Goal: Task Accomplishment & Management: Manage account settings

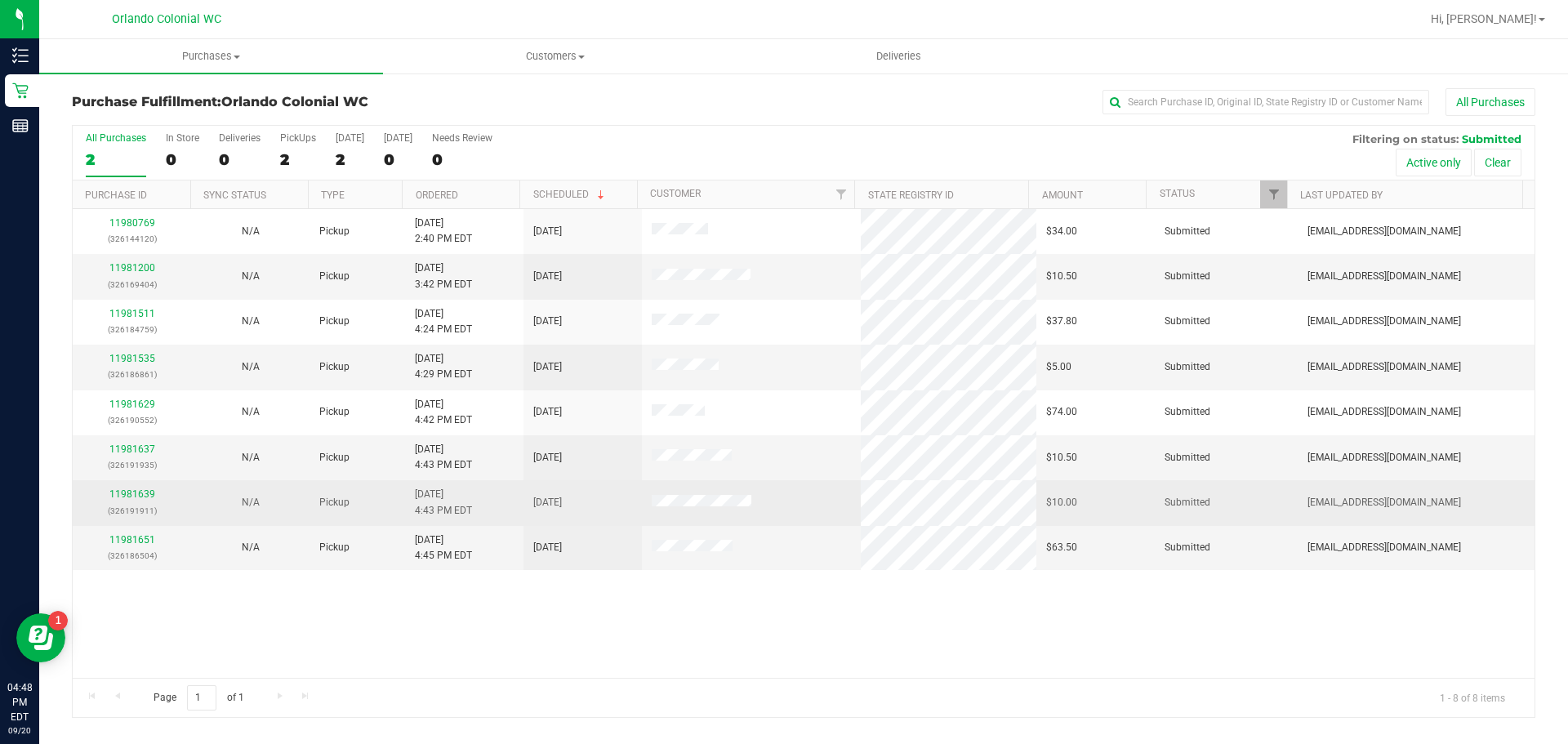
drag, startPoint x: 350, startPoint y: 604, endPoint x: 417, endPoint y: 486, distance: 135.7
click at [335, 600] on div "11980769 (326144120) N/A Pickup 9/20/2025 2:40 PM EDT 9/20/2025 $34.00 Submitte…" at bounding box center [803, 443] width 1462 height 469
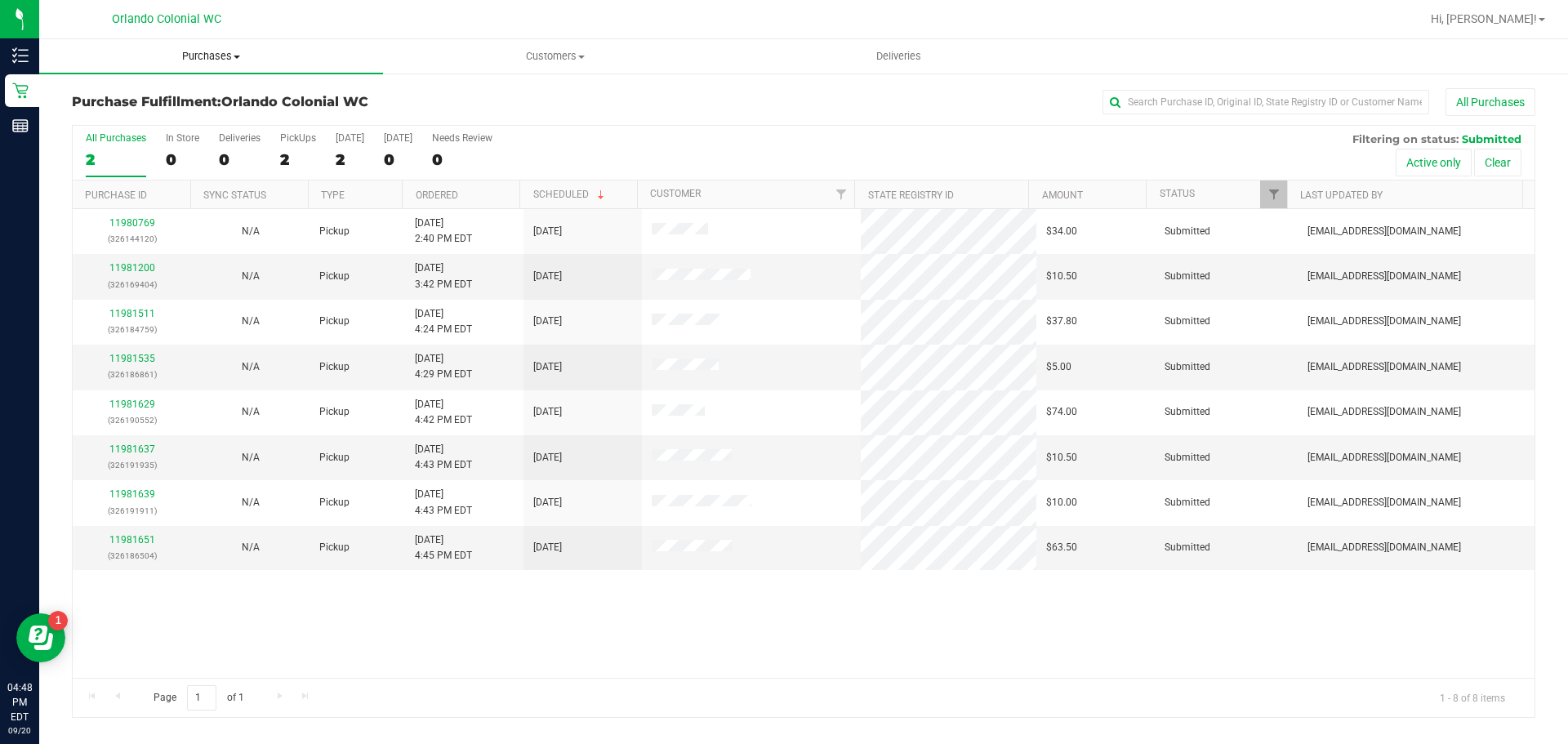
click at [201, 60] on span "Purchases" at bounding box center [211, 56] width 343 height 15
click at [111, 114] on span "Fulfillment" at bounding box center [90, 118] width 101 height 14
click at [138, 538] on link "11981651" at bounding box center [133, 540] width 46 height 12
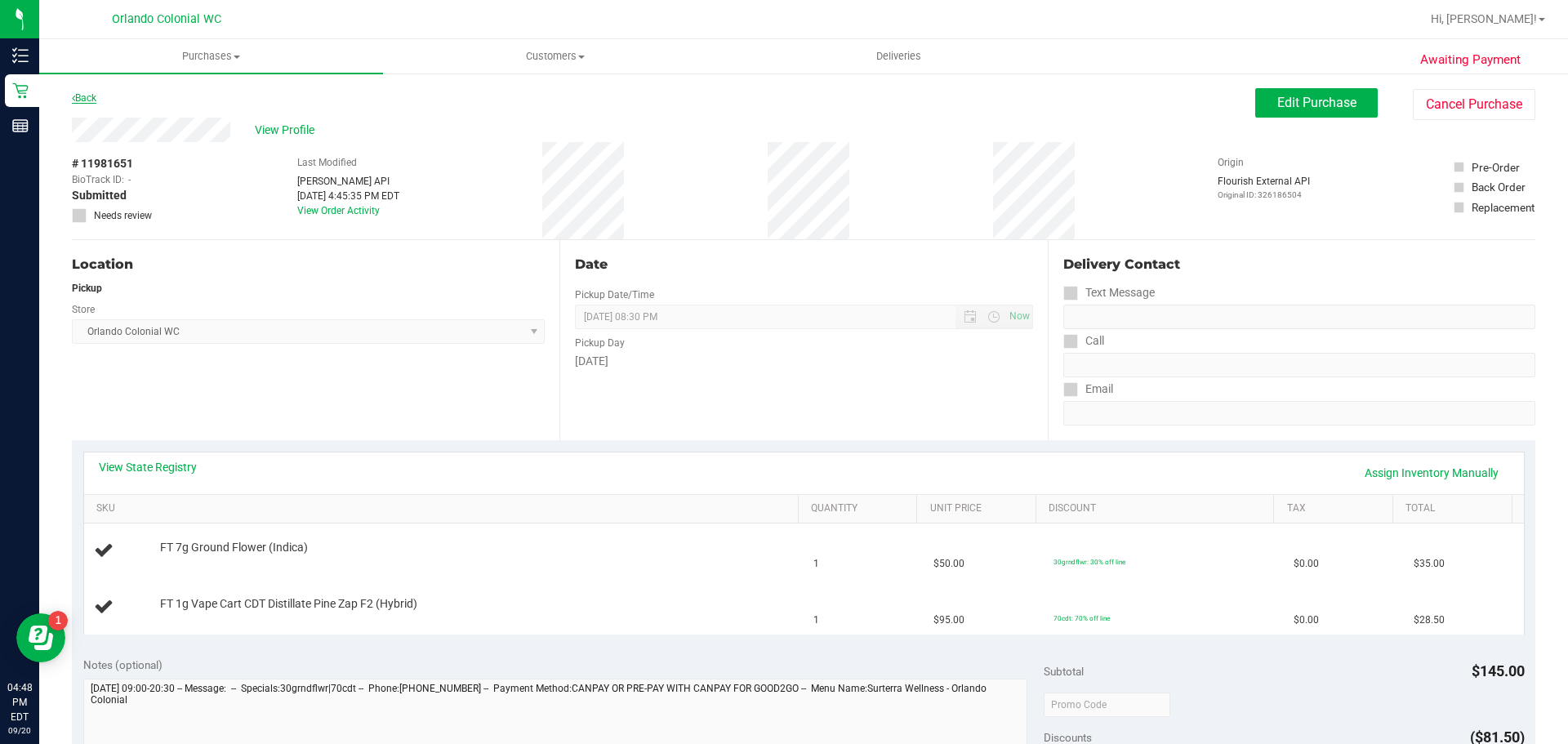
click at [93, 96] on link "Back" at bounding box center [84, 98] width 25 height 12
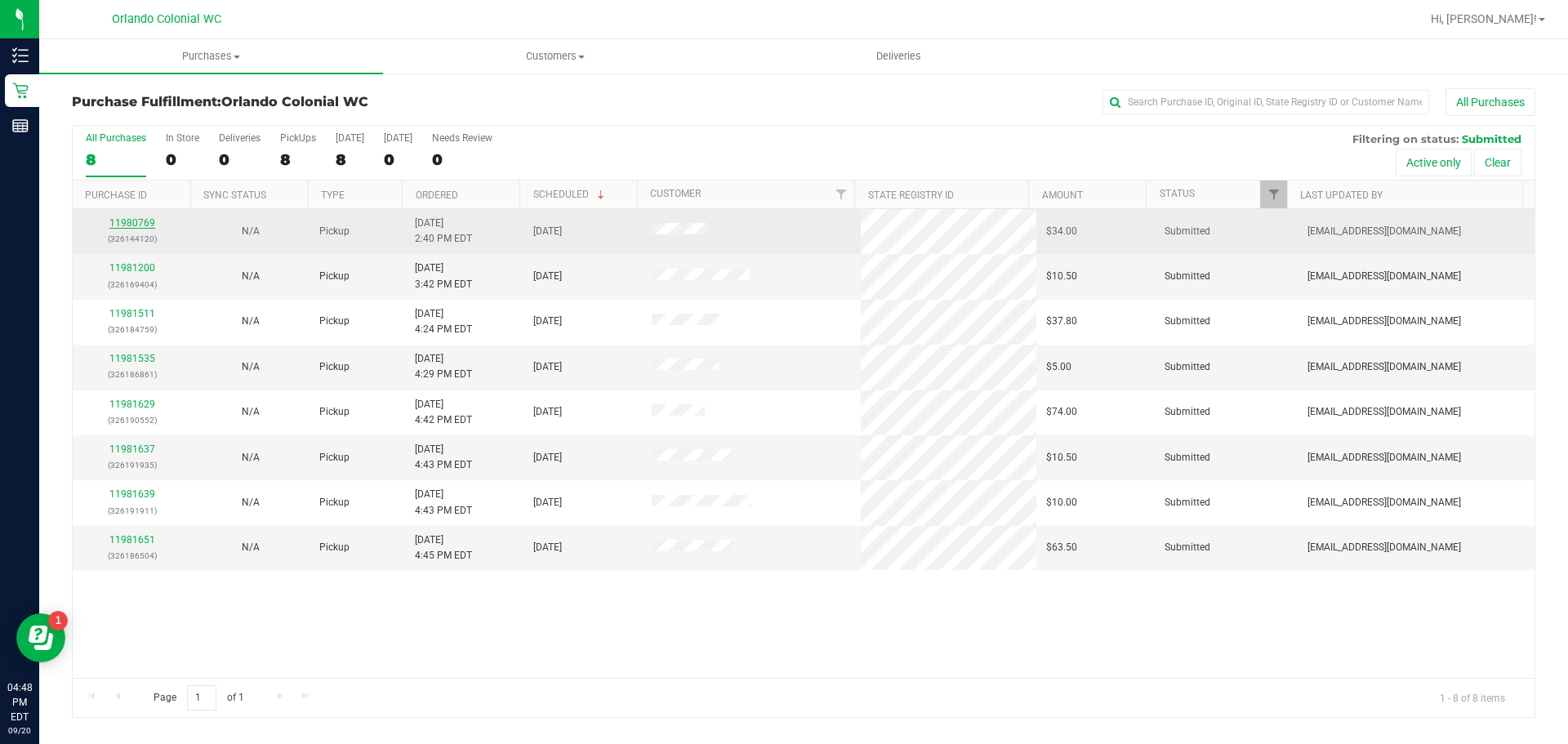
click at [124, 223] on link "11980769" at bounding box center [133, 223] width 46 height 12
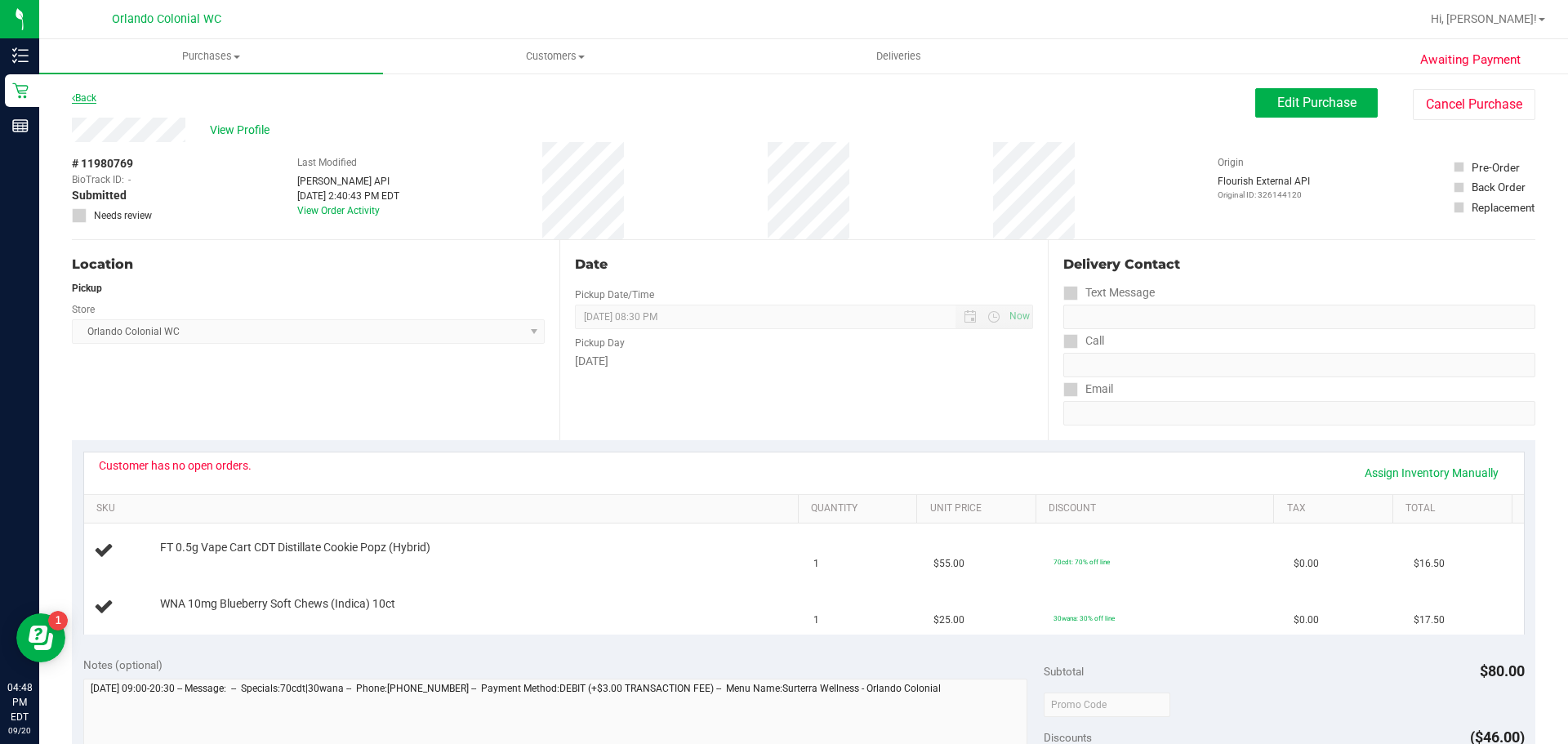
click at [86, 94] on link "Back" at bounding box center [84, 98] width 25 height 12
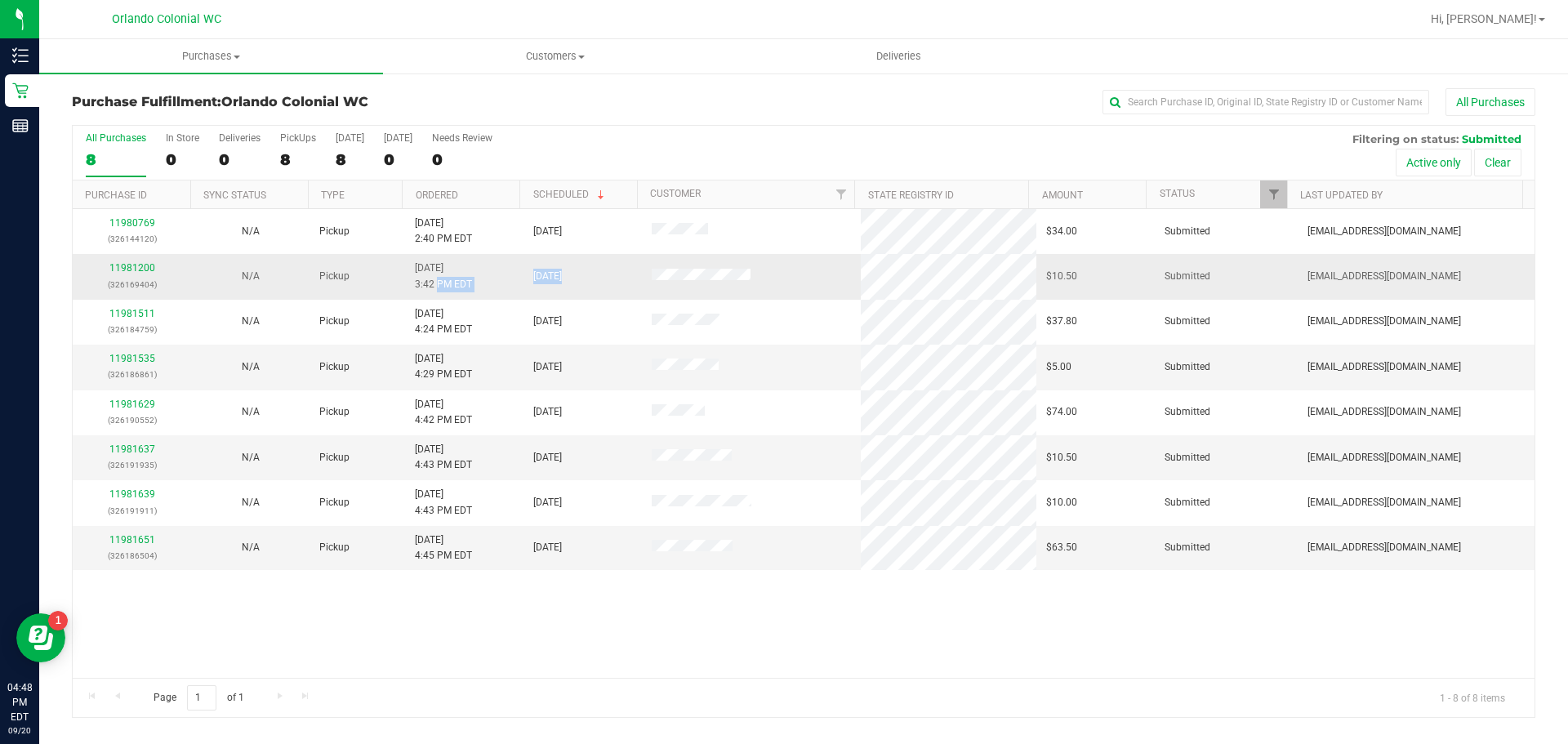
drag, startPoint x: 787, startPoint y: 272, endPoint x: 432, endPoint y: 285, distance: 355.2
click at [432, 285] on tr "11981200 (326169404) N/A Pickup 9/20/2025 3:42 PM EDT 9/20/2025 $10.50 Submitte…" at bounding box center [803, 276] width 1462 height 45
click at [508, 279] on td "9/20/2025 3:42 PM EDT" at bounding box center [464, 276] width 119 height 45
click at [616, 279] on td "[DATE]" at bounding box center [583, 276] width 119 height 45
click at [829, 270] on td at bounding box center [752, 276] width 220 height 45
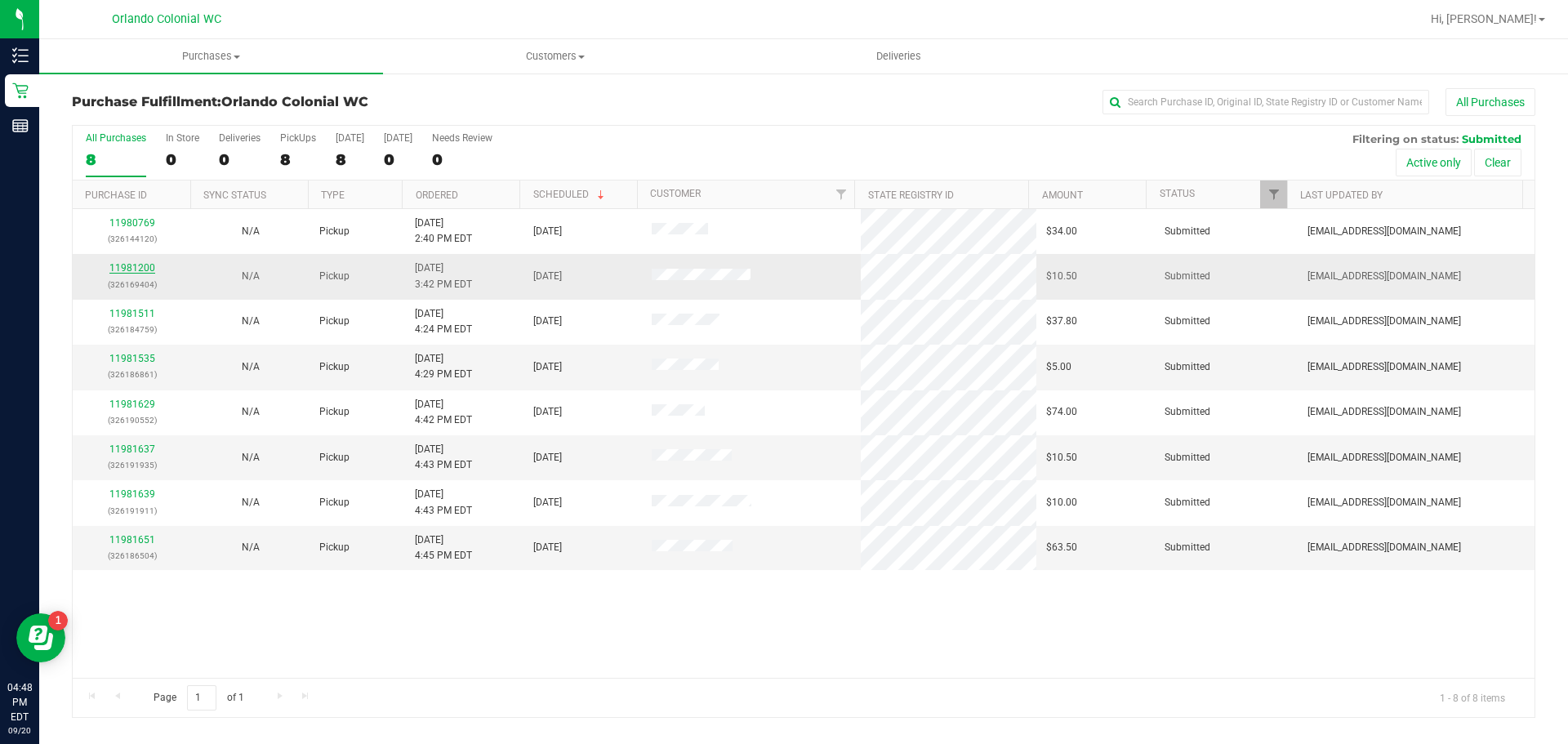
click at [147, 262] on link "11981200" at bounding box center [133, 268] width 46 height 12
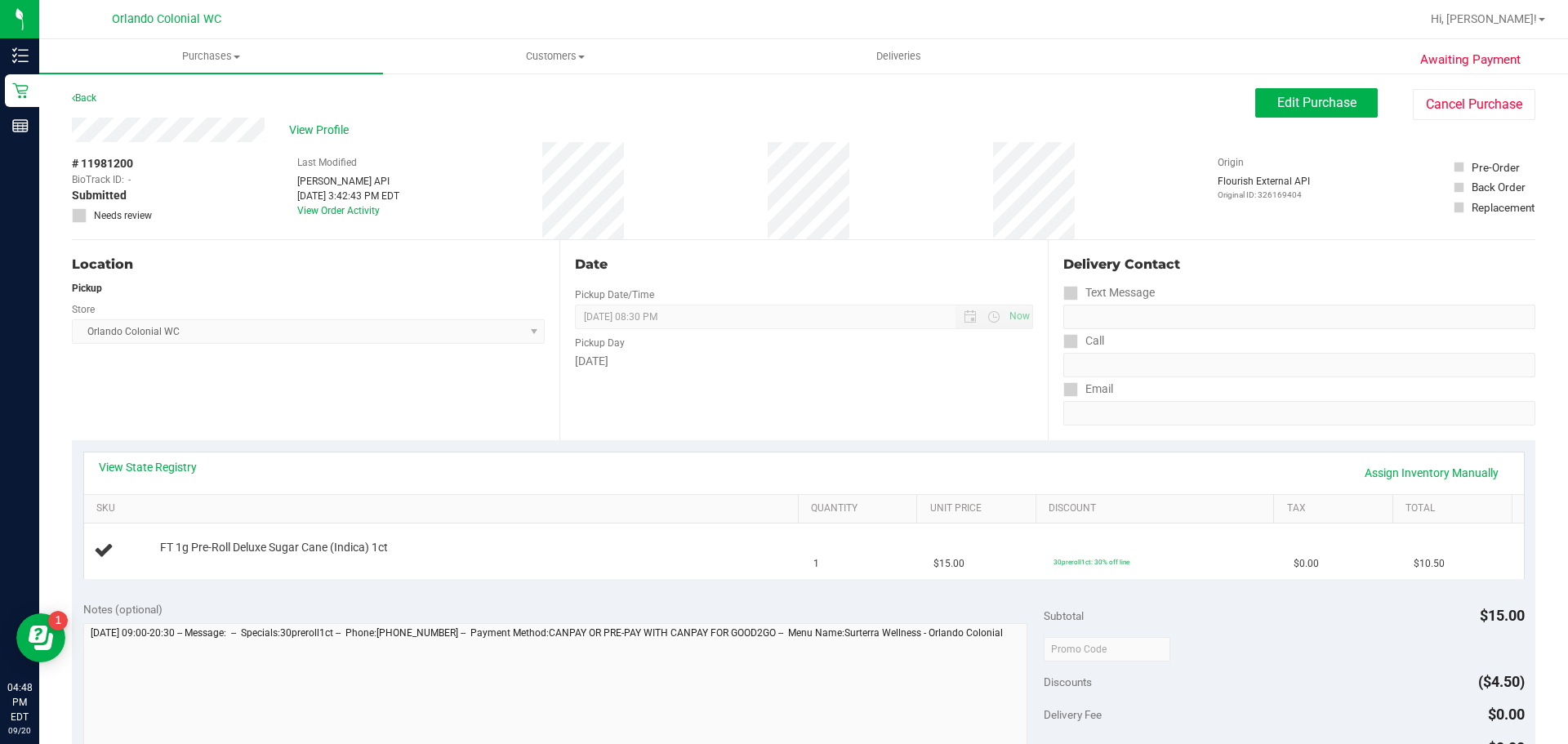
click at [423, 414] on div "Location Pickup Store Orlando Colonial WC Select Store Bonita Springs WC Boynto…" at bounding box center [316, 340] width 488 height 200
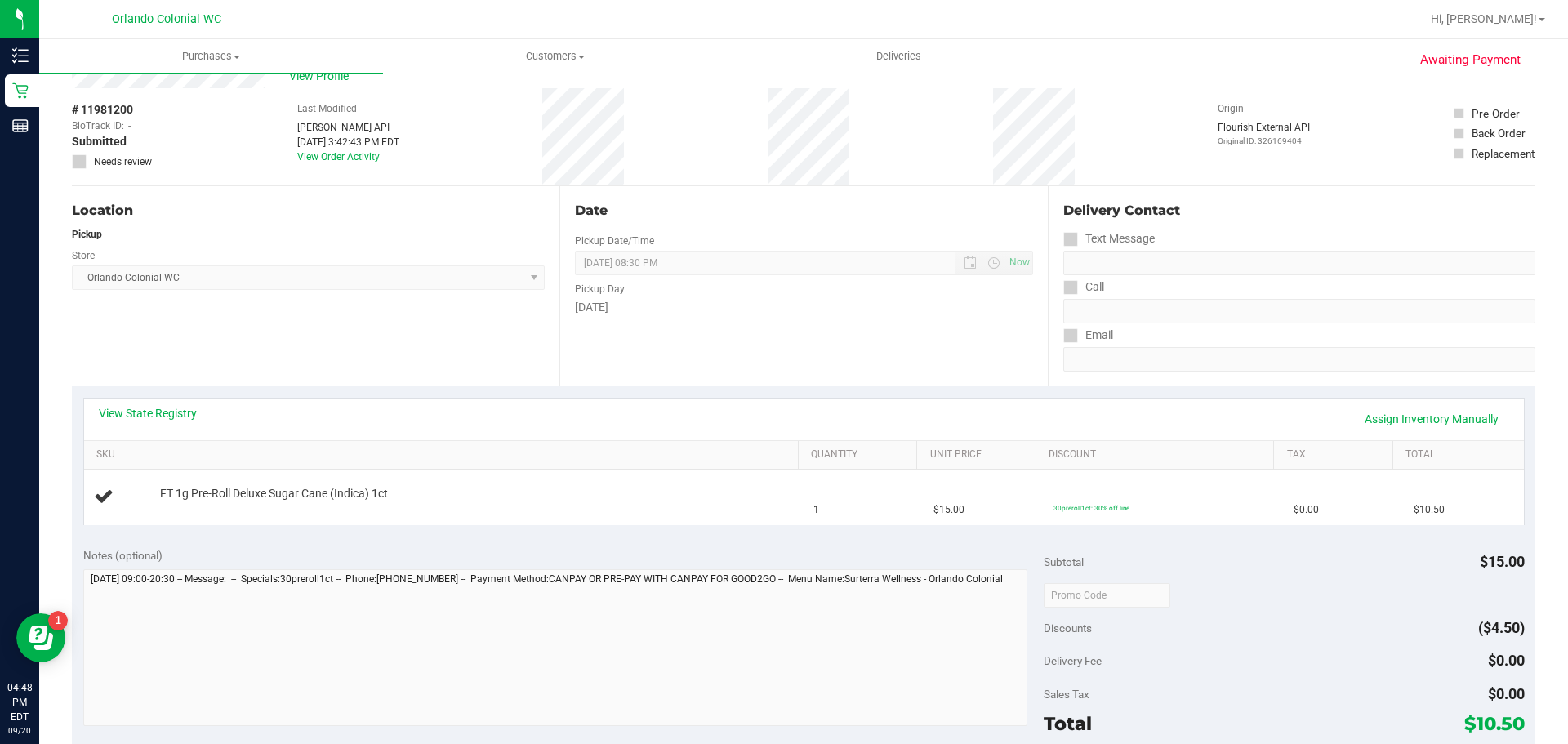
scroll to position [82, 0]
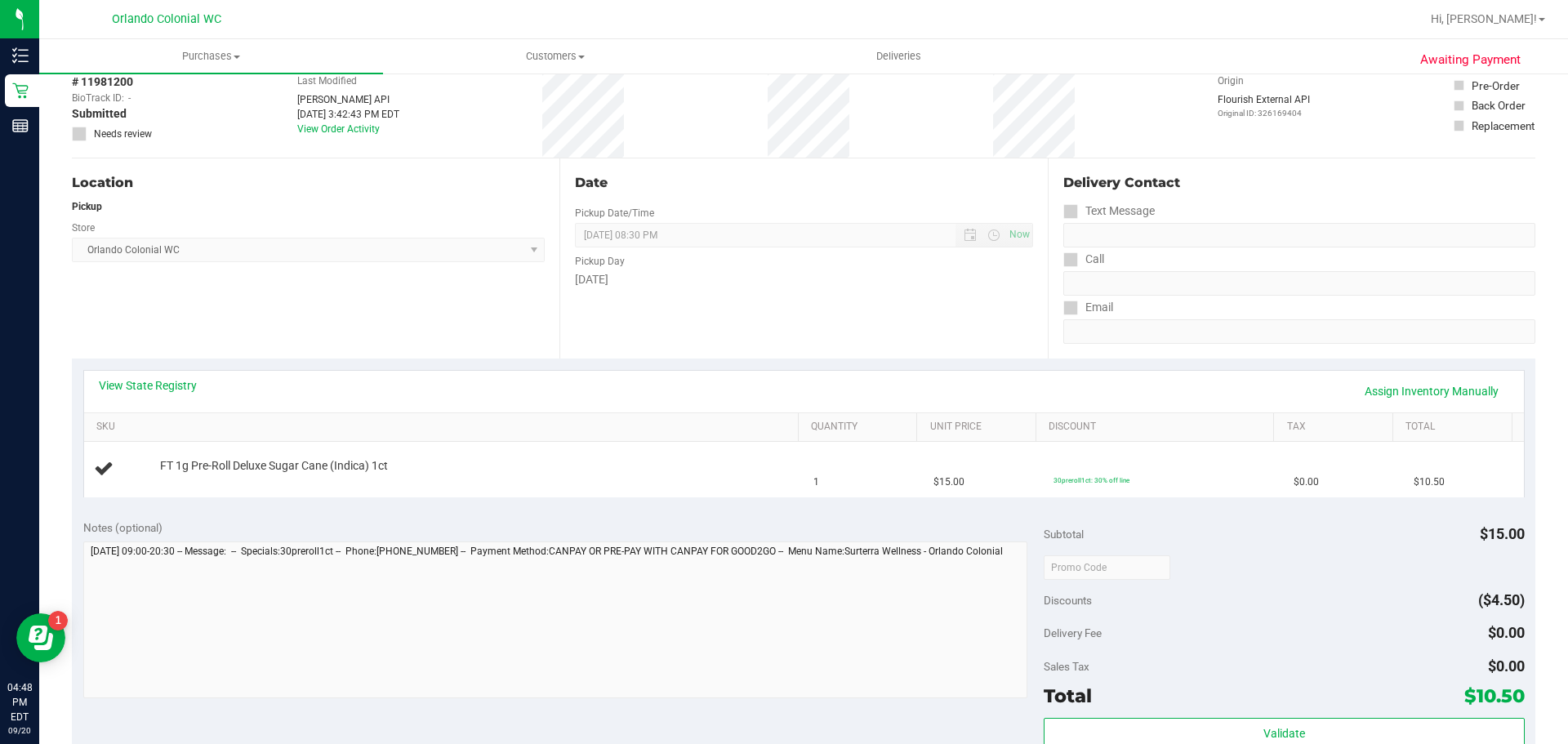
click at [390, 507] on div "View State Registry Assign Inventory Manually SKU Quantity Unit Price Discount …" at bounding box center [804, 432] width 1464 height 149
drag, startPoint x: 401, startPoint y: 473, endPoint x: 129, endPoint y: 478, distance: 272.0
click at [129, 478] on div "FT 1g Pre-Roll Deluxe Sugar Cane (Indica) 1ct" at bounding box center [444, 469] width 701 height 22
copy div "FT 1g Pre-Roll Deluxe Sugar Cane (Indica) 1ct"
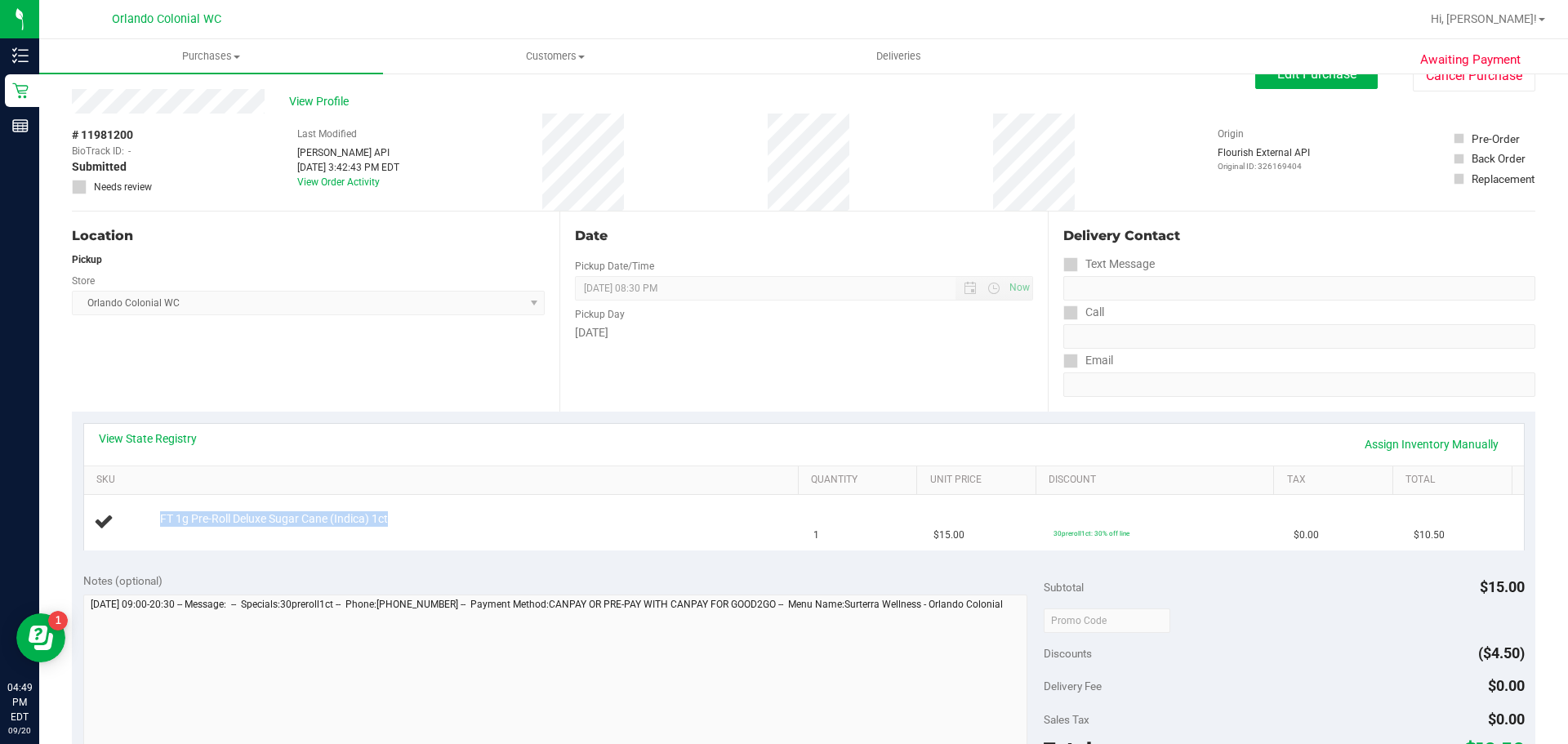
scroll to position [0, 0]
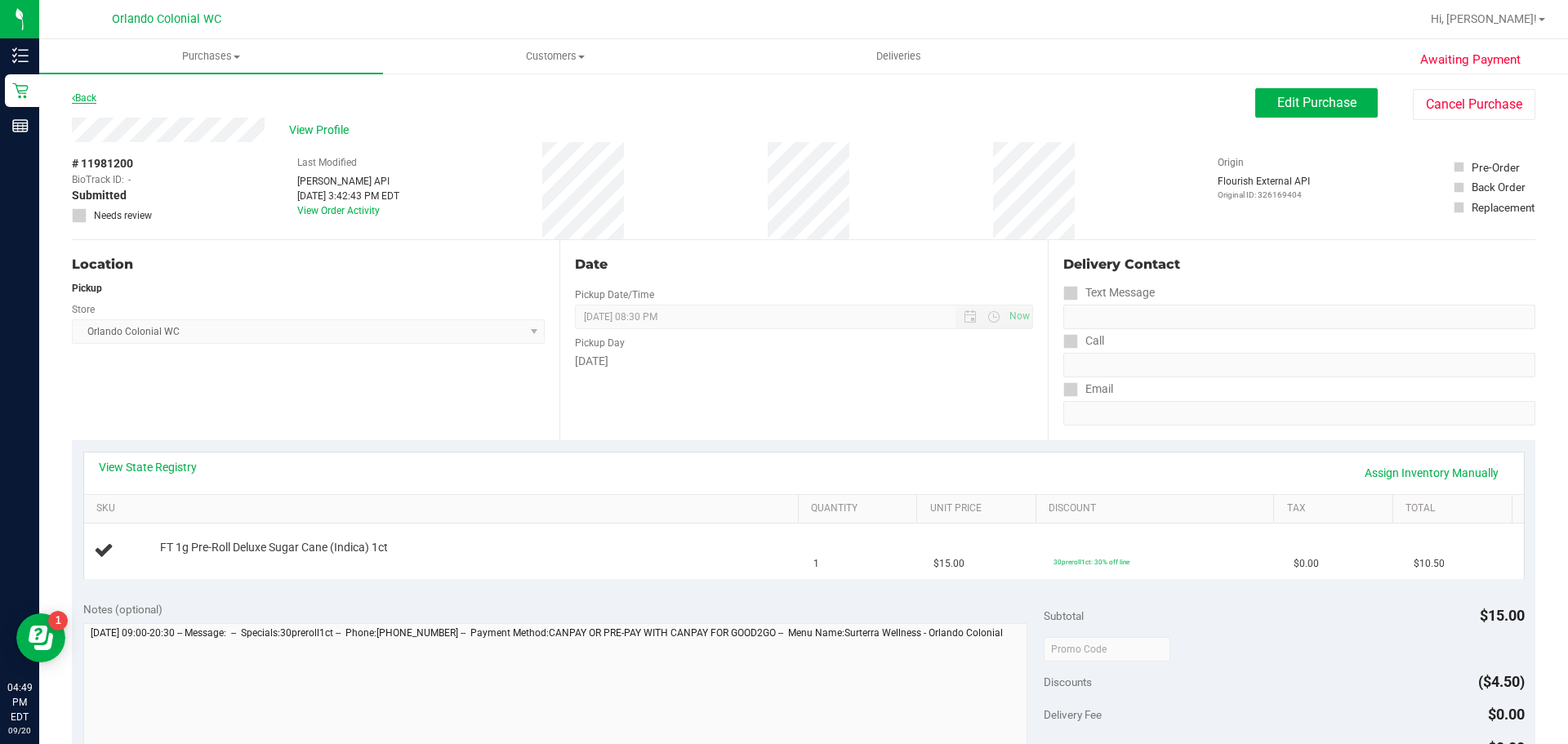
click at [83, 92] on div "Back" at bounding box center [84, 98] width 25 height 20
click at [83, 104] on div "Back" at bounding box center [84, 98] width 25 height 20
click at [73, 100] on icon at bounding box center [73, 98] width 3 height 10
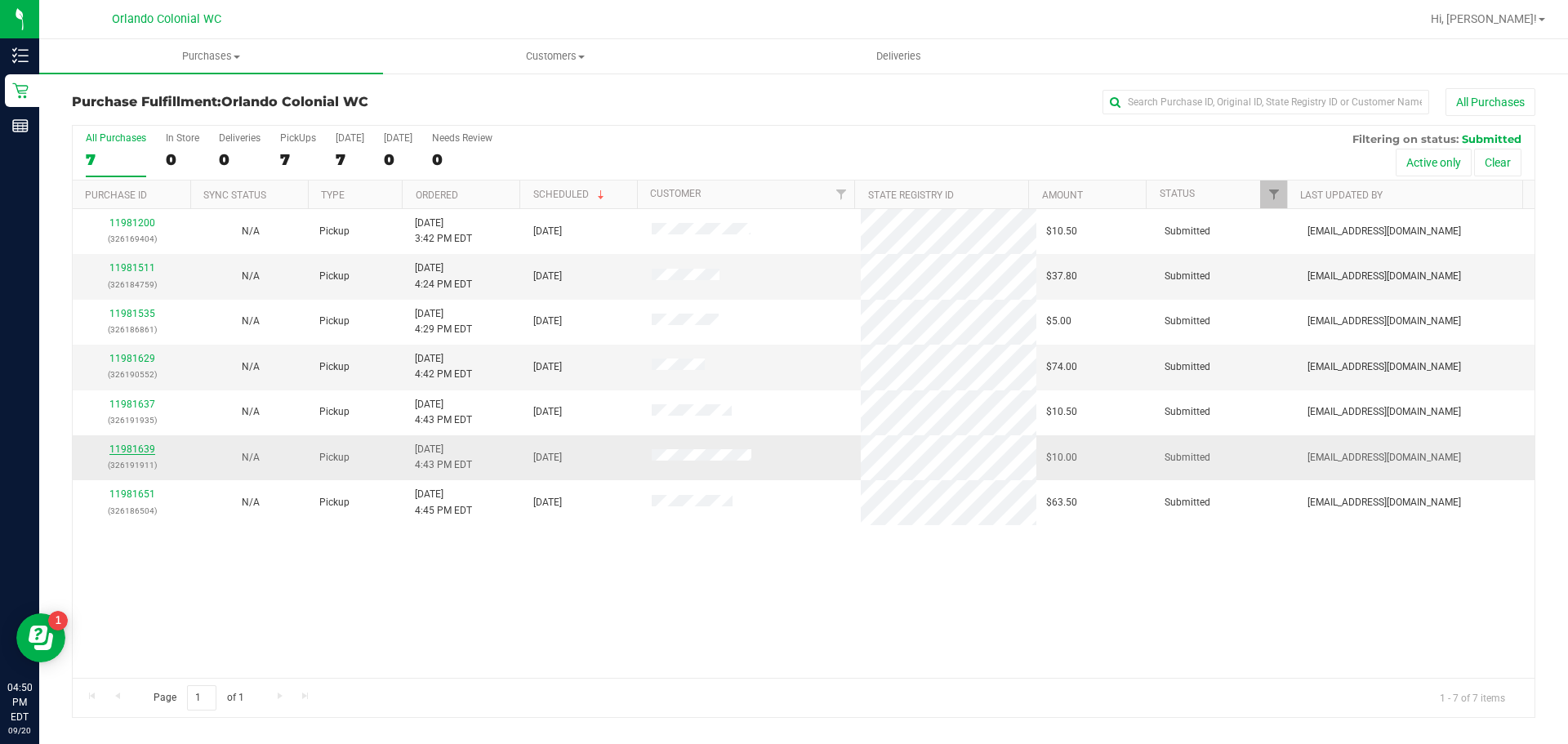
click at [137, 452] on link "11981639" at bounding box center [133, 449] width 46 height 12
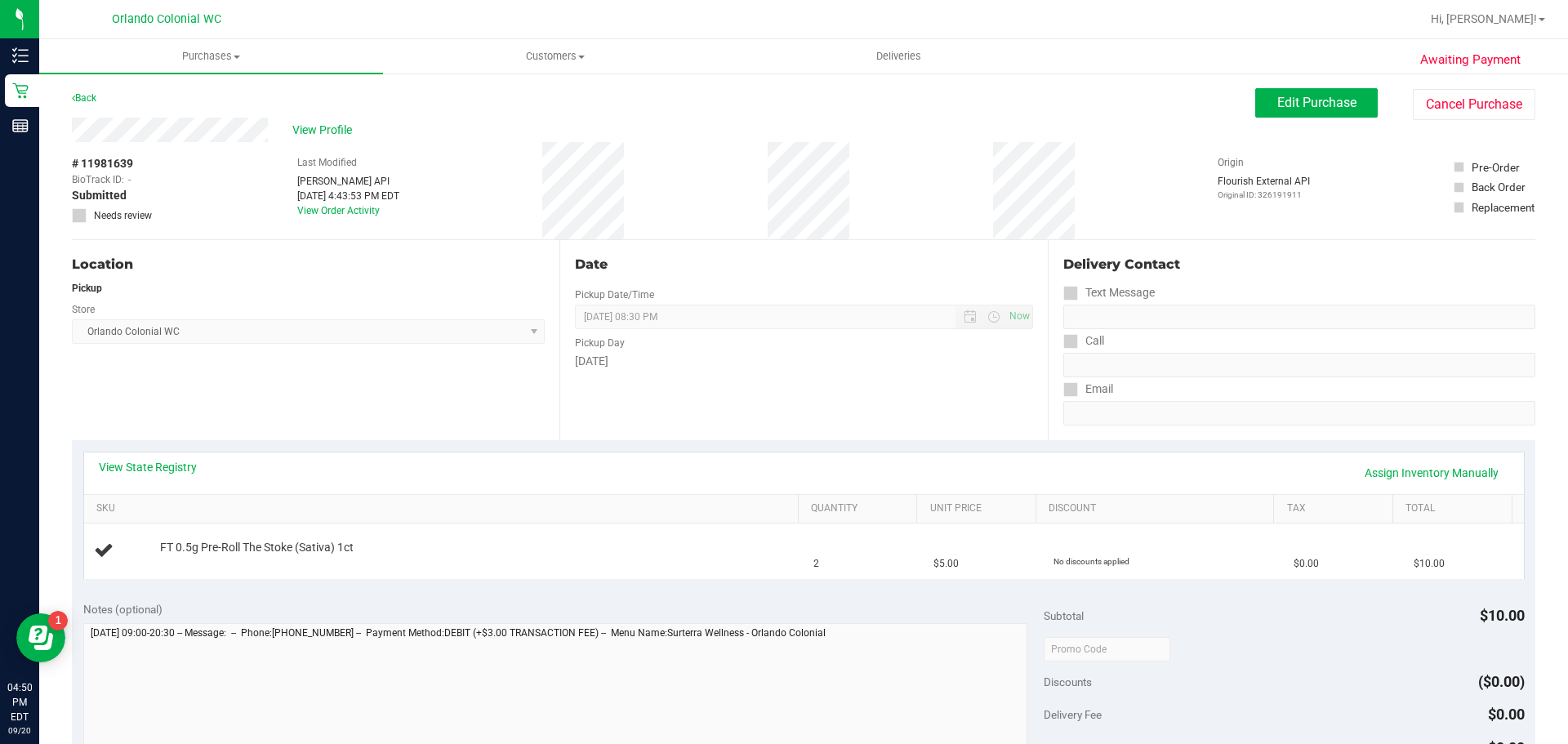
click at [502, 585] on div "View State Registry Assign Inventory Manually SKU Quantity Unit Price Discount …" at bounding box center [804, 514] width 1464 height 149
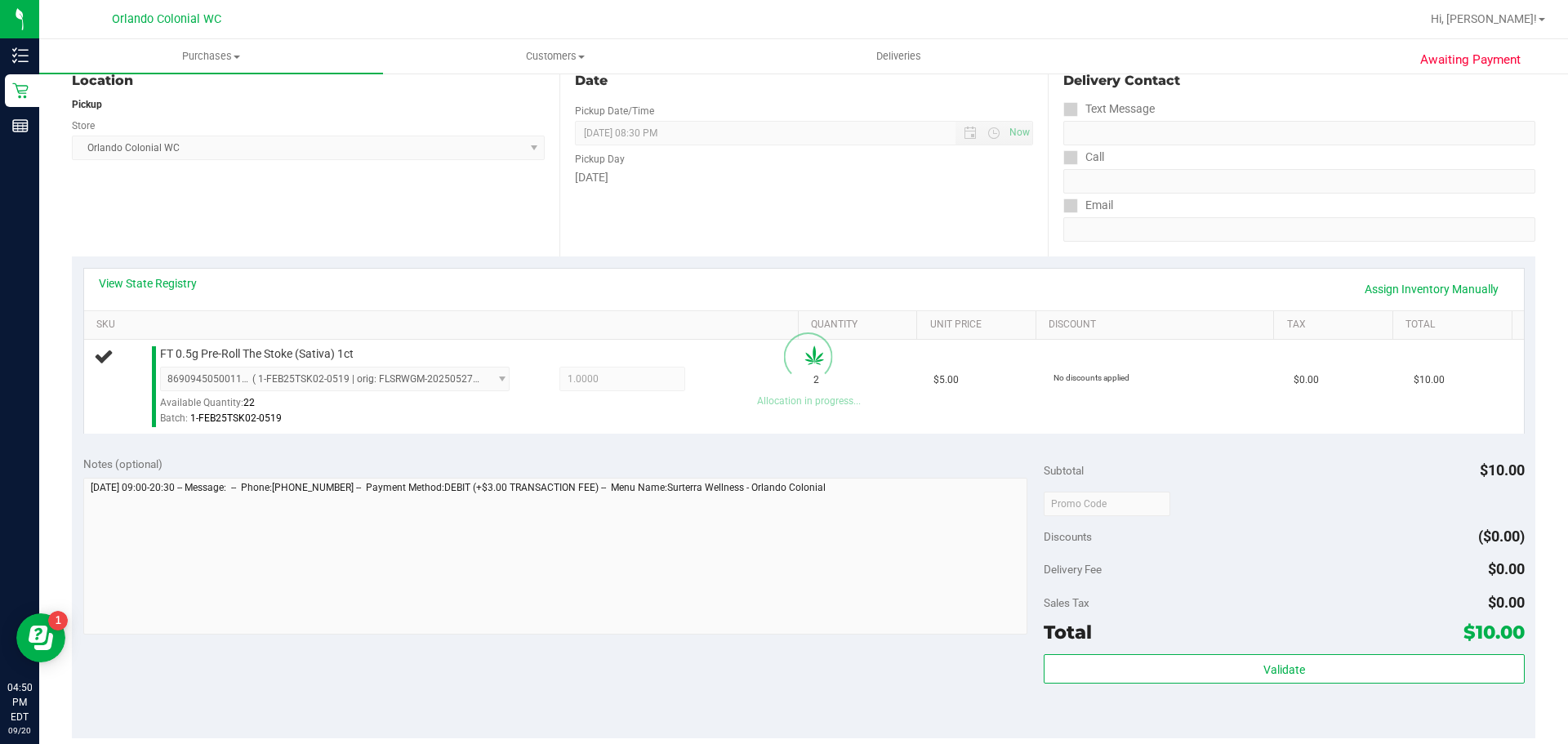
scroll to position [259, 0]
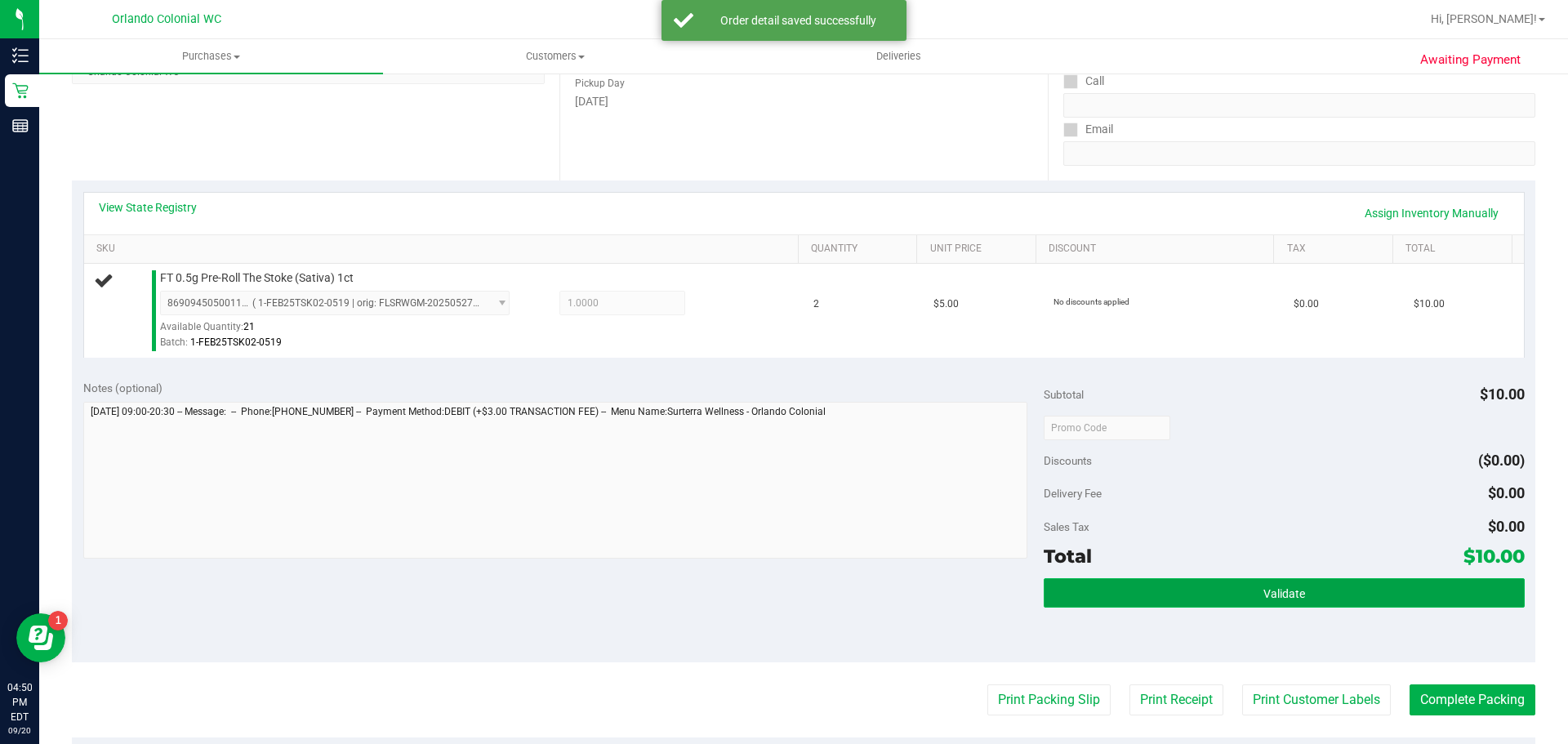
click at [1355, 604] on button "Validate" at bounding box center [1283, 593] width 480 height 30
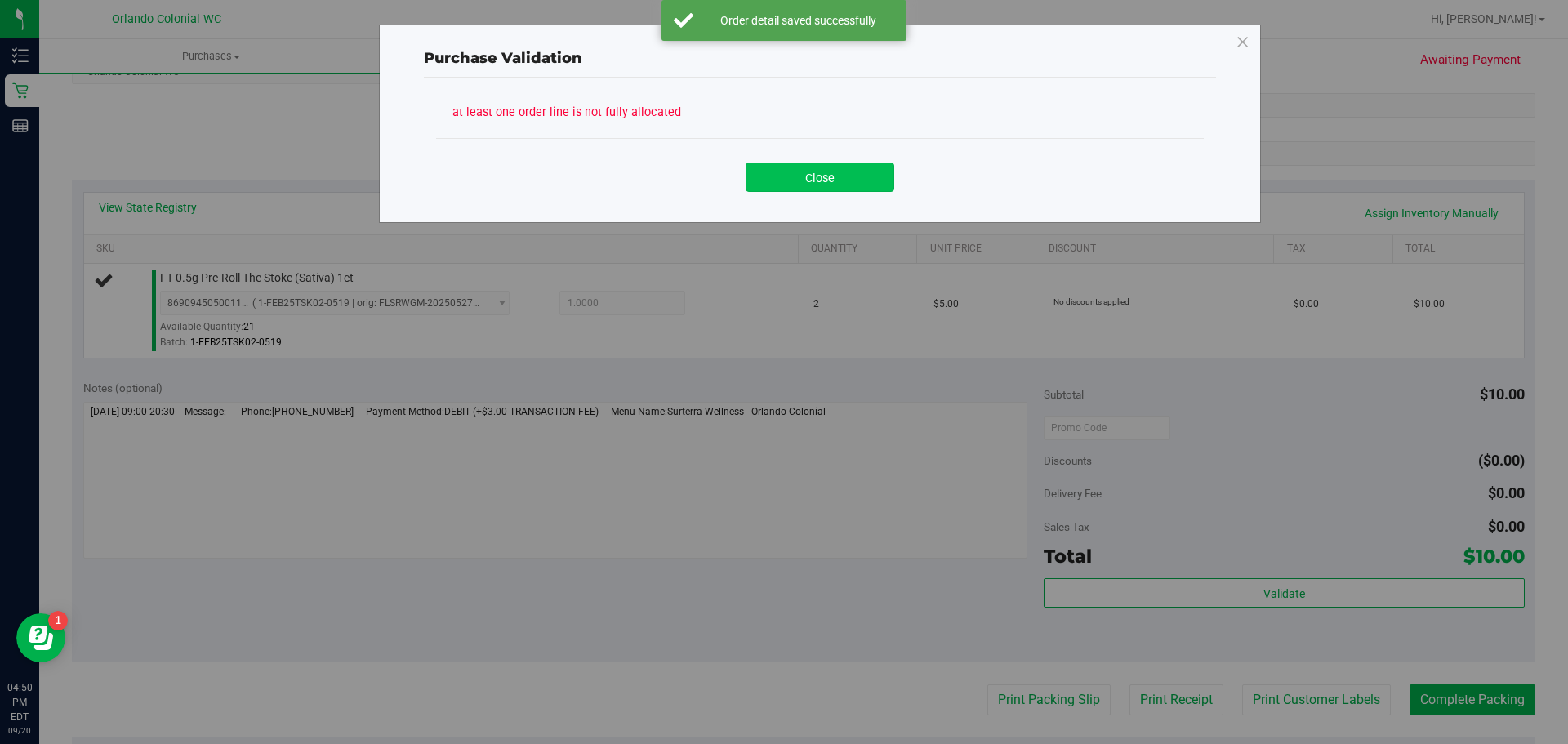
click at [840, 186] on button "Close" at bounding box center [820, 177] width 148 height 30
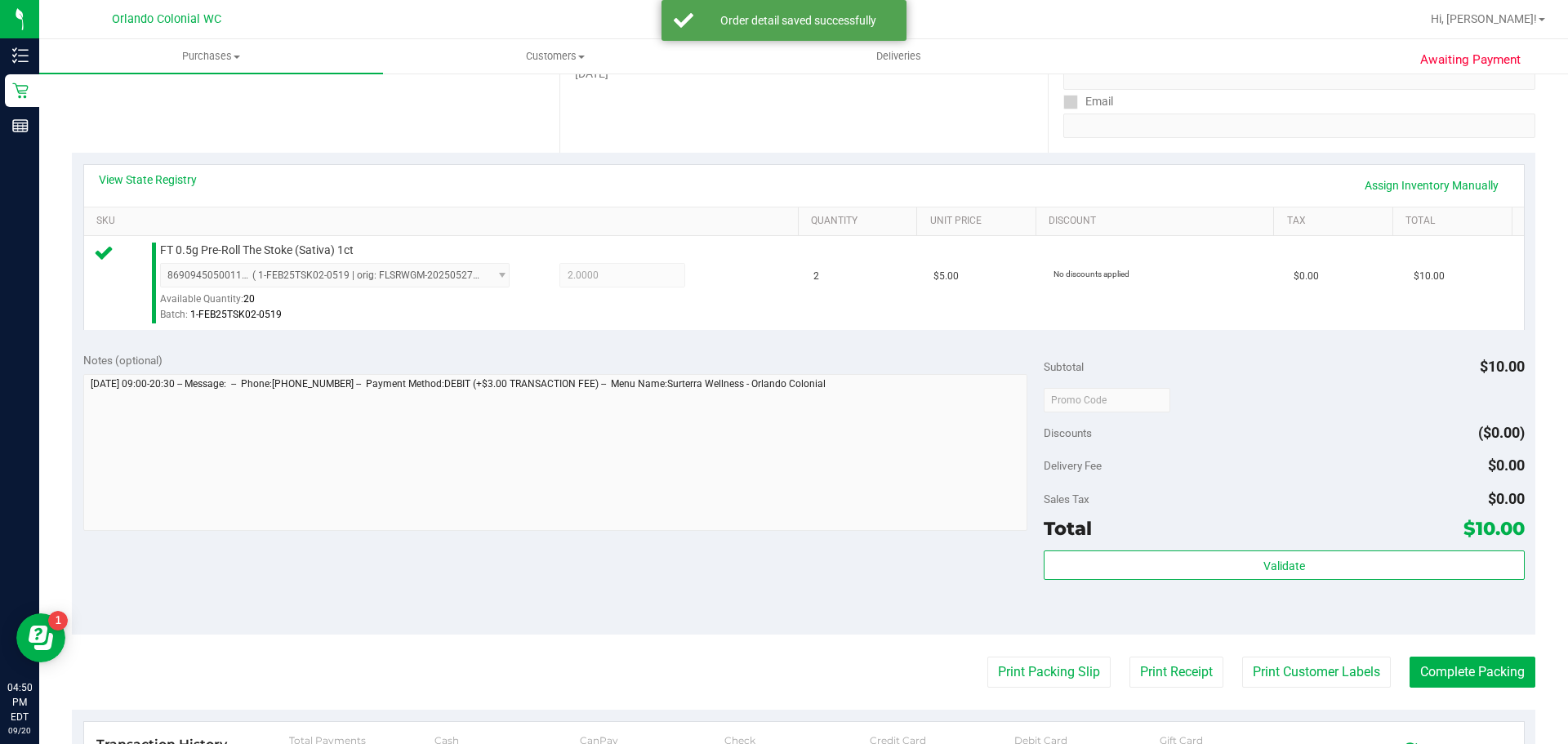
scroll to position [311, 0]
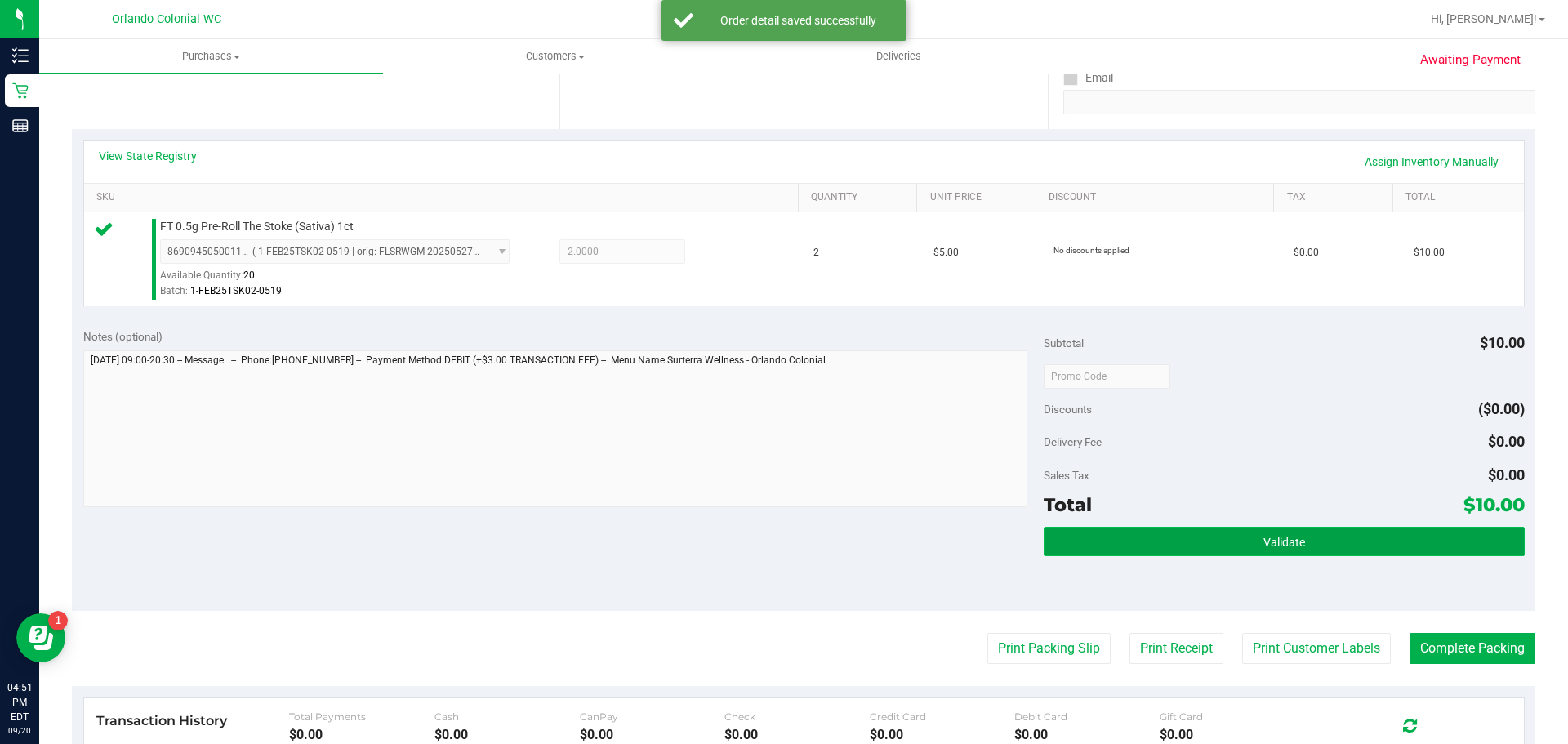
click at [1356, 553] on button "Validate" at bounding box center [1283, 541] width 480 height 30
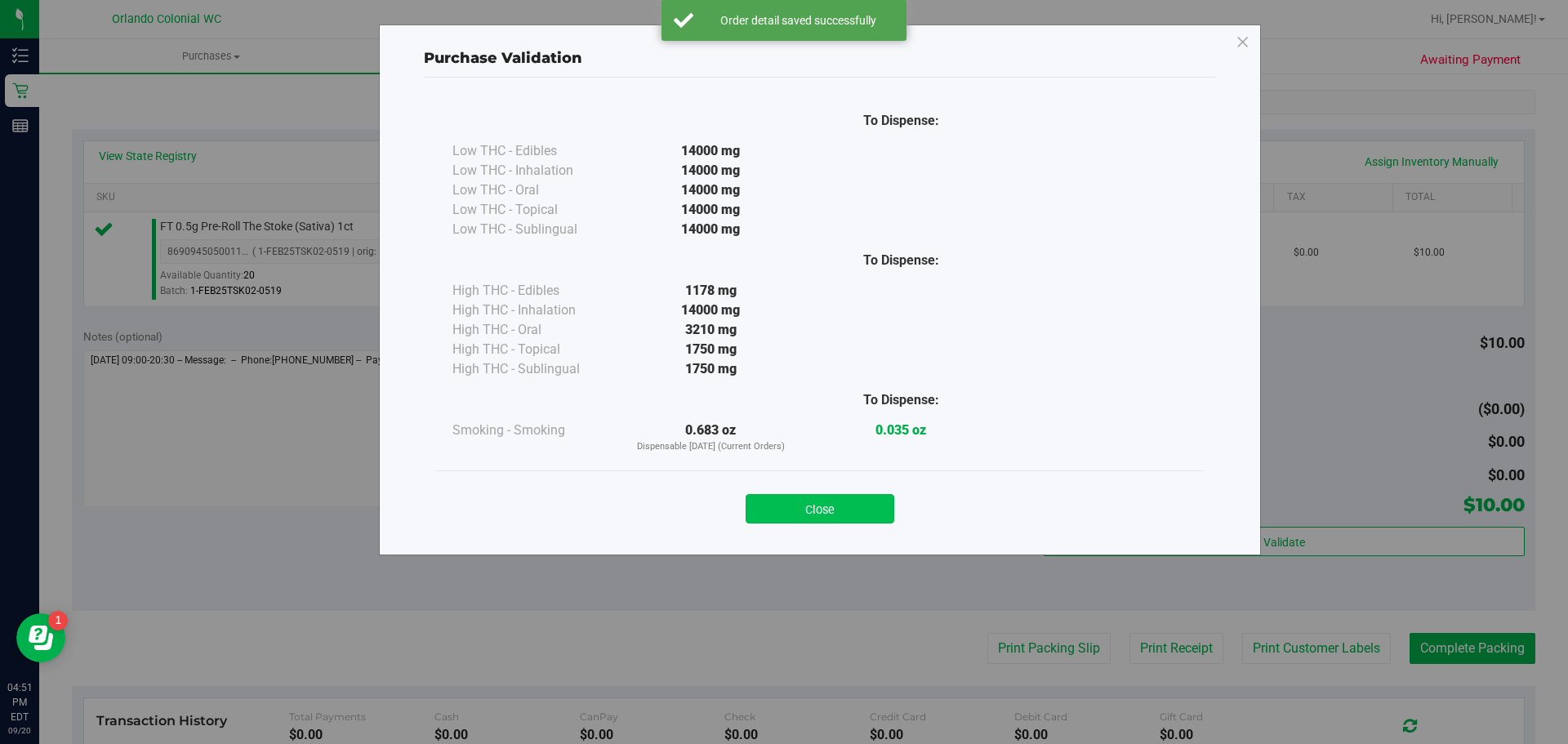
click at [824, 521] on button "Close" at bounding box center [820, 509] width 148 height 30
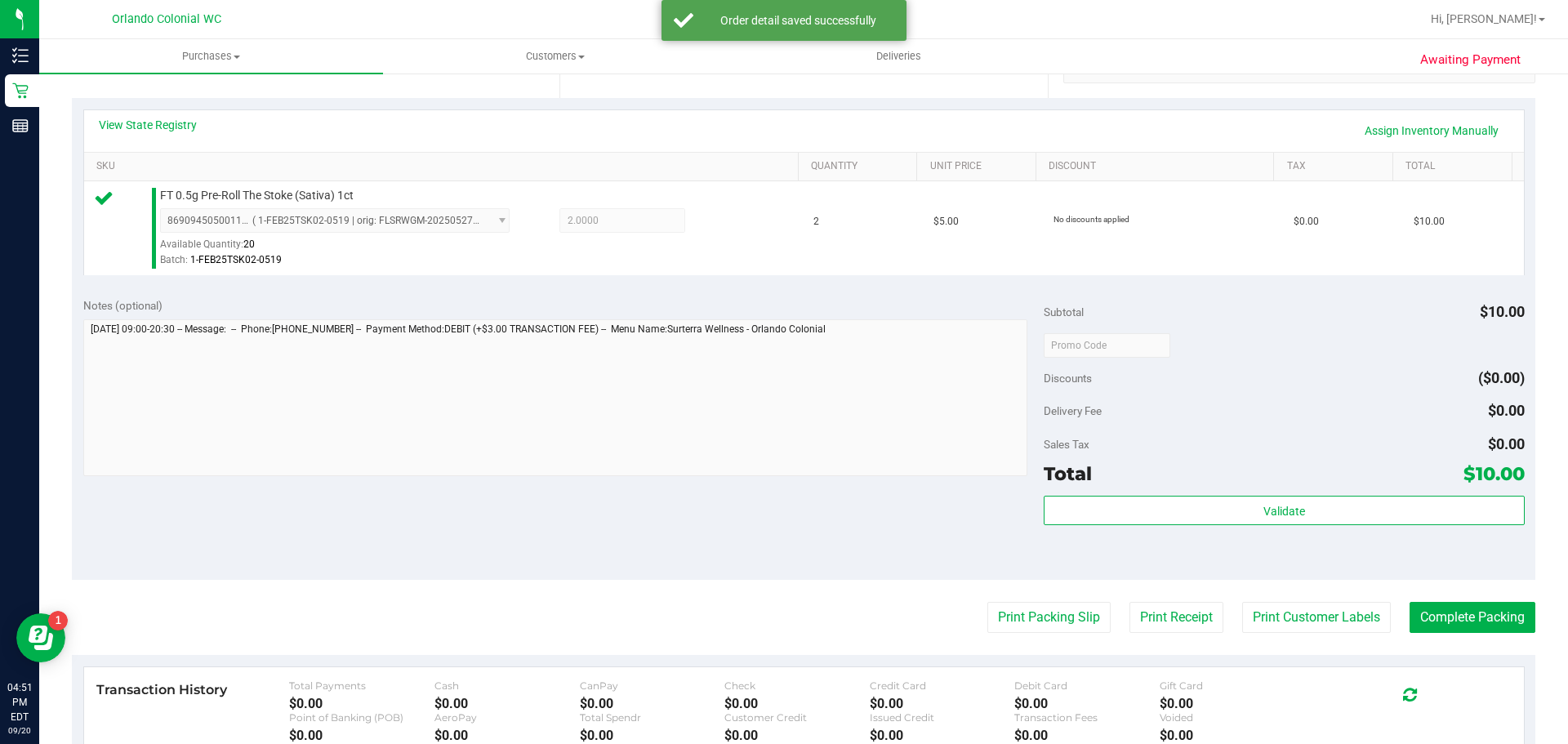
scroll to position [343, 0]
click at [1478, 613] on button "Complete Packing" at bounding box center [1472, 615] width 126 height 31
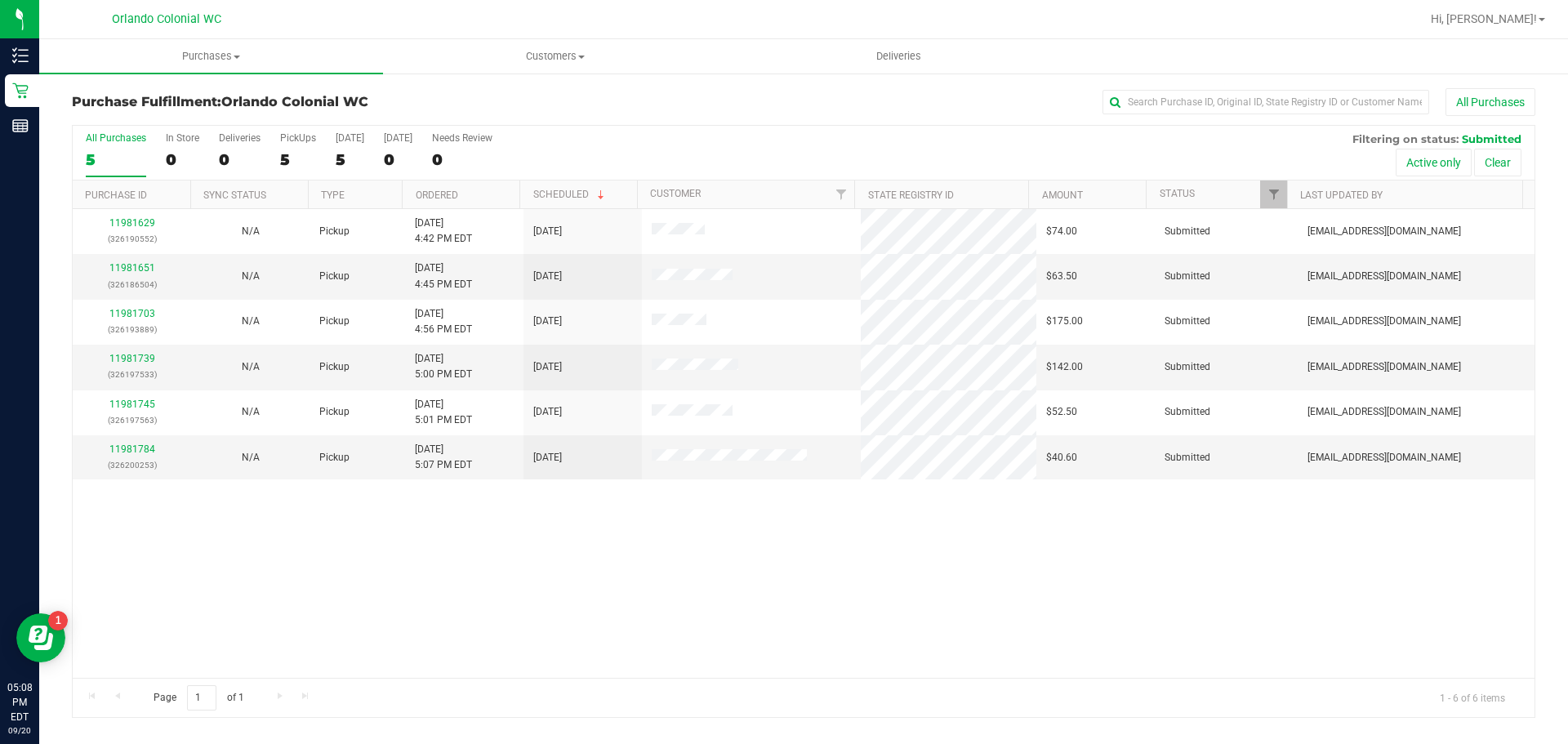
click at [630, 596] on div "11981629 (326190552) N/A Pickup 9/20/2025 4:42 PM EDT 9/20/2025 $74.00 Submitte…" at bounding box center [803, 443] width 1462 height 469
click at [885, 558] on div "11981629 (326190552) N/A Pickup 9/20/2025 4:42 PM EDT 9/20/2025 $74.00 Submitte…" at bounding box center [803, 443] width 1462 height 469
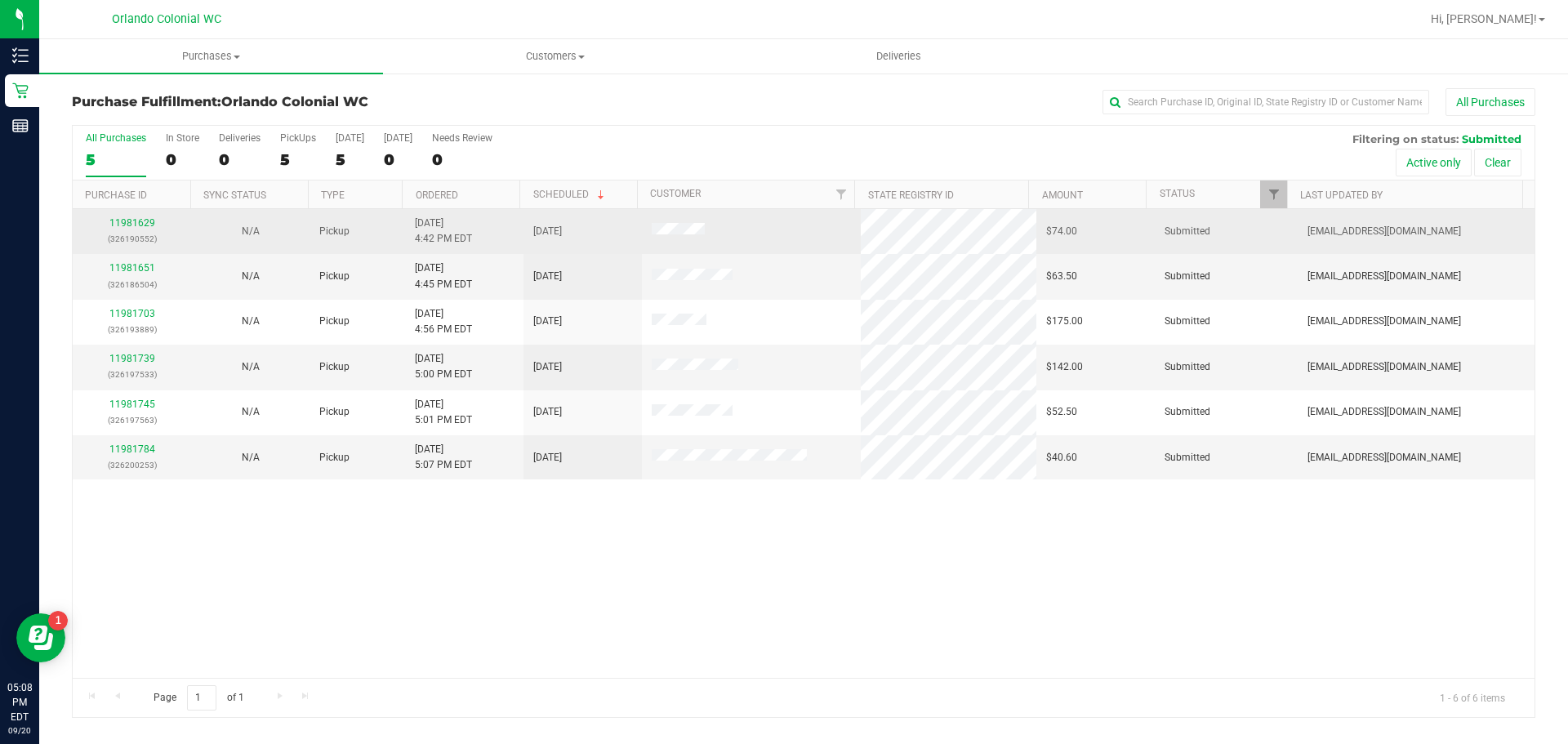
click at [145, 217] on div "11981629 (326190552)" at bounding box center [132, 231] width 99 height 31
click at [143, 218] on link "11981629" at bounding box center [133, 223] width 46 height 12
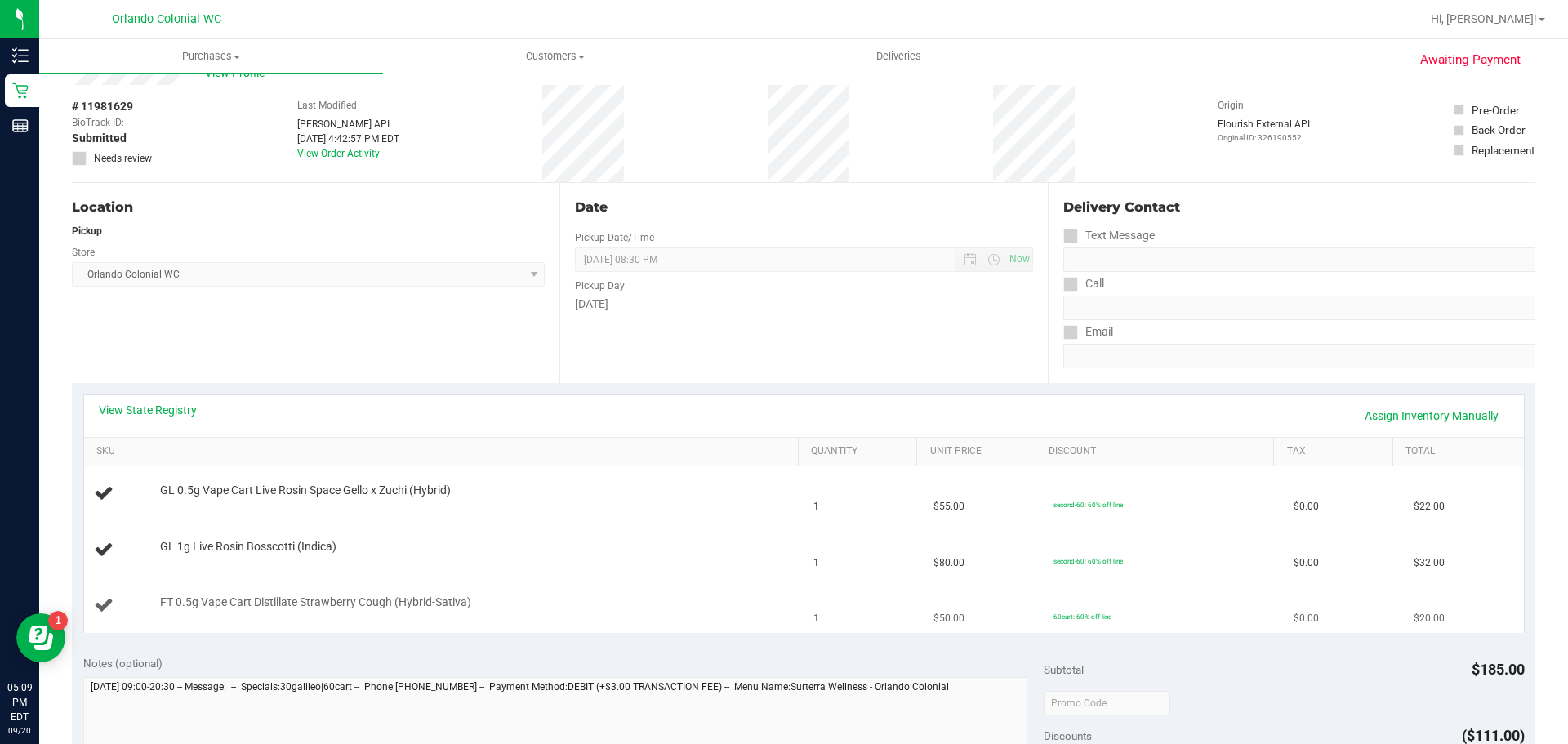
scroll to position [82, 0]
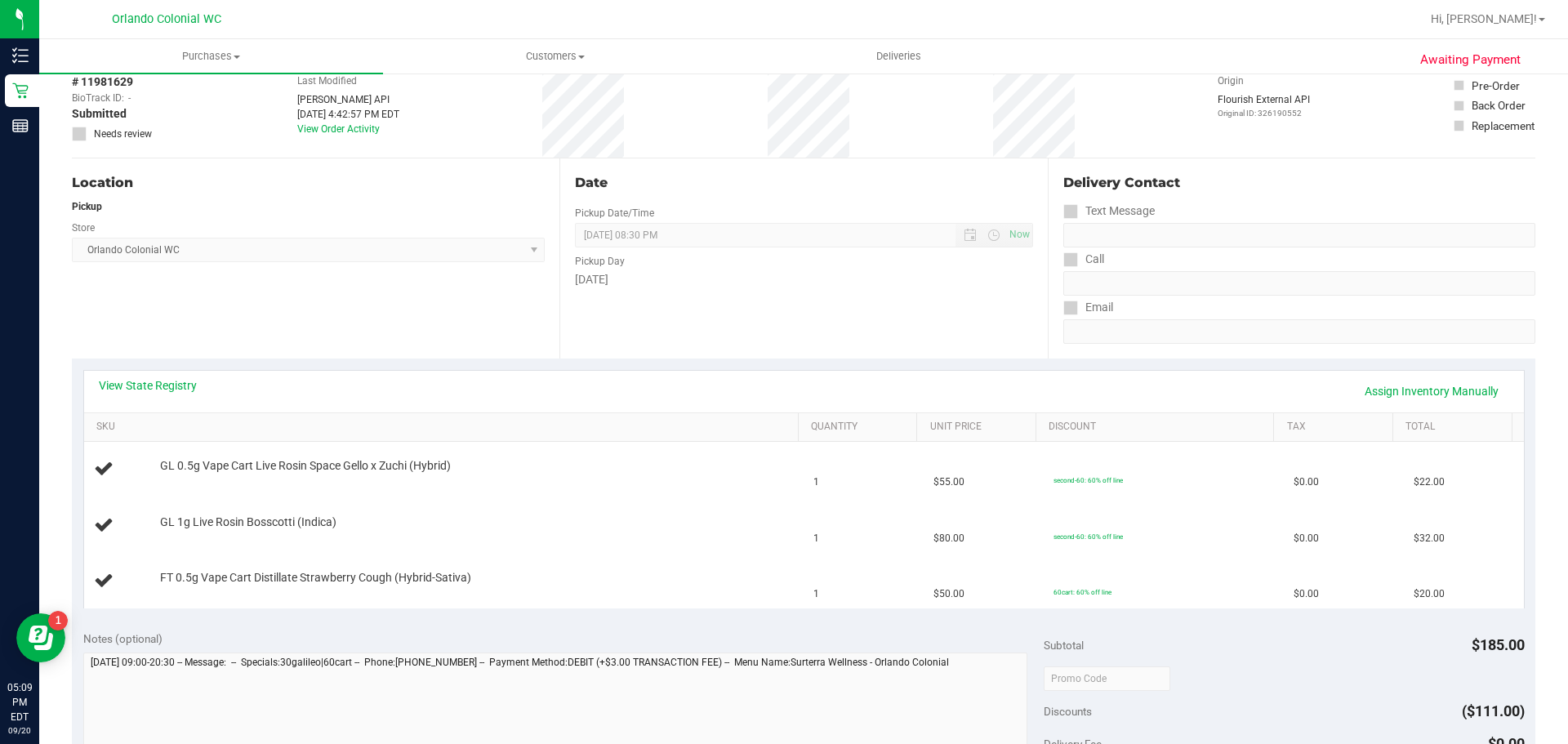
click at [552, 632] on div "Notes (optional)" at bounding box center [563, 638] width 961 height 17
click at [566, 632] on div "Notes (optional)" at bounding box center [563, 638] width 961 height 17
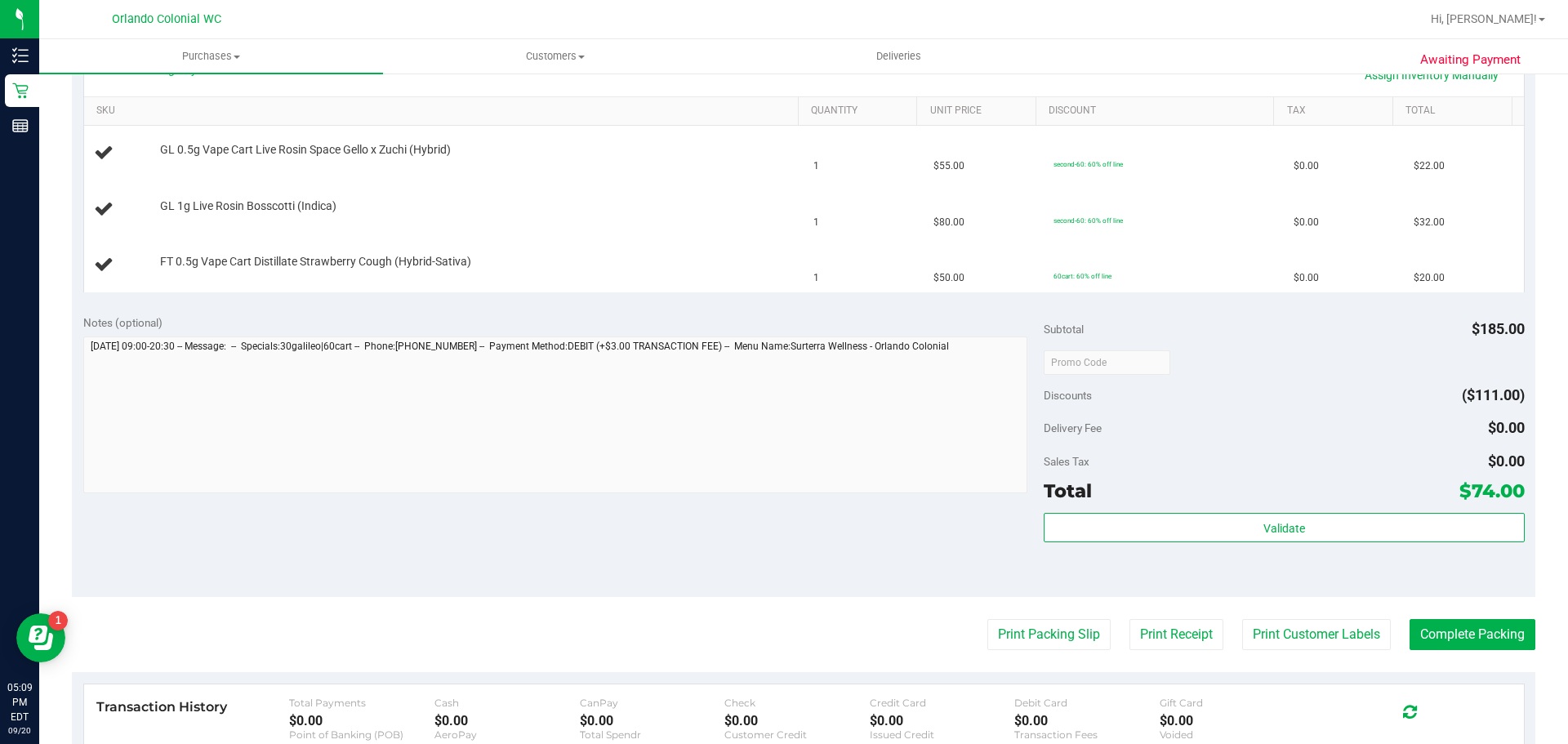
scroll to position [572, 0]
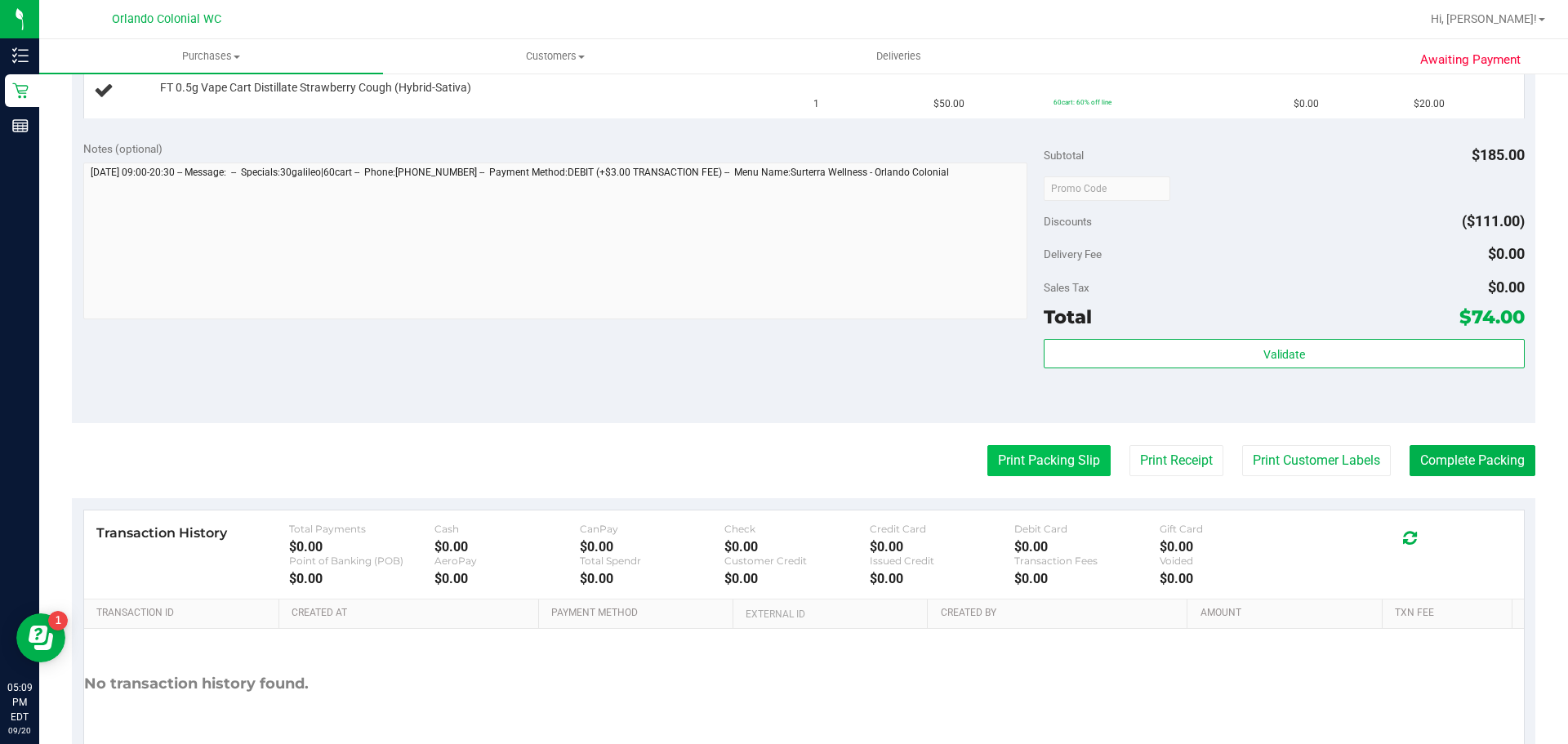
click at [1022, 467] on button "Print Packing Slip" at bounding box center [1049, 460] width 124 height 31
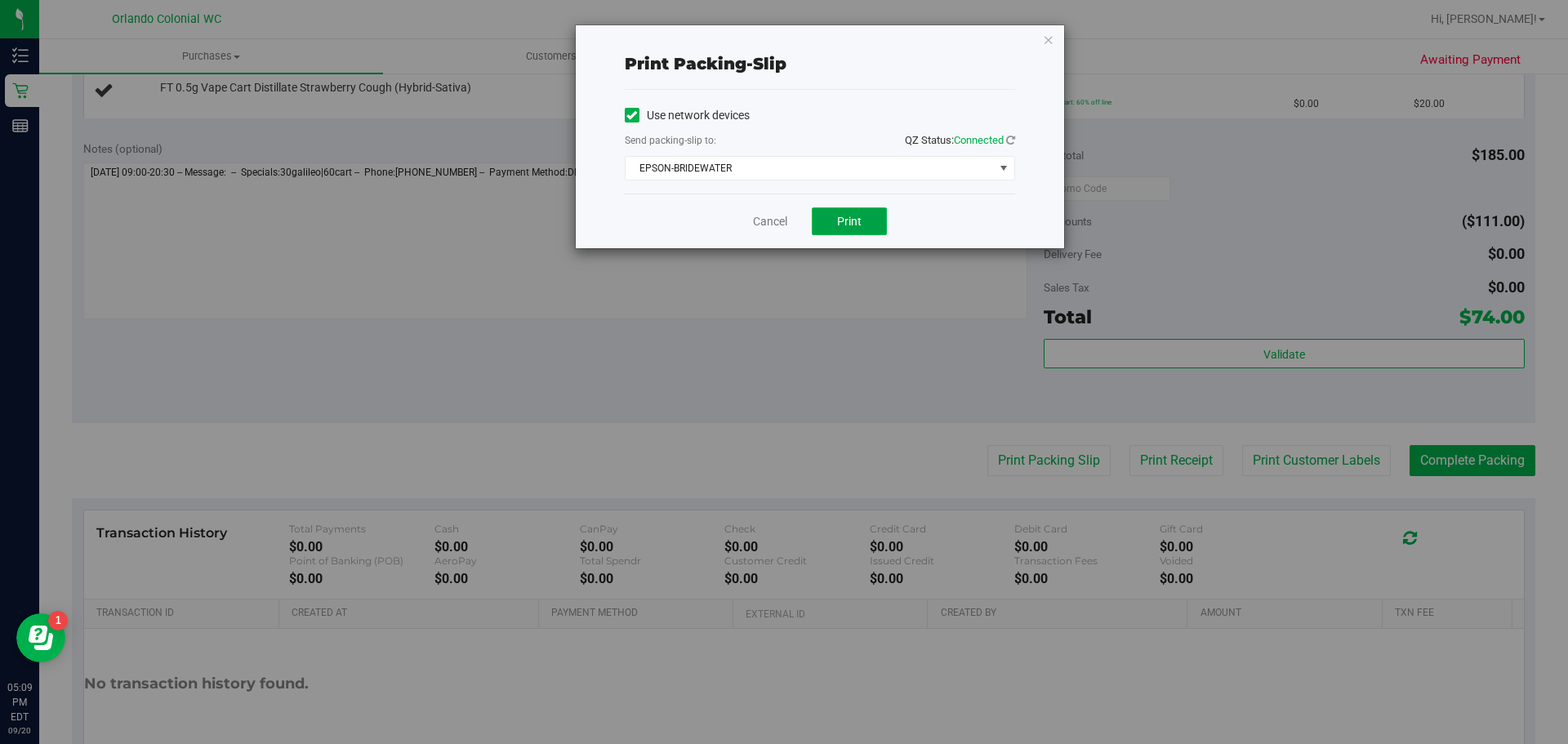
click at [841, 221] on span "Print" at bounding box center [849, 221] width 25 height 13
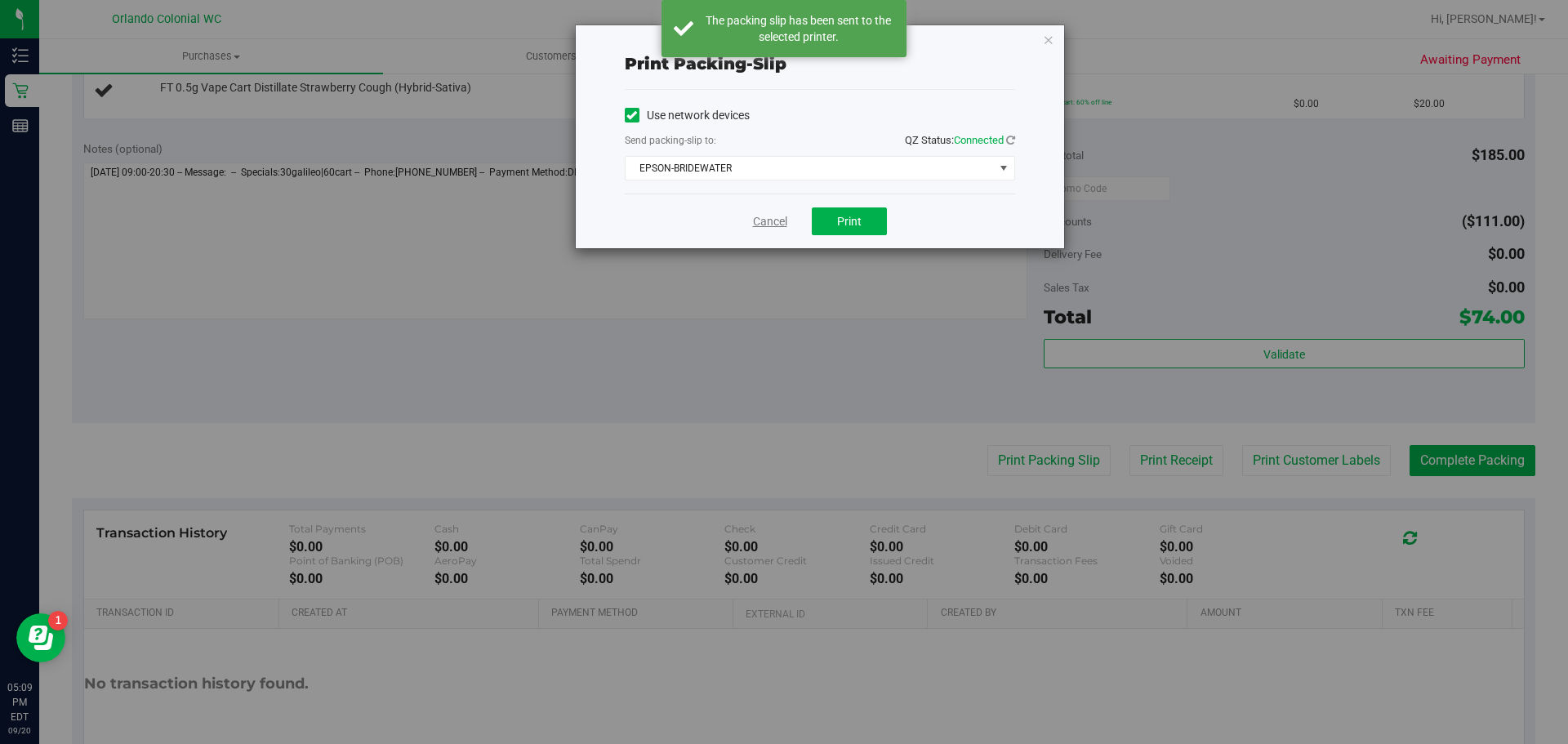
click at [763, 220] on link "Cancel" at bounding box center [770, 221] width 35 height 17
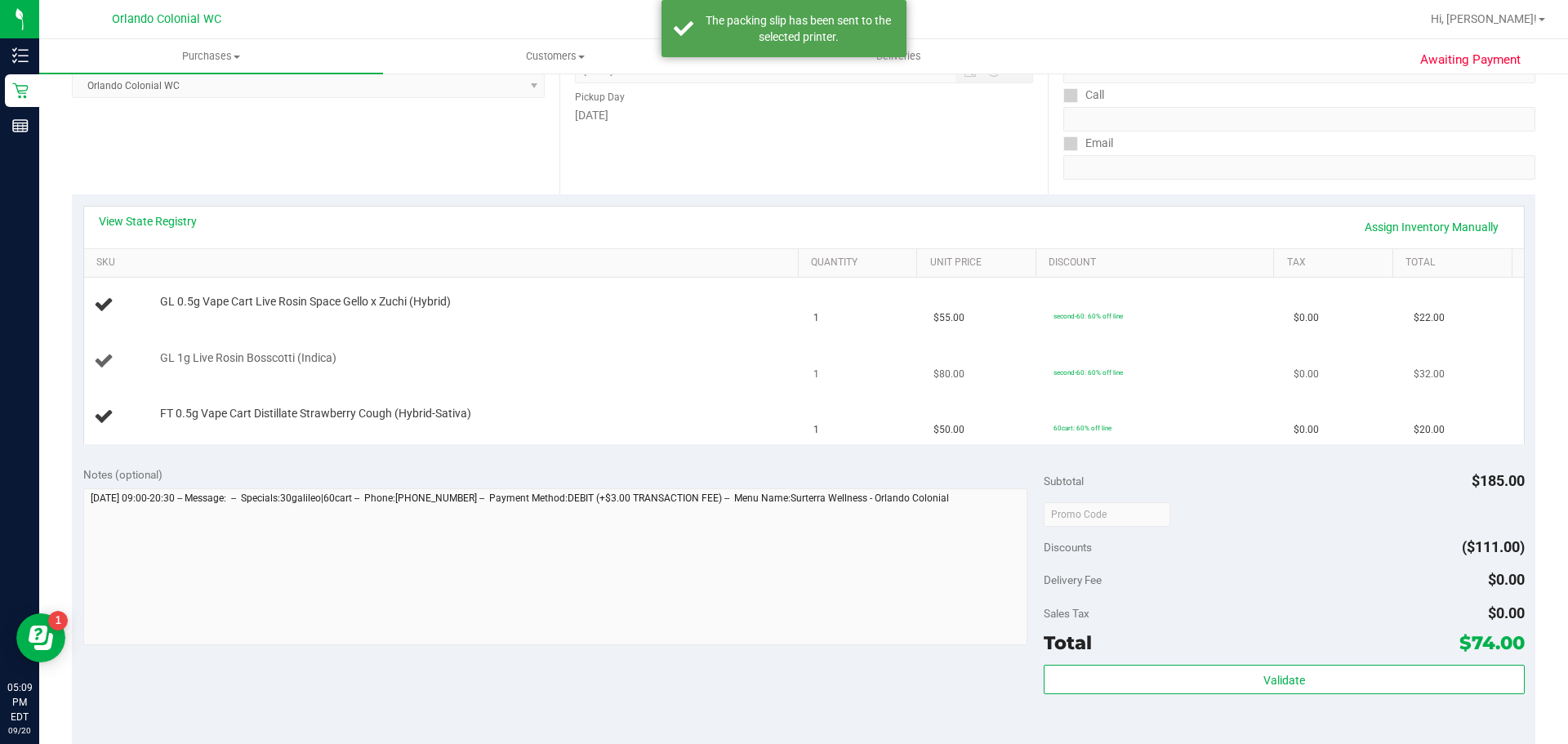
scroll to position [245, 0]
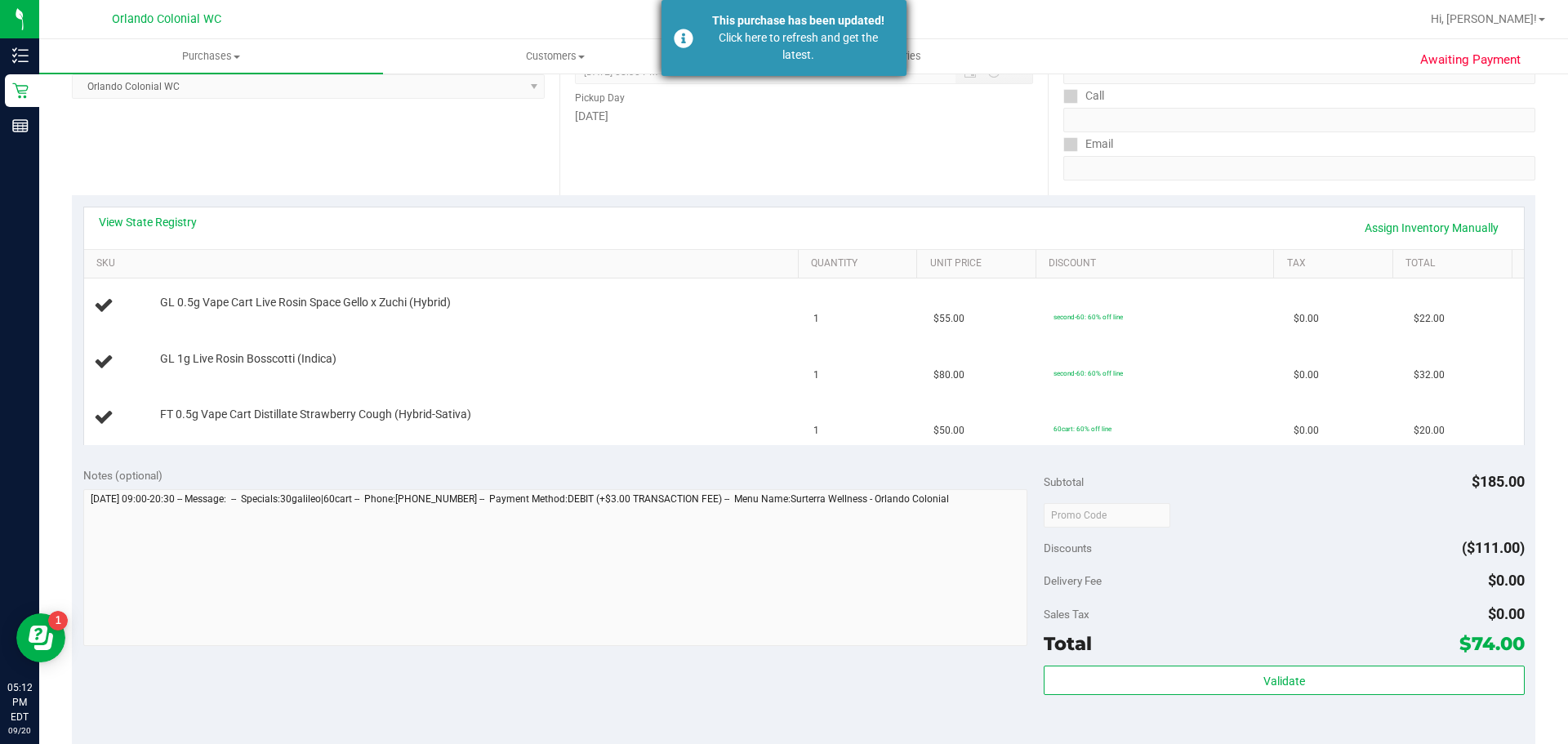
click at [790, 46] on div "Click here to refresh and get the latest." at bounding box center [799, 46] width 192 height 35
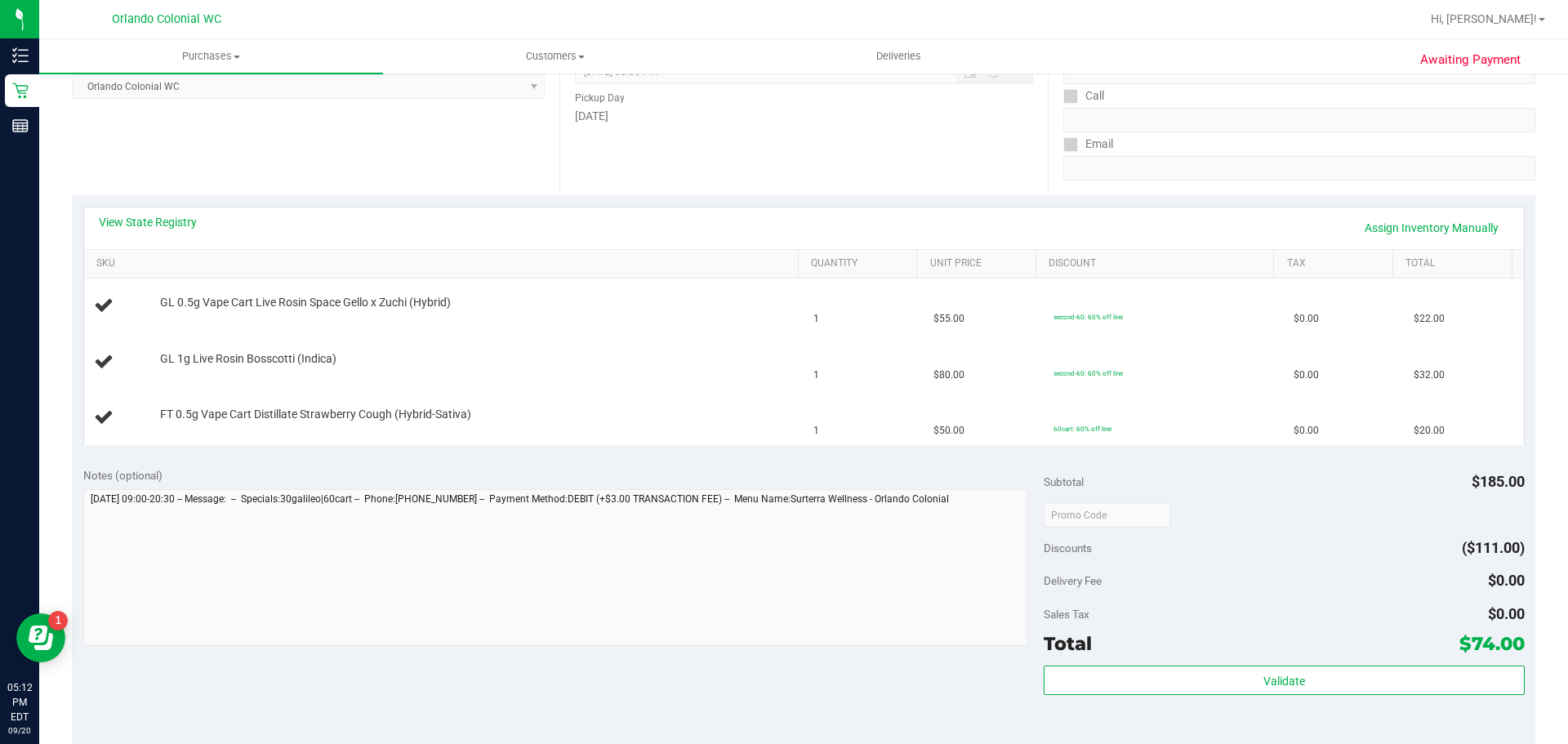
click at [861, 161] on div "Date Pickup Date/Time 09/20/2025 Now 09/20/2025 08:30 PM Now Pickup Day Saturday" at bounding box center [803, 95] width 488 height 200
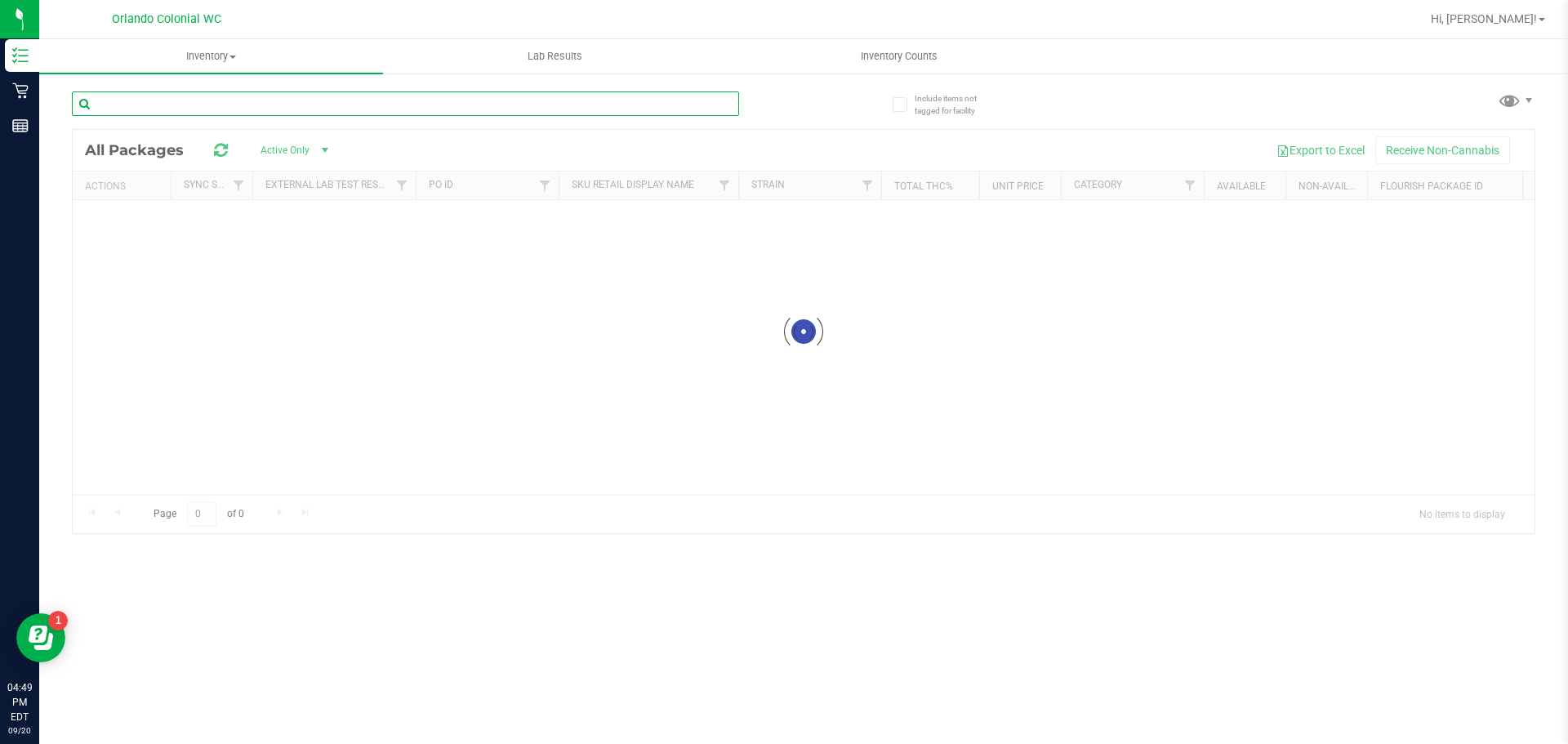
click at [139, 101] on input "text" at bounding box center [406, 103] width 667 height 25
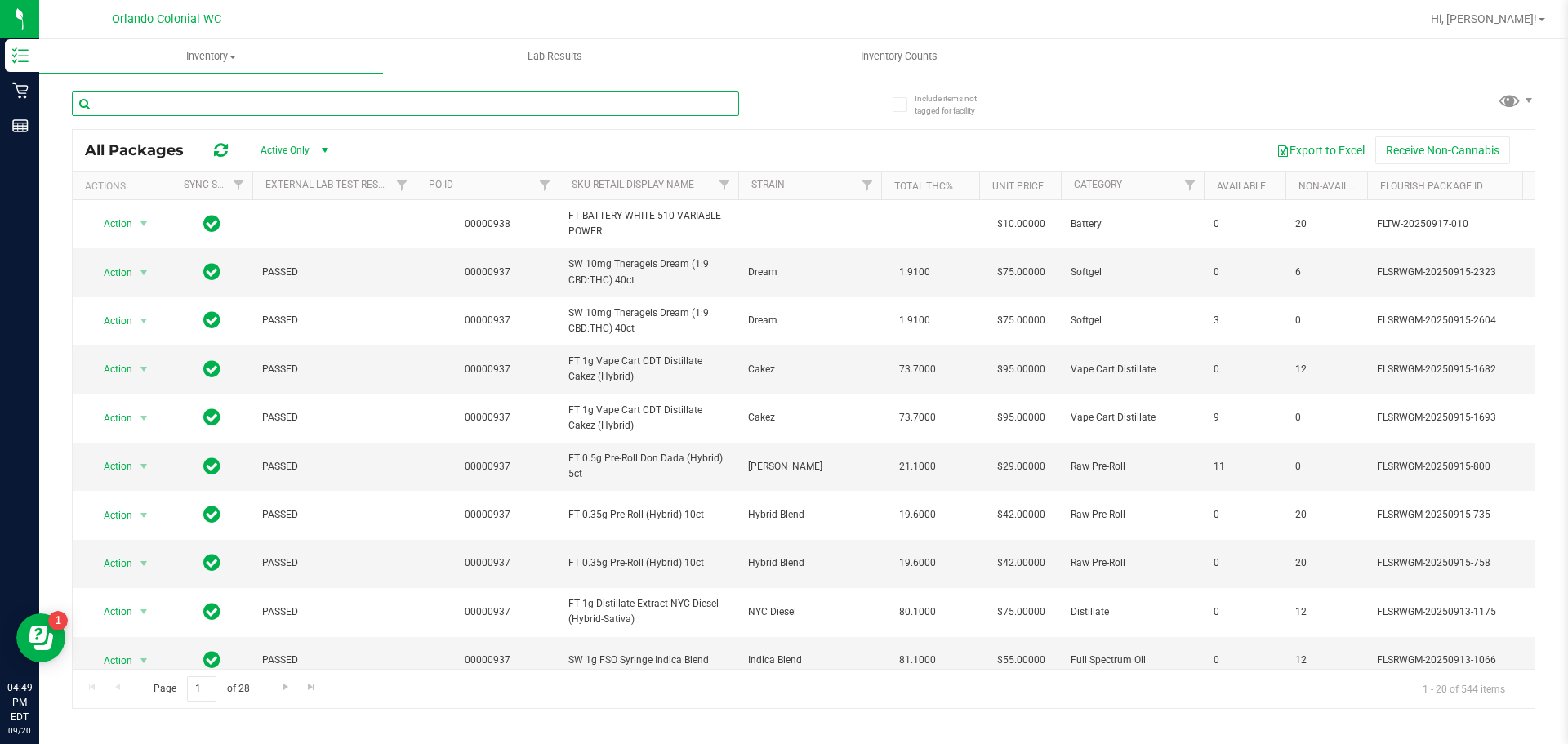
click at [229, 96] on input "text" at bounding box center [406, 103] width 667 height 25
paste input "FT 1g Pre-Roll Deluxe Sugar Cane (Indica) 1ct"
type input "FT 1g Pre-Roll Deluxe Sugar Cane (Indica) 1ct"
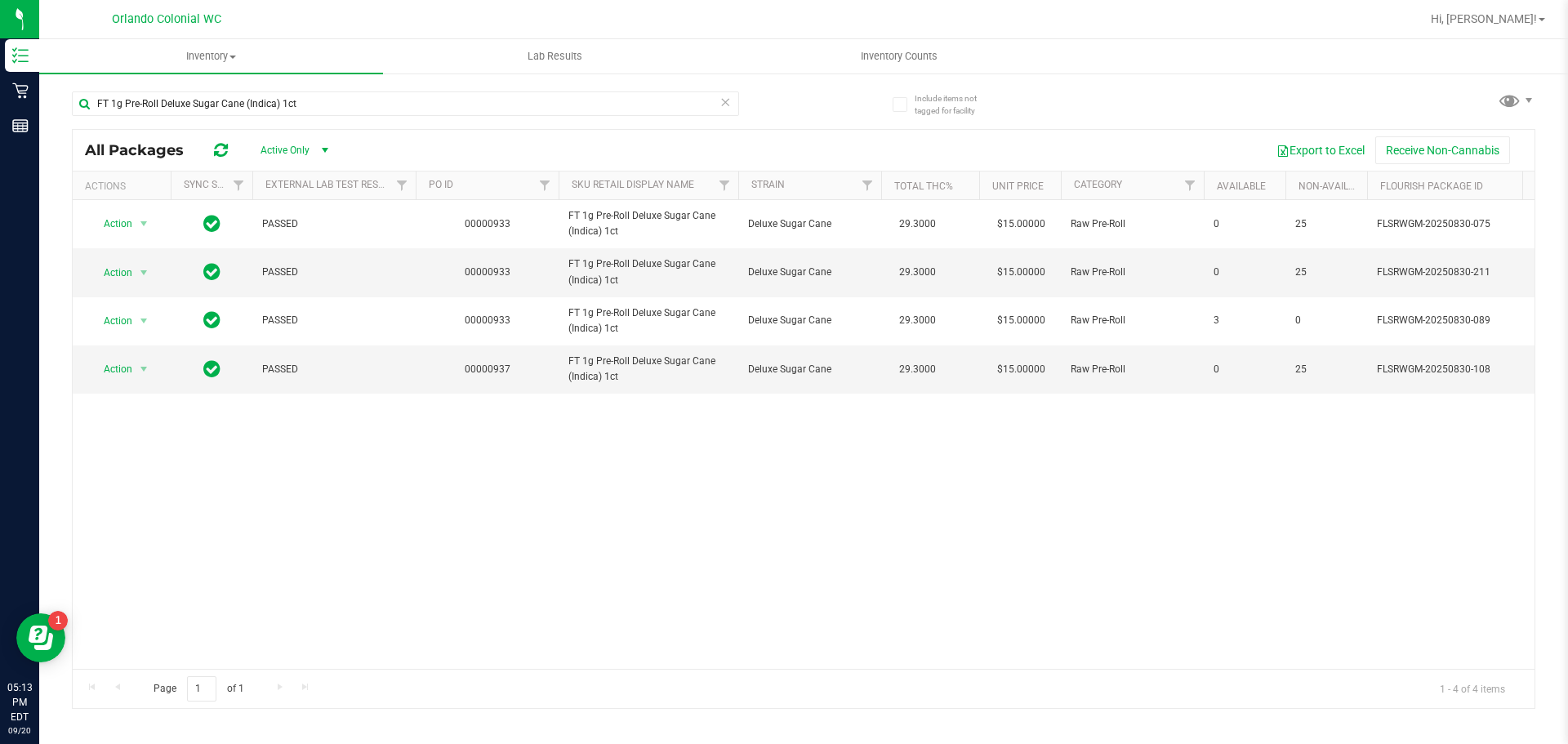
click at [382, 496] on div "Action Action Global inventory Package audit log Print package label Print prod…" at bounding box center [803, 434] width 1462 height 469
click at [380, 399] on div "Action Action Global inventory Package audit log Print package label Print prod…" at bounding box center [803, 434] width 1462 height 469
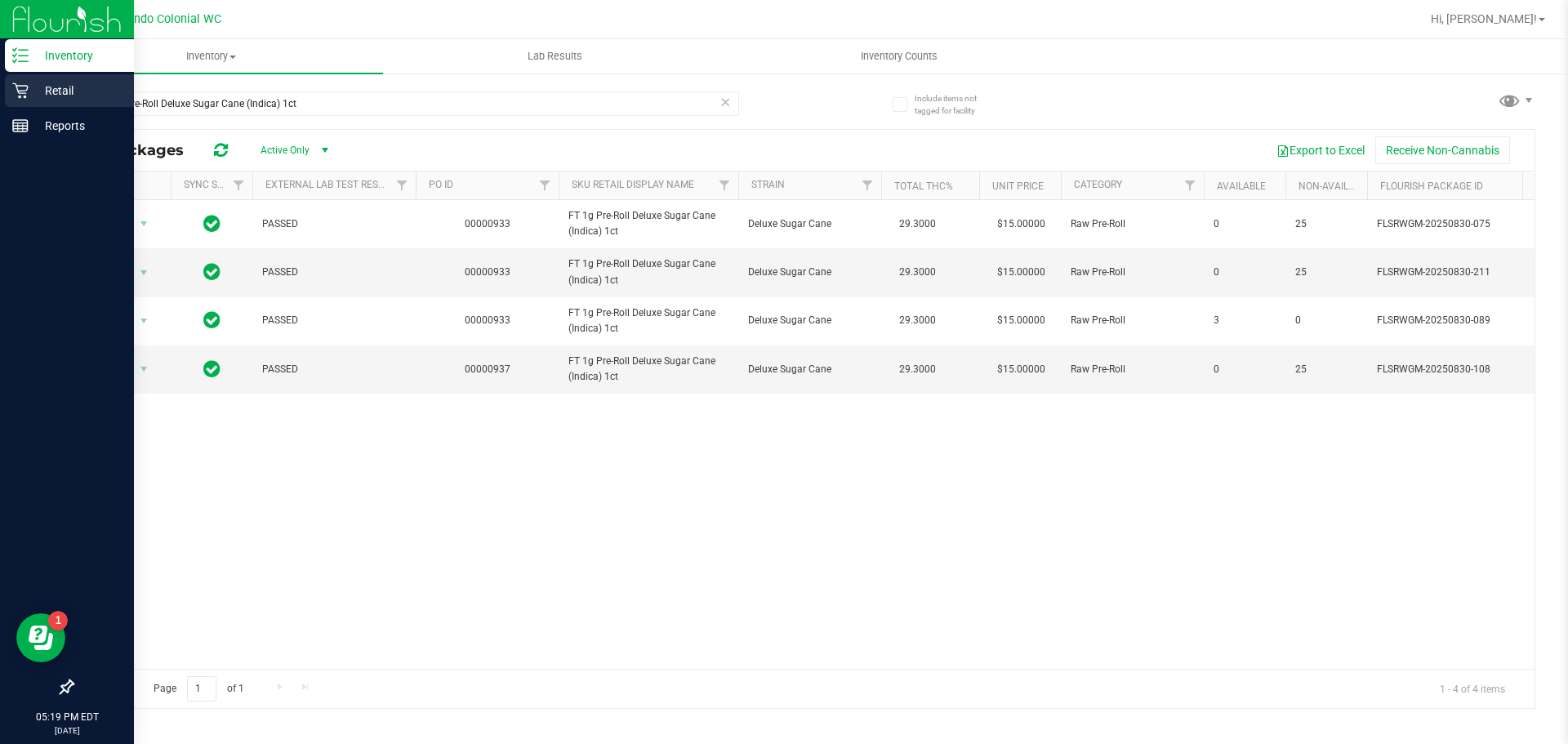
click at [53, 86] on p "Retail" at bounding box center [77, 91] width 98 height 20
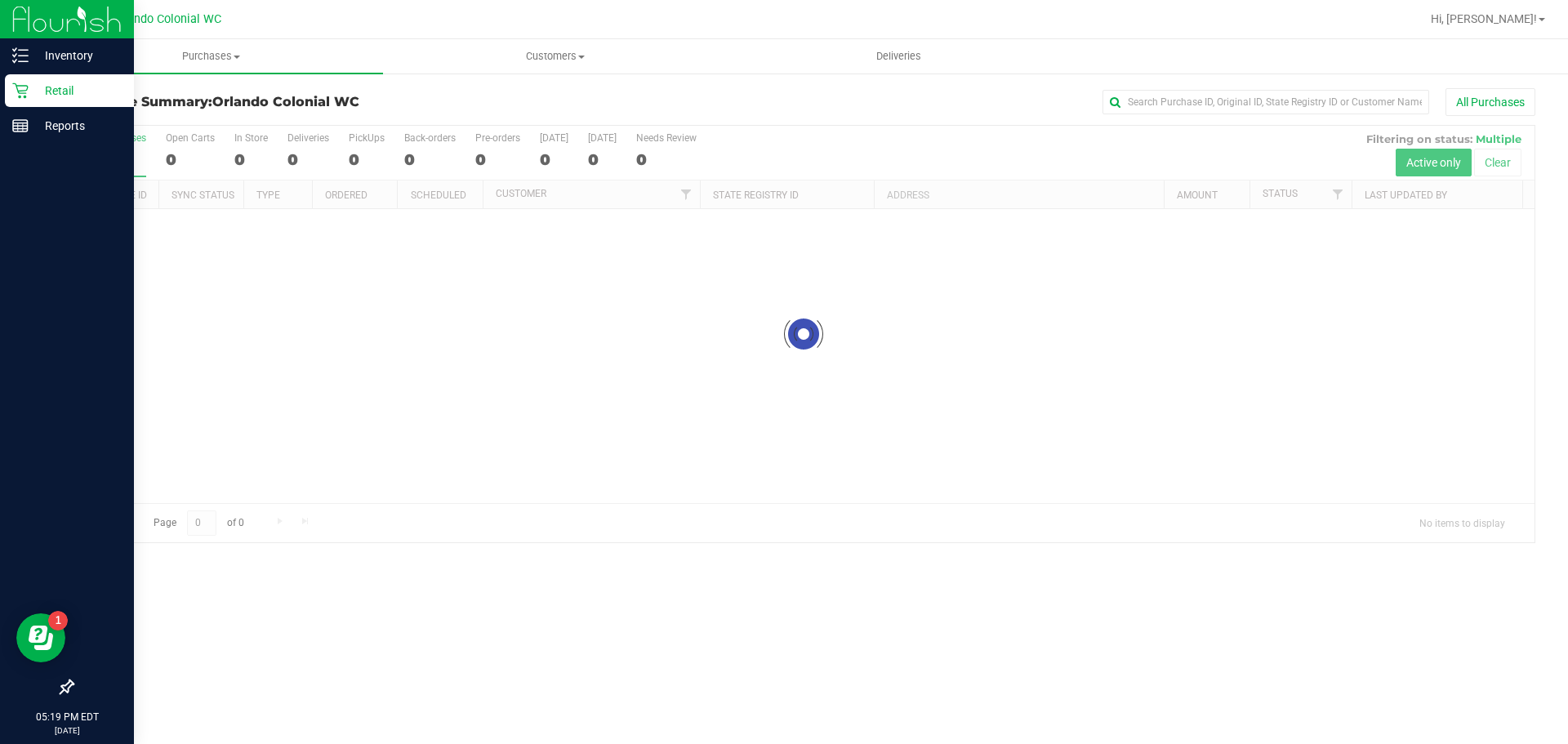
click at [397, 343] on div at bounding box center [803, 333] width 1462 height 417
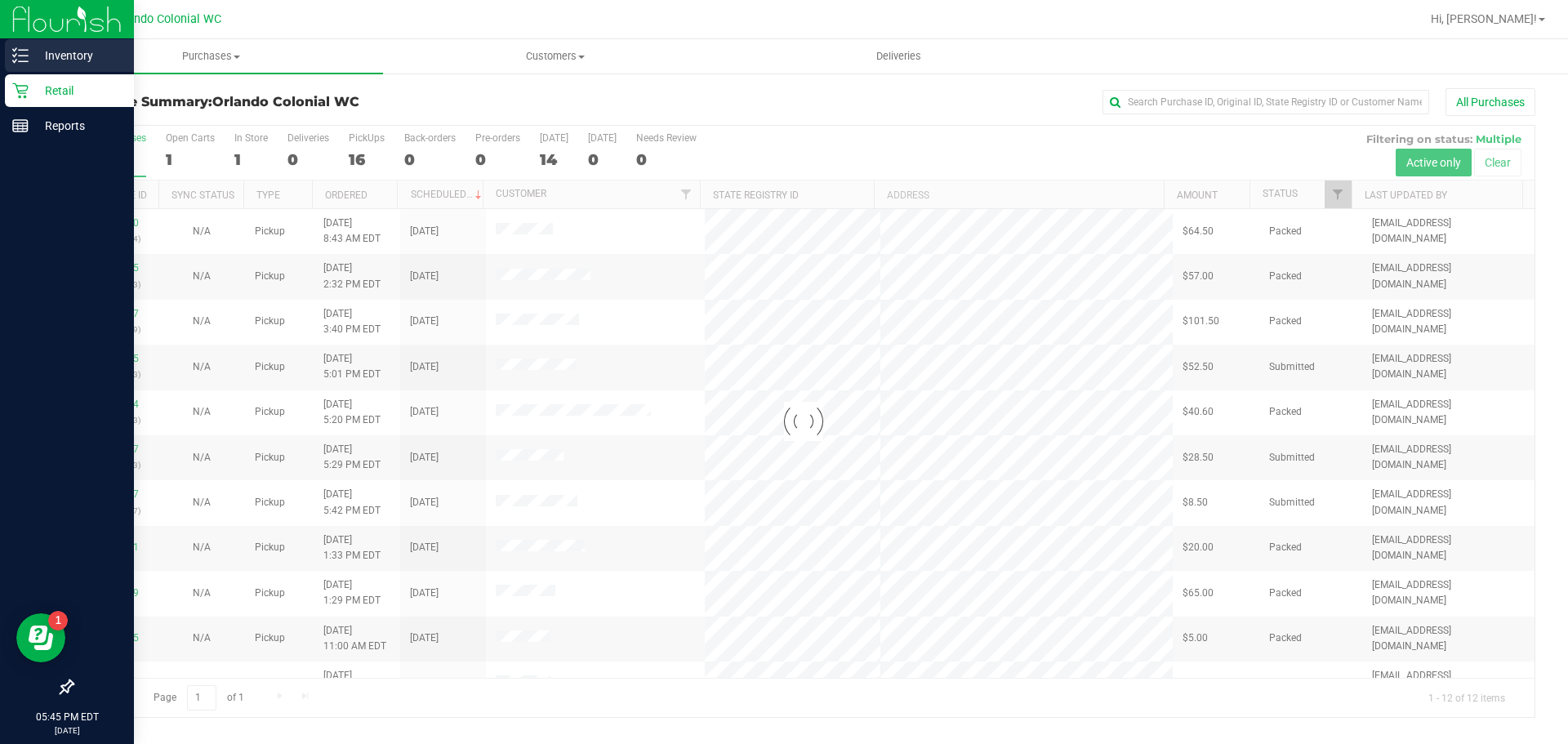
click at [62, 53] on p "Inventory" at bounding box center [77, 55] width 98 height 20
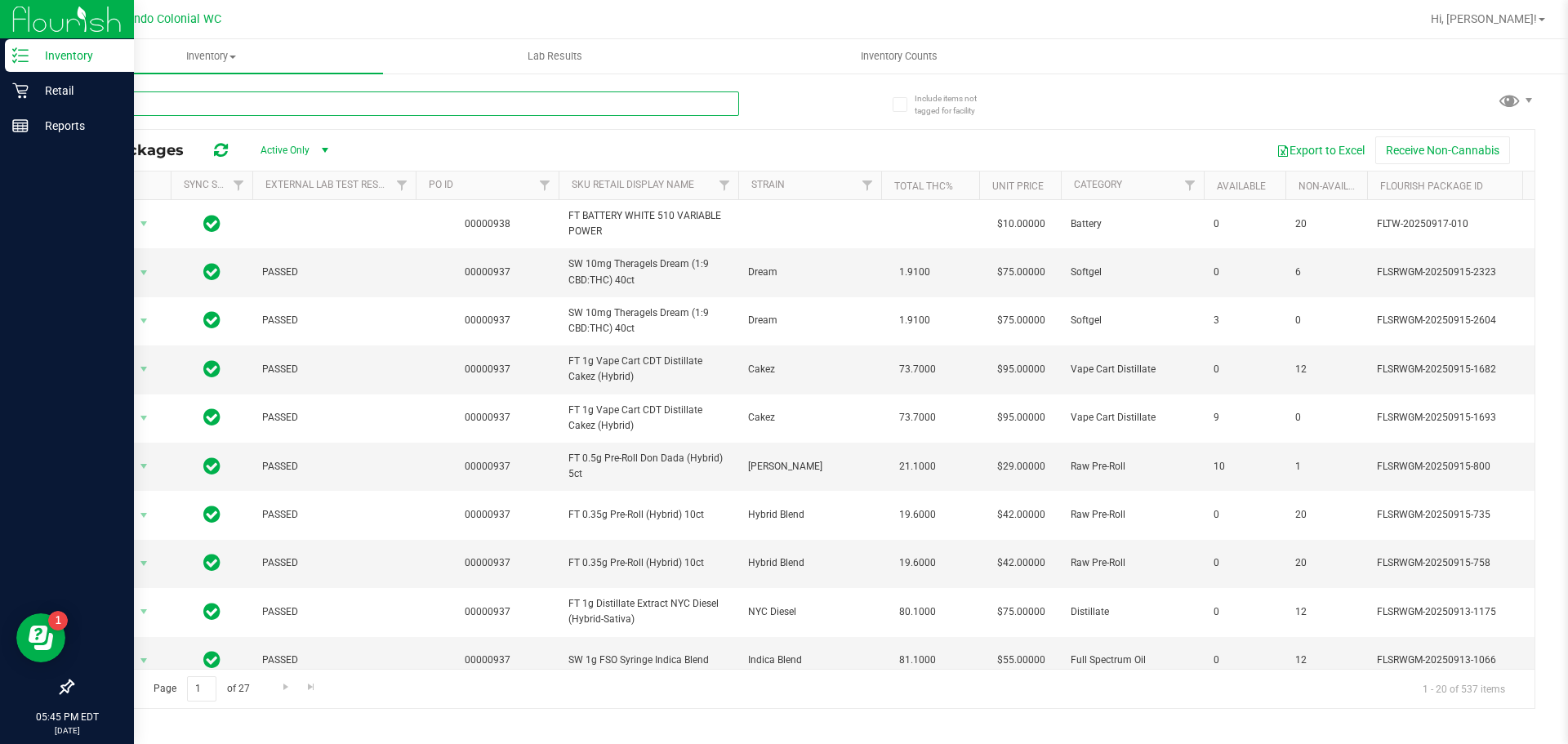
click at [379, 109] on input "text" at bounding box center [406, 103] width 667 height 25
type input "delux"
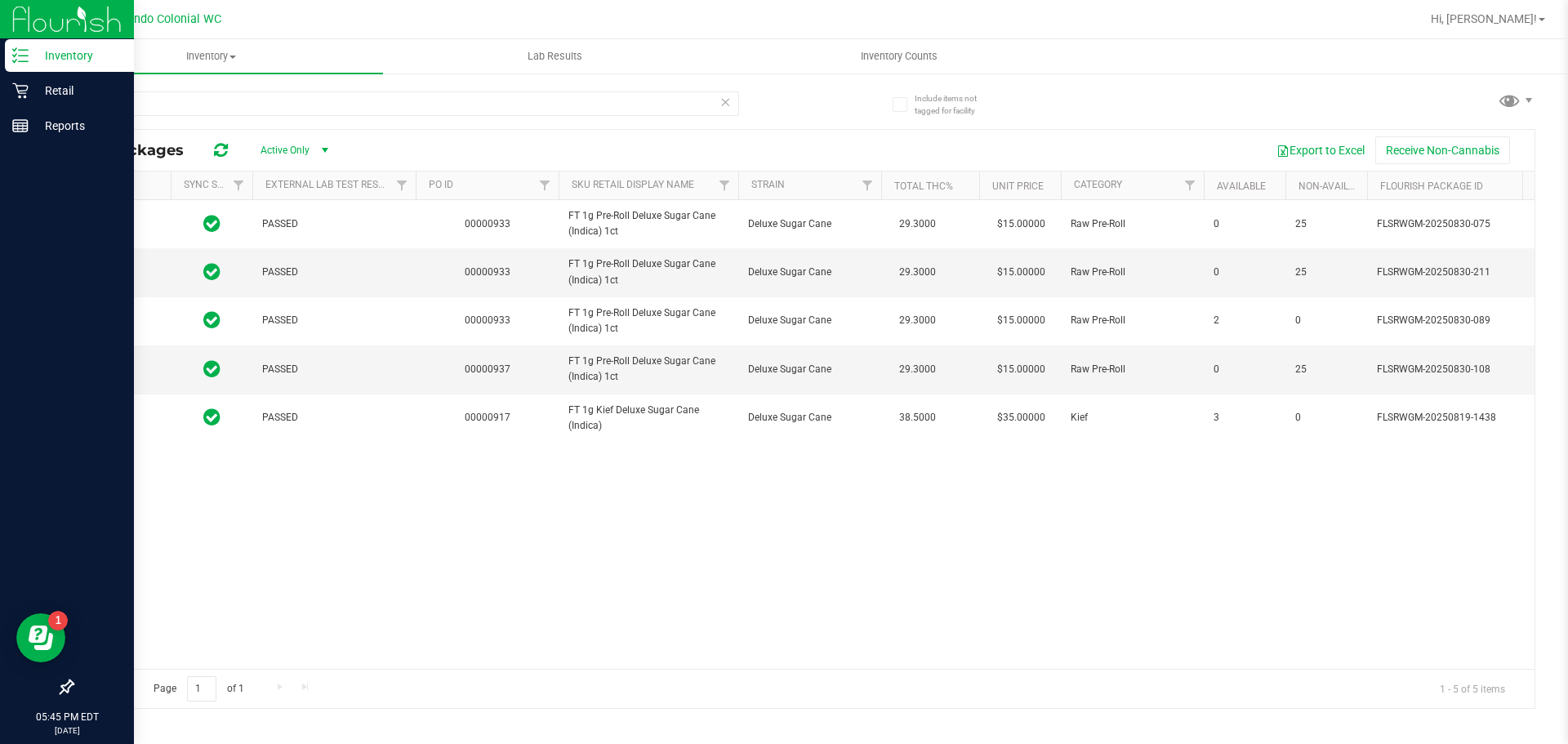
click at [698, 531] on div "PASSED 00000933 FT 1g Pre-Roll Deluxe Sugar Cane (Indica) 1ct Deluxe Sugar Cane…" at bounding box center [803, 434] width 1462 height 469
drag, startPoint x: 635, startPoint y: 385, endPoint x: 628, endPoint y: 458, distance: 73.3
click at [622, 449] on div "Action Action Global inventory Package audit log Print package label Print prod…" at bounding box center [803, 434] width 1462 height 469
click at [628, 458] on div "Action Action Global inventory Package audit log Print package label Print prod…" at bounding box center [803, 434] width 1462 height 469
click at [641, 487] on div "Action Action Global inventory Package audit log Print package label Print prod…" at bounding box center [803, 434] width 1462 height 469
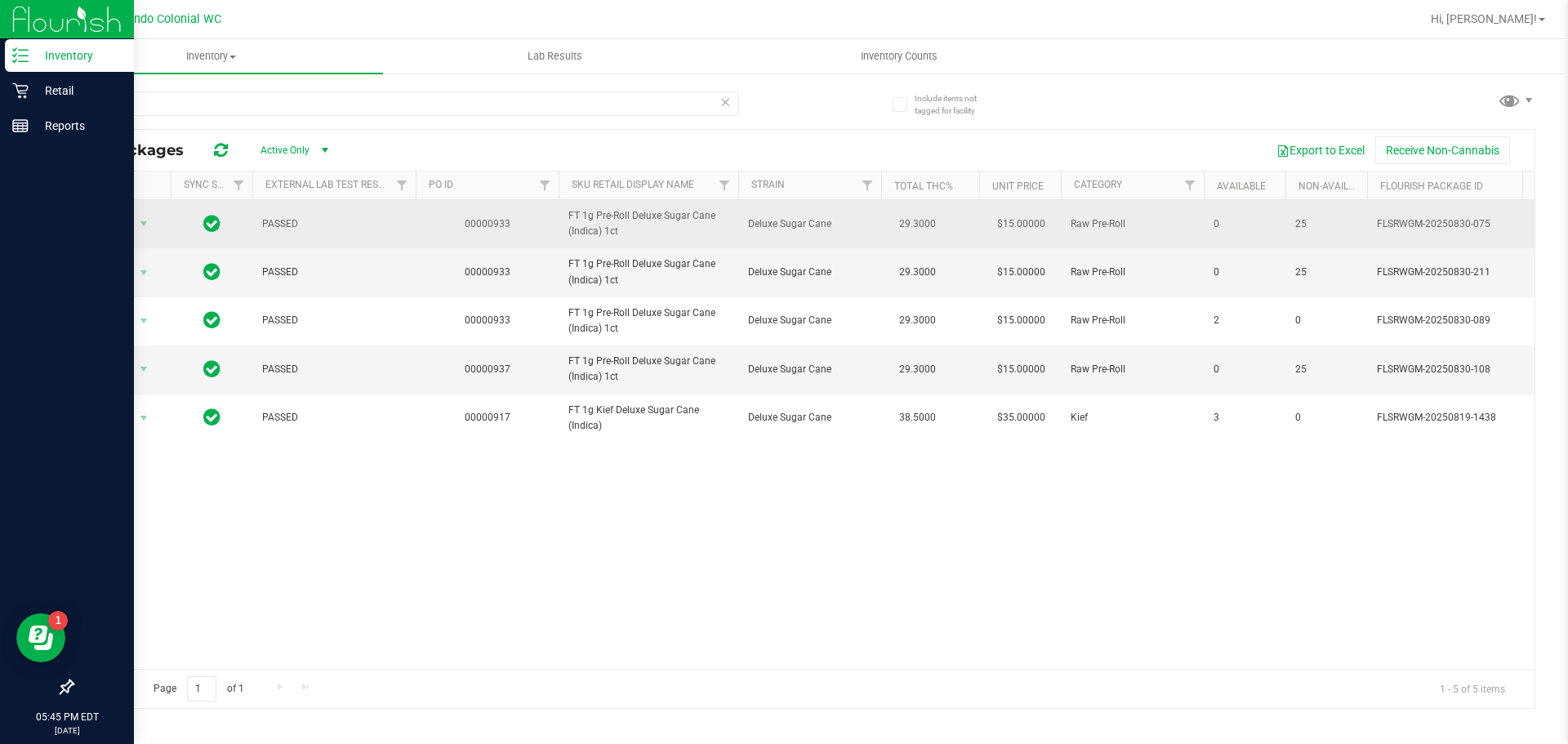
drag, startPoint x: 646, startPoint y: 236, endPoint x: 581, endPoint y: 227, distance: 65.6
click at [581, 227] on span "FT 1g Pre-Roll Deluxe Sugar Cane (Indica) 1ct" at bounding box center [648, 223] width 160 height 31
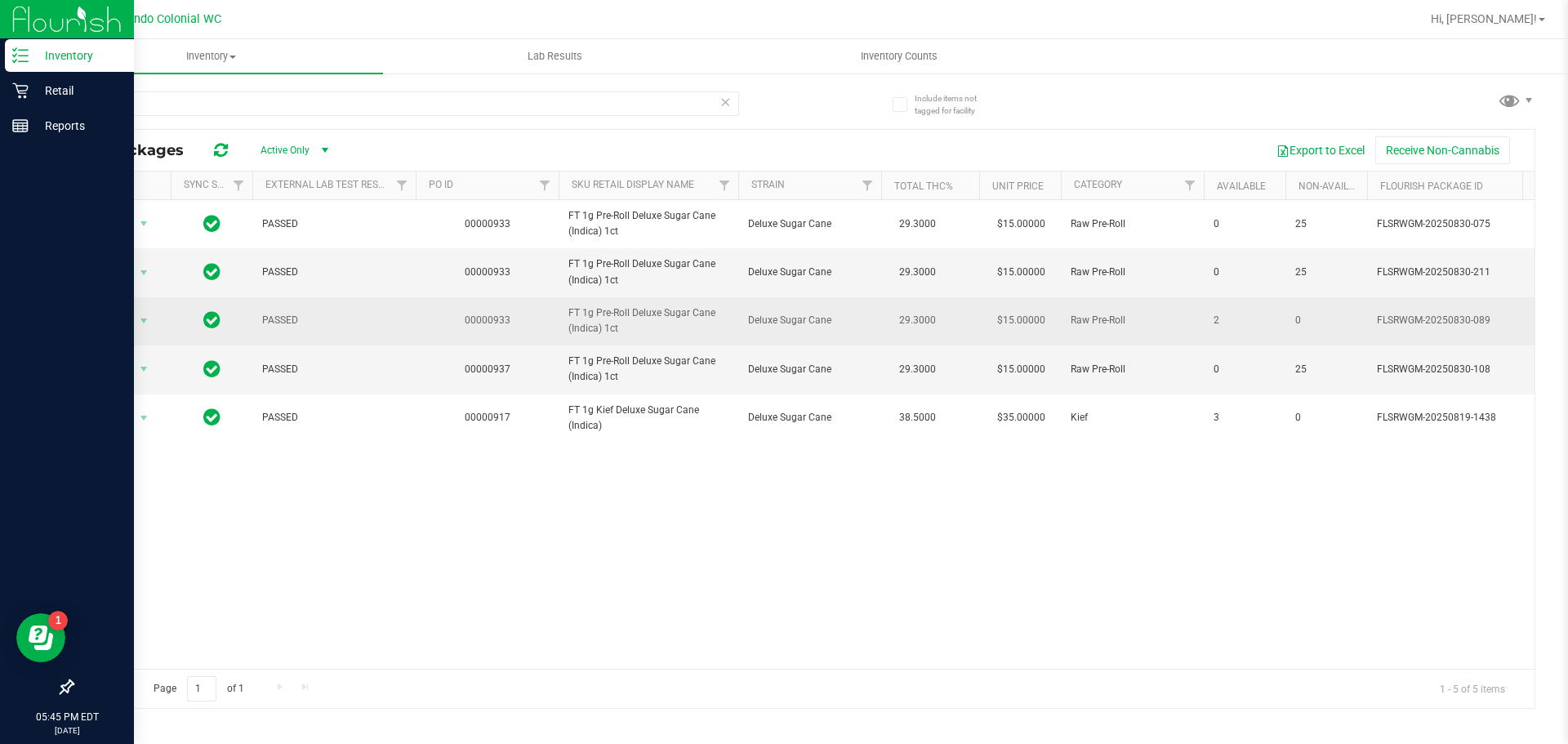
click at [619, 333] on span "FT 1g Pre-Roll Deluxe Sugar Cane (Indica) 1ct" at bounding box center [648, 321] width 160 height 31
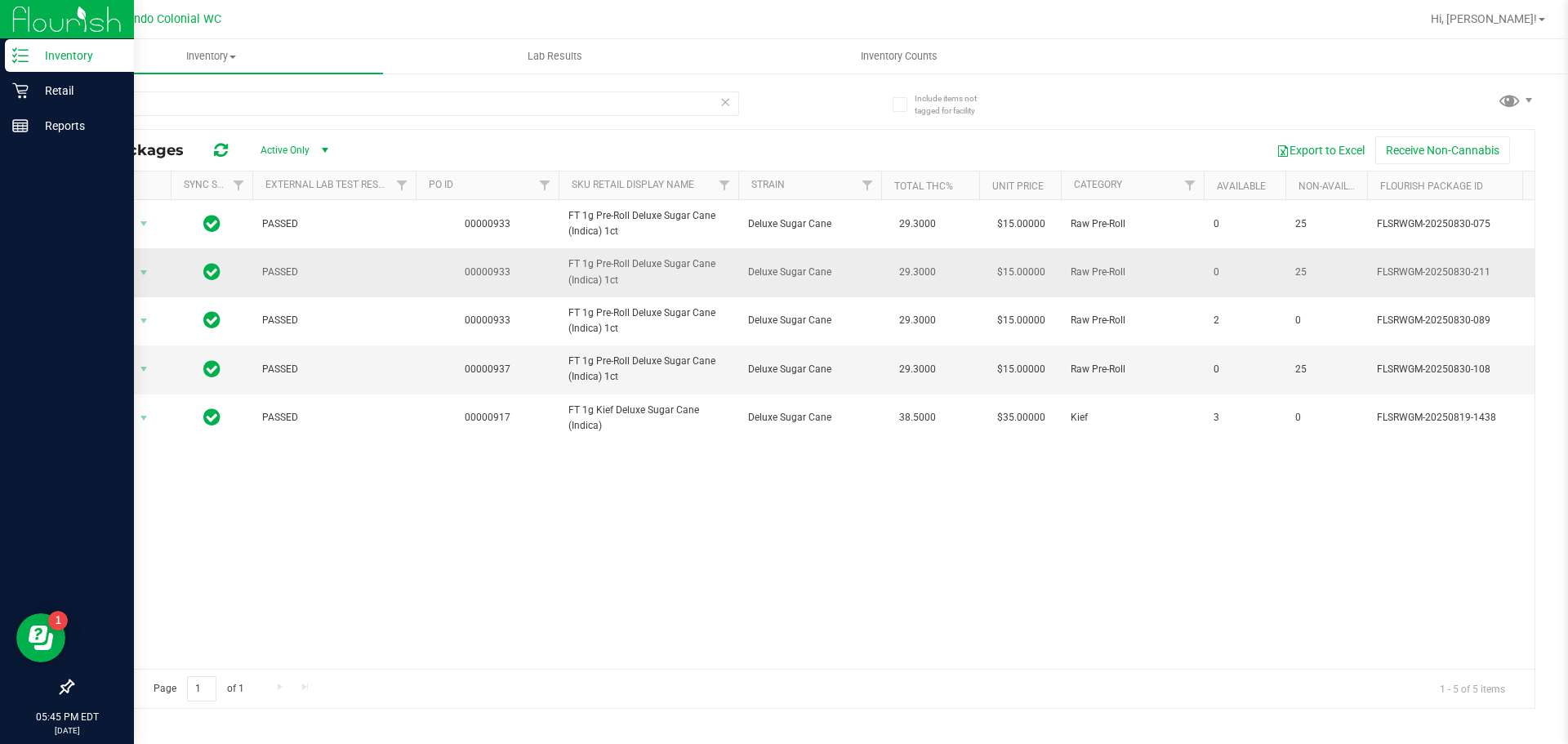
drag, startPoint x: 619, startPoint y: 333, endPoint x: 568, endPoint y: 249, distance: 98.3
click at [568, 249] on tbody "Action Action Global inventory Package audit log Print package label Print prod…" at bounding box center [1510, 321] width 2875 height 241
click at [605, 507] on div "Action Action Global inventory Package audit log Print package label Print prod…" at bounding box center [803, 434] width 1462 height 469
drag, startPoint x: 635, startPoint y: 329, endPoint x: 586, endPoint y: 269, distance: 77.5
click at [586, 269] on tbody "Action Action Global inventory Package audit log Print package label Print prod…" at bounding box center [1510, 321] width 2875 height 241
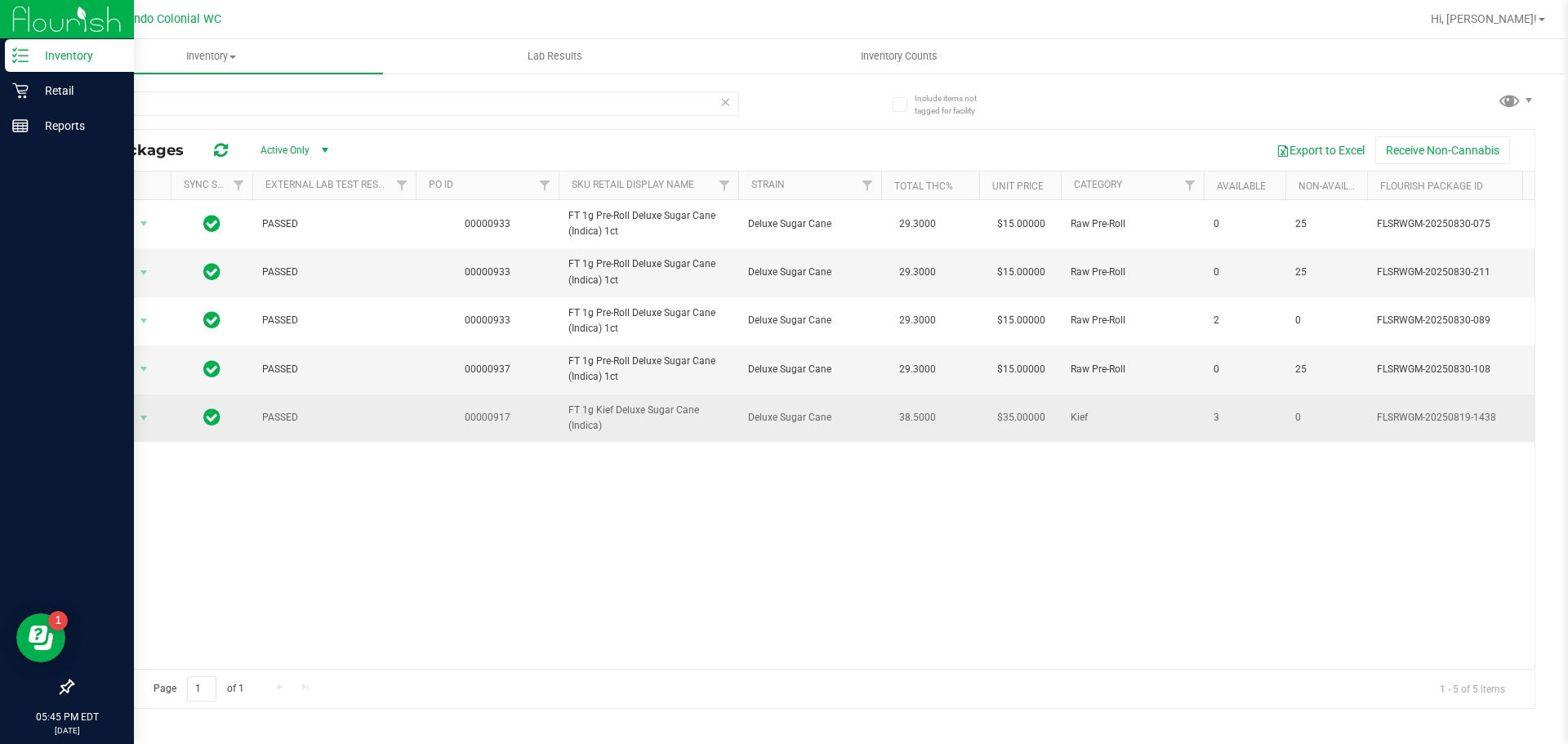
click at [654, 438] on td "FT 1g Kief Deluxe Sugar Cane (Indica)" at bounding box center [648, 418] width 180 height 47
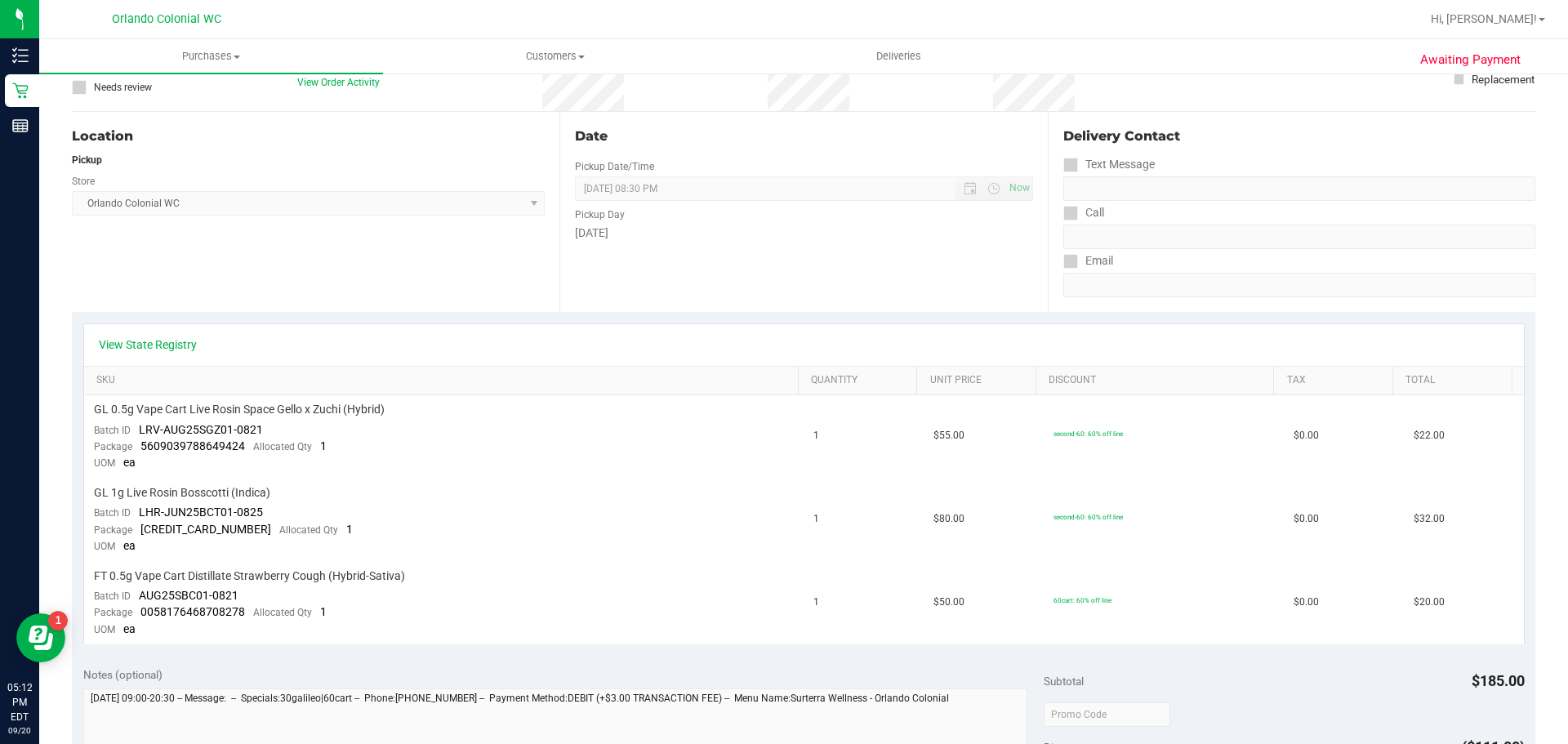
scroll to position [123, 0]
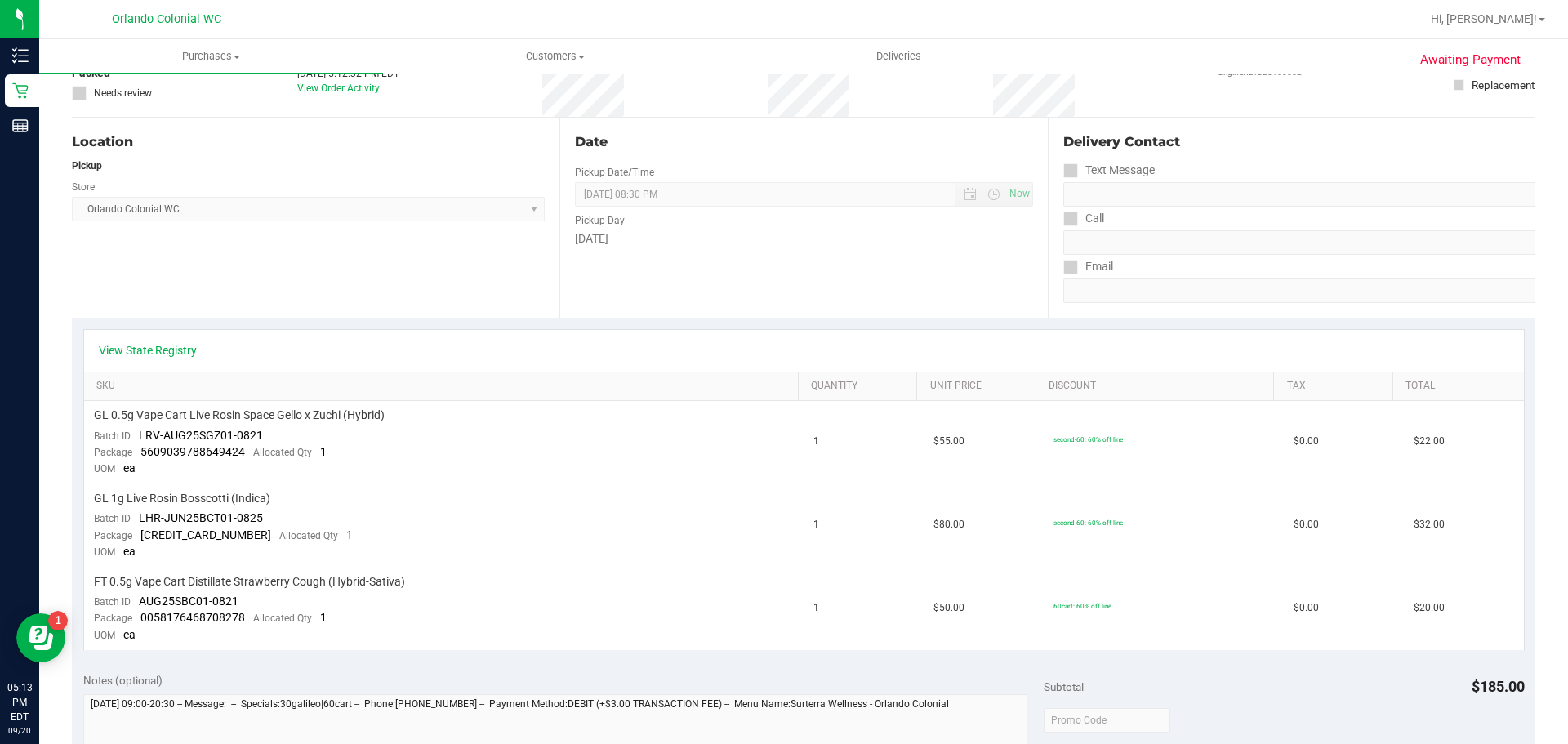
click at [922, 268] on div "Date Pickup Date/Time 09/20/2025 Now 09/20/2025 08:30 PM Now Pickup Day Saturday" at bounding box center [803, 218] width 488 height 200
click at [929, 274] on div "Date Pickup Date/Time 09/20/2025 Now 09/20/2025 08:30 PM Now Pickup Day Saturday" at bounding box center [803, 218] width 488 height 200
click at [711, 418] on div "GL 0.5g Vape Cart Live Rosin Space Gello x Zuchi (Hybrid)" at bounding box center [444, 416] width 701 height 16
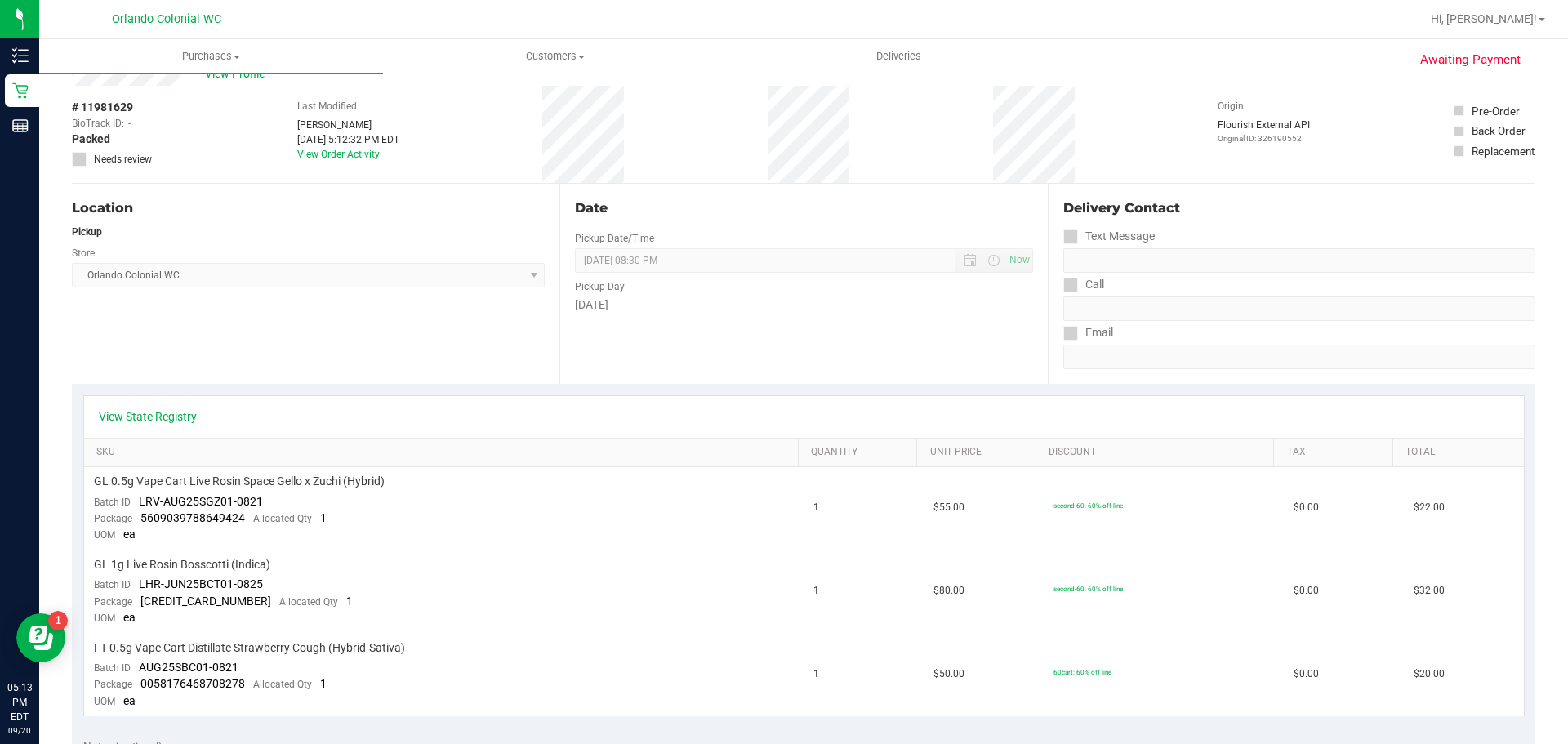
scroll to position [0, 0]
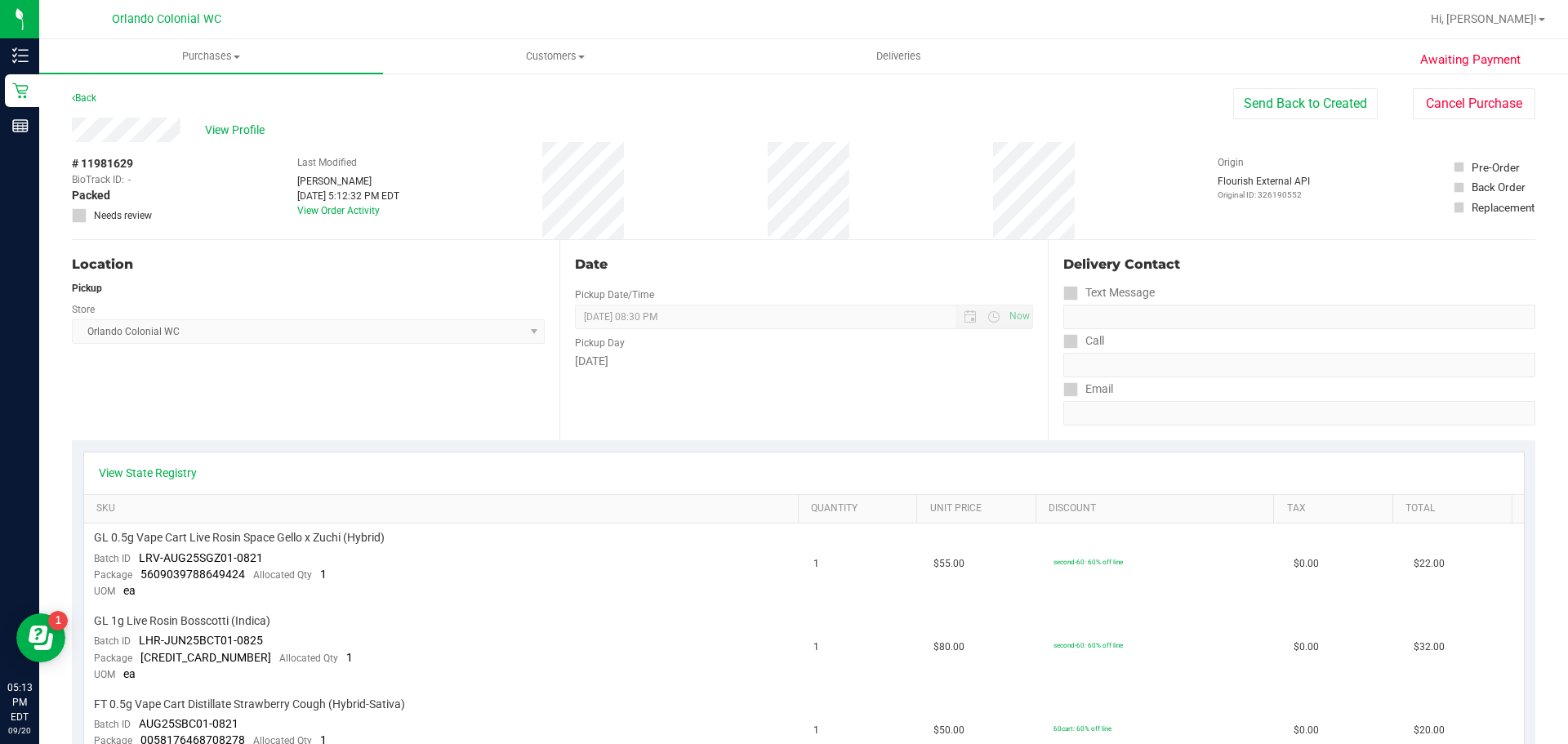
click at [76, 109] on div "Back Send Back to Created Cancel Purchase" at bounding box center [804, 103] width 1464 height 30
click at [86, 94] on link "Back" at bounding box center [84, 98] width 25 height 12
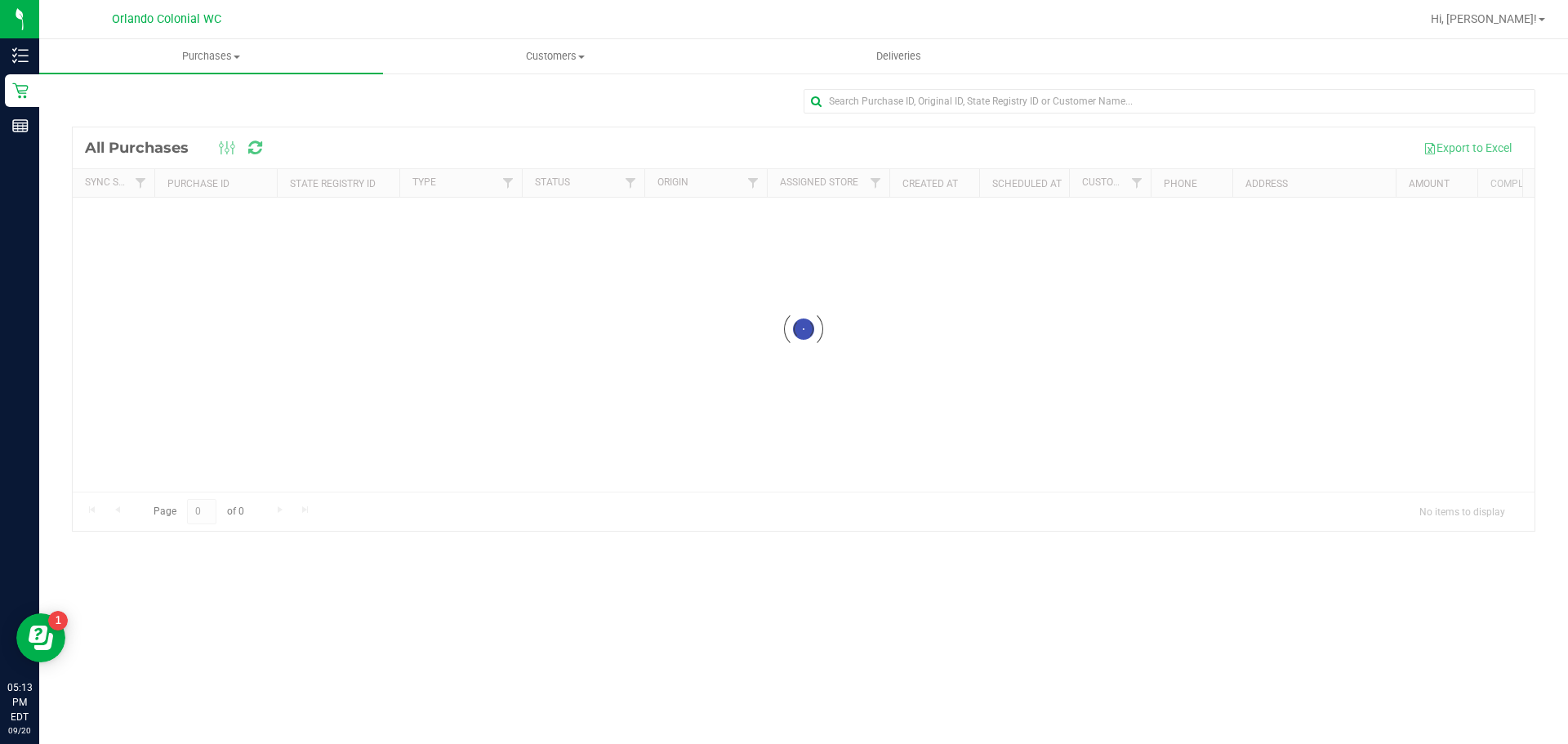
click at [721, 441] on div at bounding box center [803, 329] width 1462 height 404
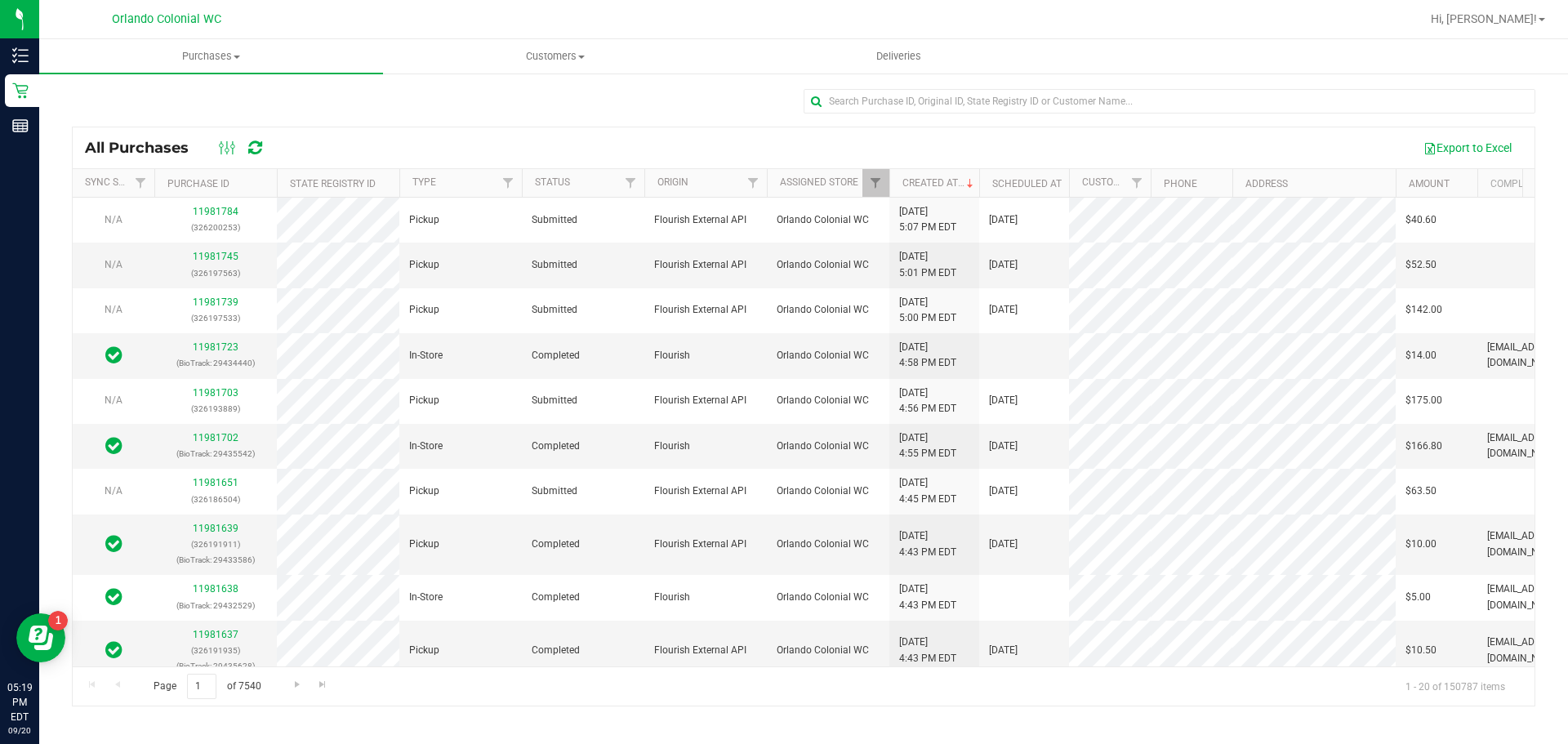
click at [449, 133] on div "All Purchases Export to Excel" at bounding box center [803, 147] width 1462 height 41
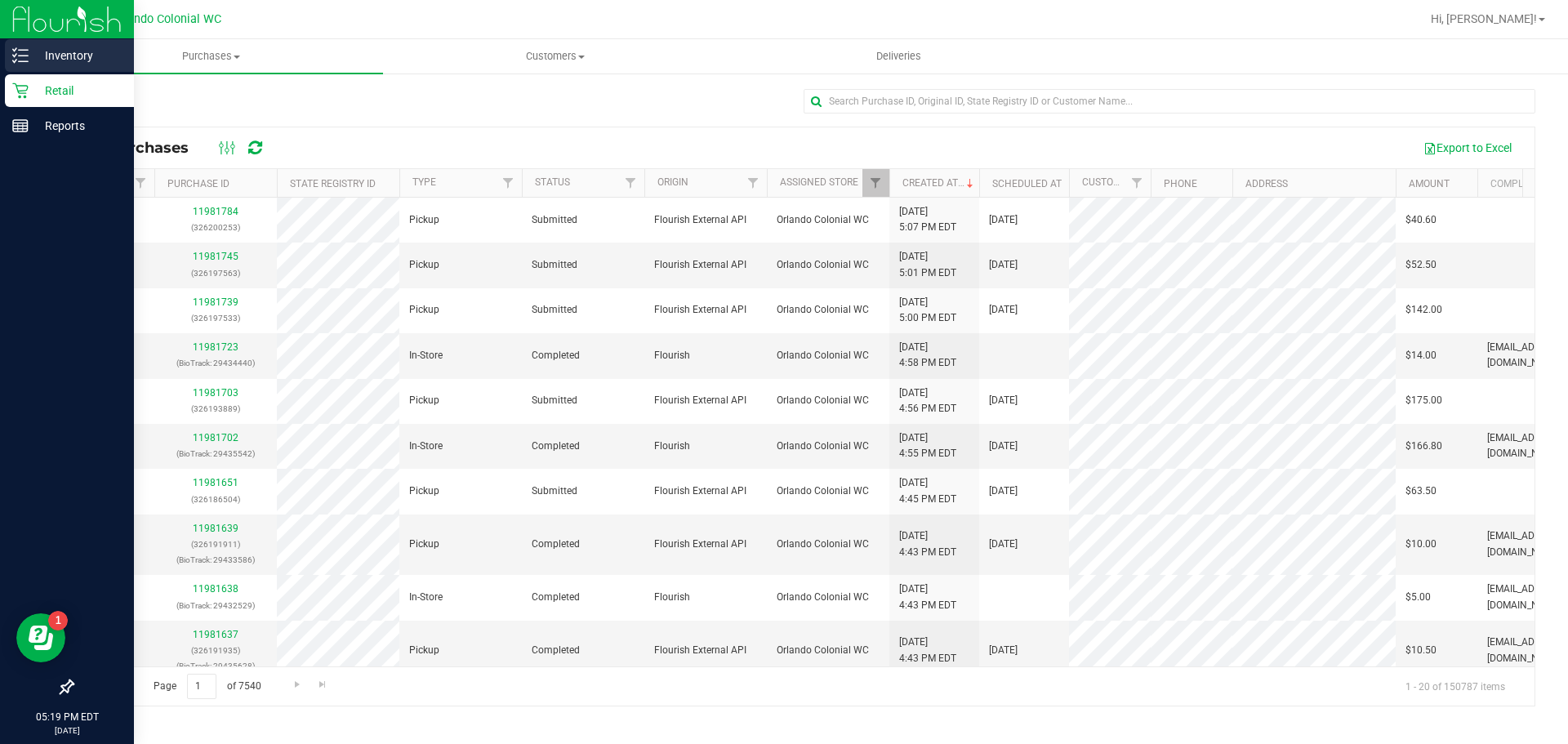
click at [36, 50] on p "Inventory" at bounding box center [77, 55] width 98 height 20
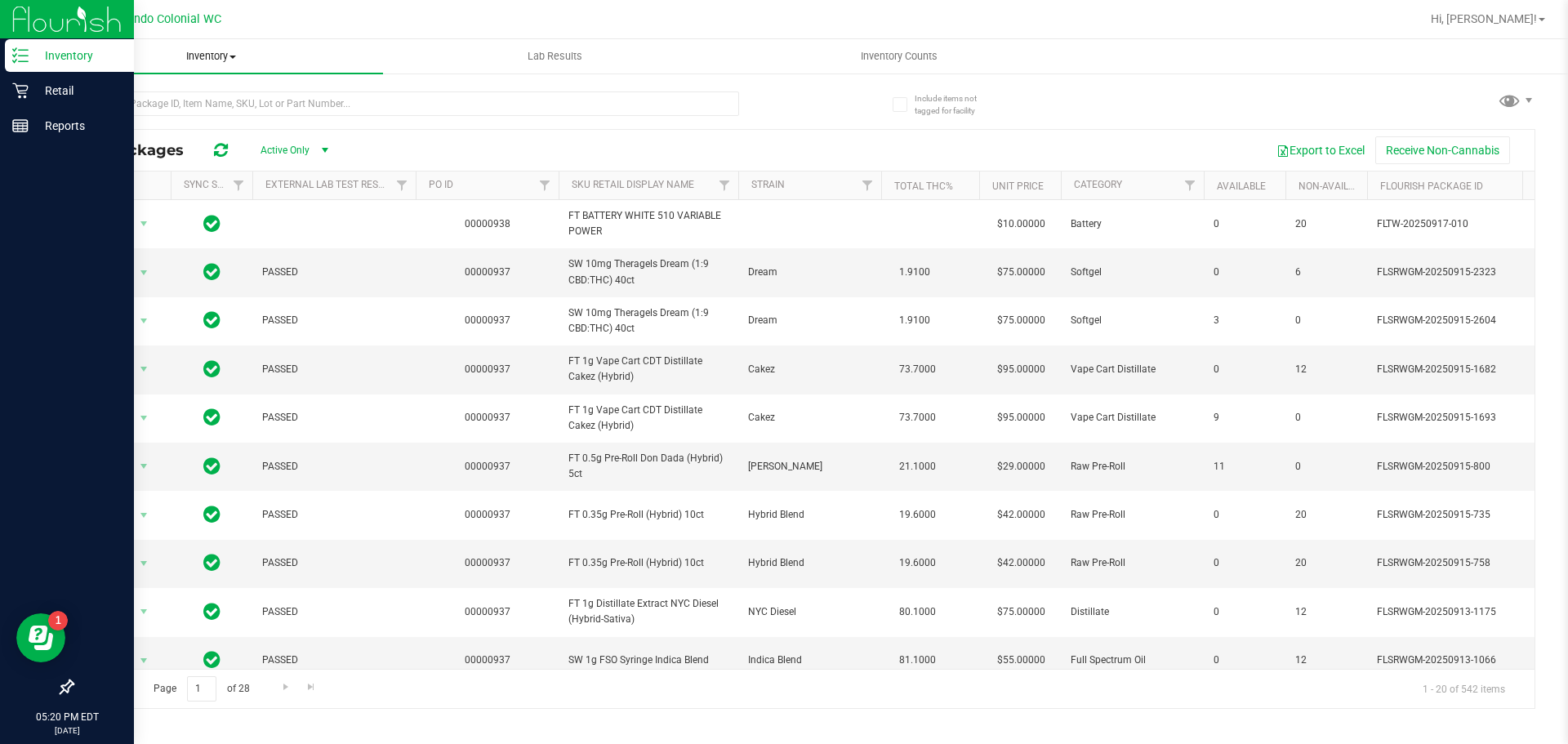
click at [235, 61] on span "Inventory" at bounding box center [211, 56] width 343 height 15
click at [150, 124] on li "All inventory" at bounding box center [211, 119] width 343 height 20
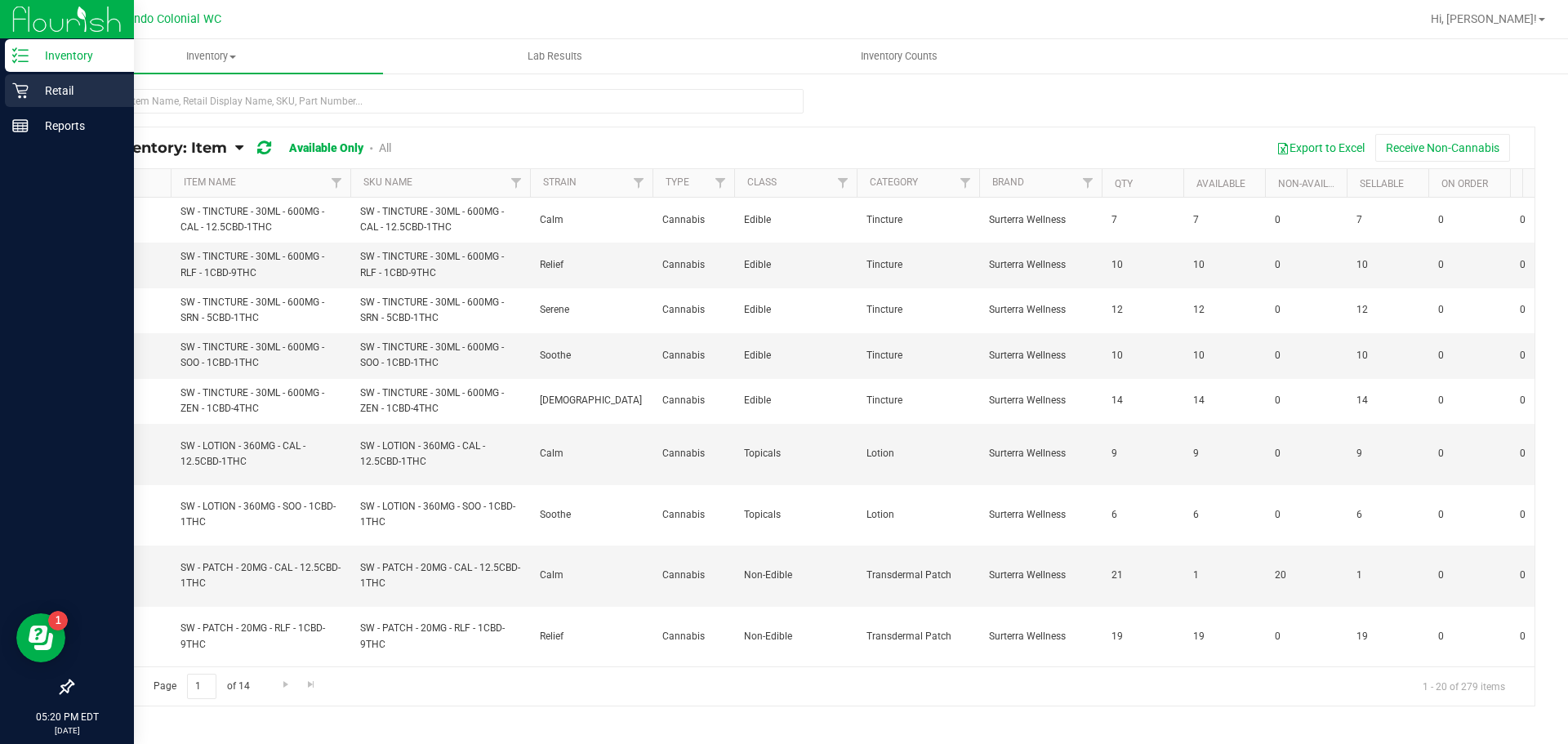
click at [29, 87] on p "Retail" at bounding box center [77, 91] width 98 height 20
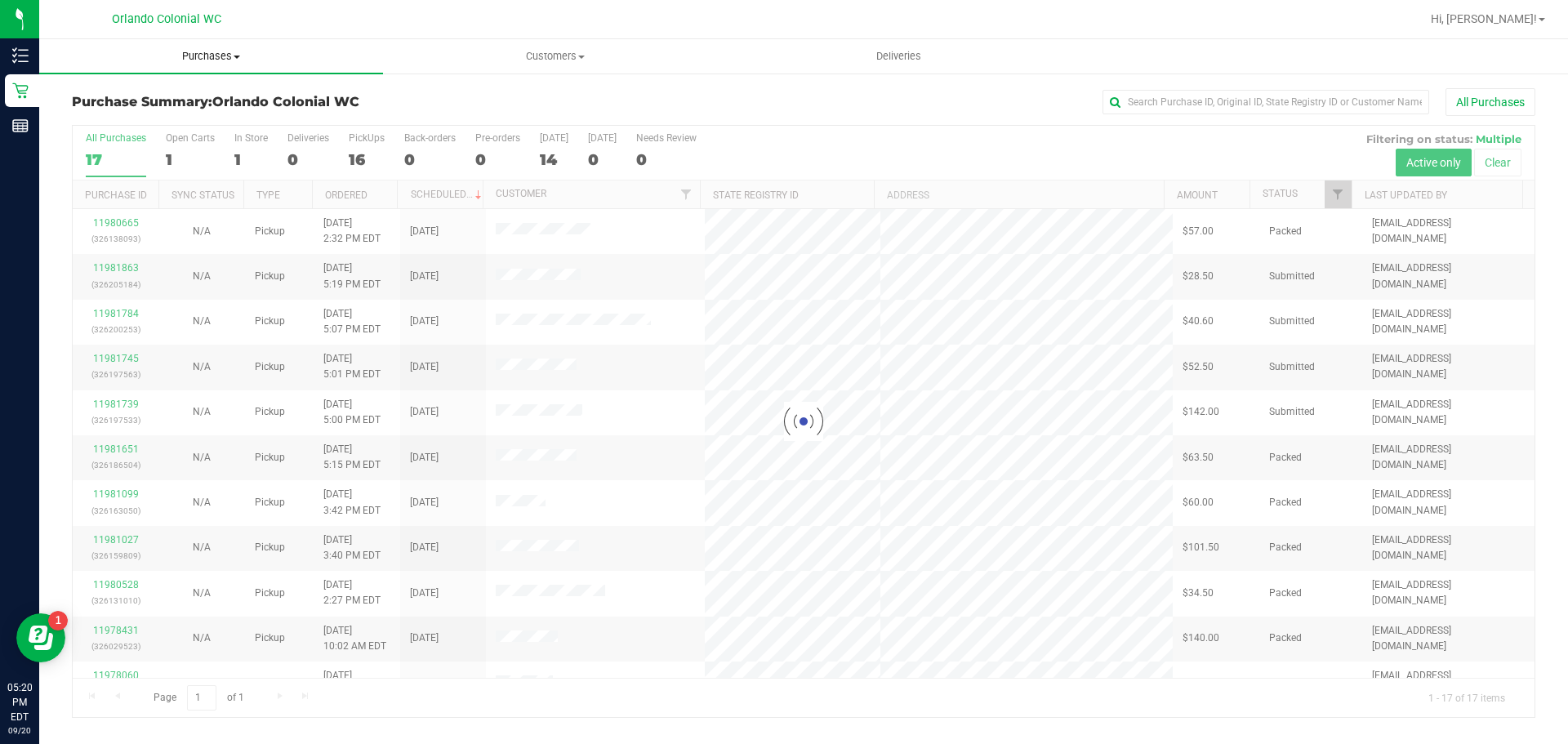
click at [221, 54] on span "Purchases" at bounding box center [211, 56] width 343 height 15
click at [110, 116] on span "Fulfillment" at bounding box center [90, 118] width 101 height 14
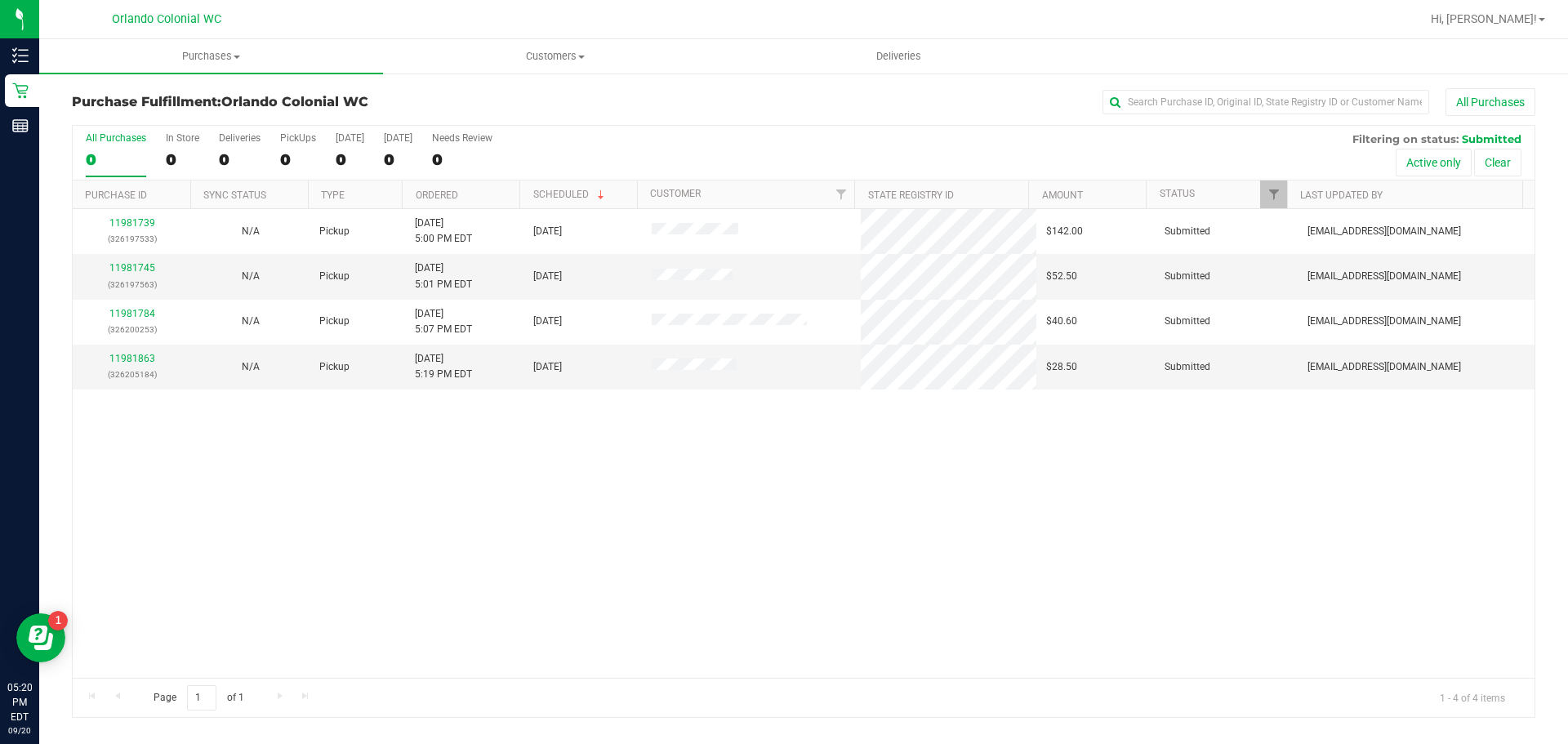
click at [684, 445] on div "11981739 (326197533) N/A Pickup 9/20/2025 5:00 PM EDT 9/20/2025 $142.00 Submitt…" at bounding box center [803, 443] width 1462 height 469
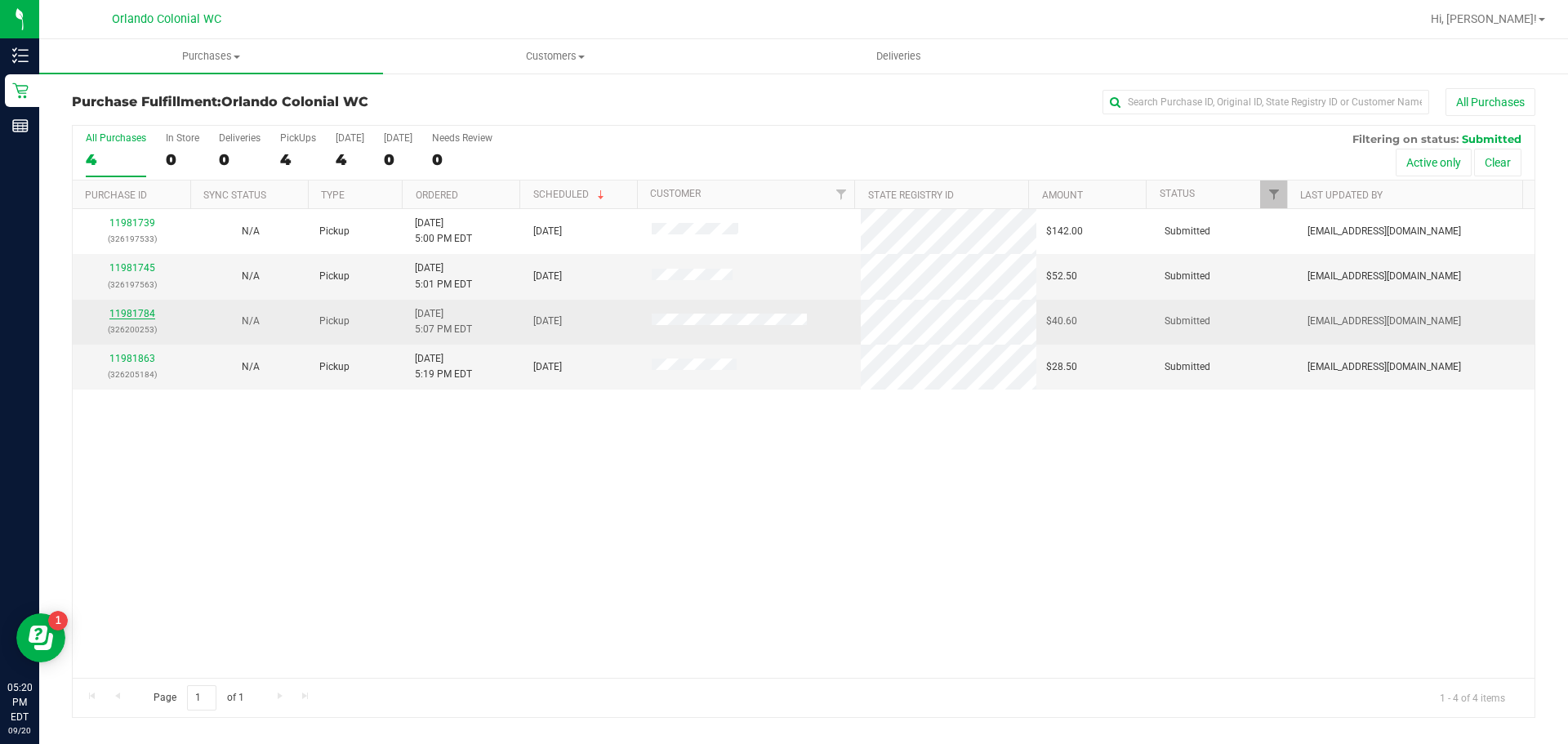
click at [136, 311] on link "11981784" at bounding box center [133, 314] width 46 height 12
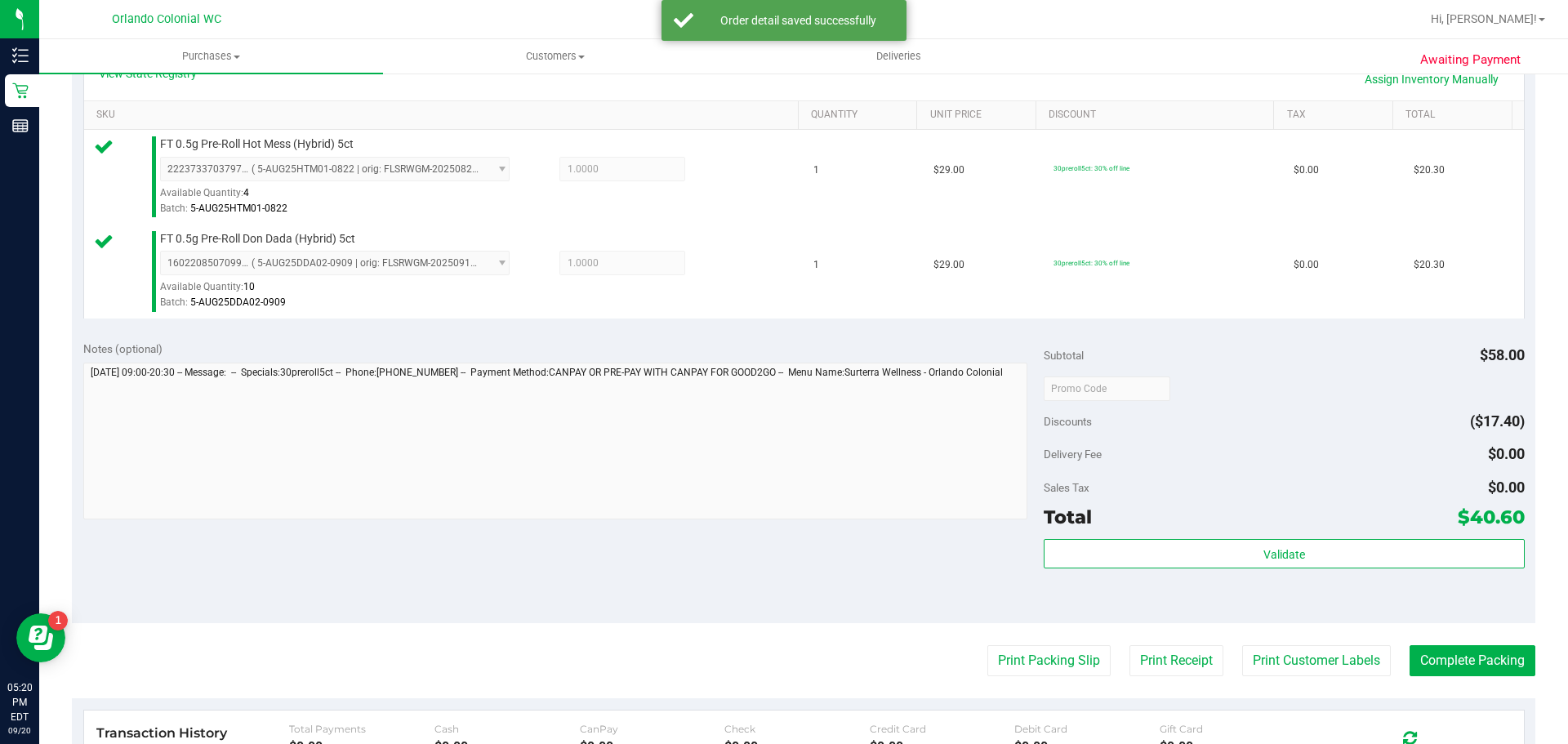
scroll to position [391, 0]
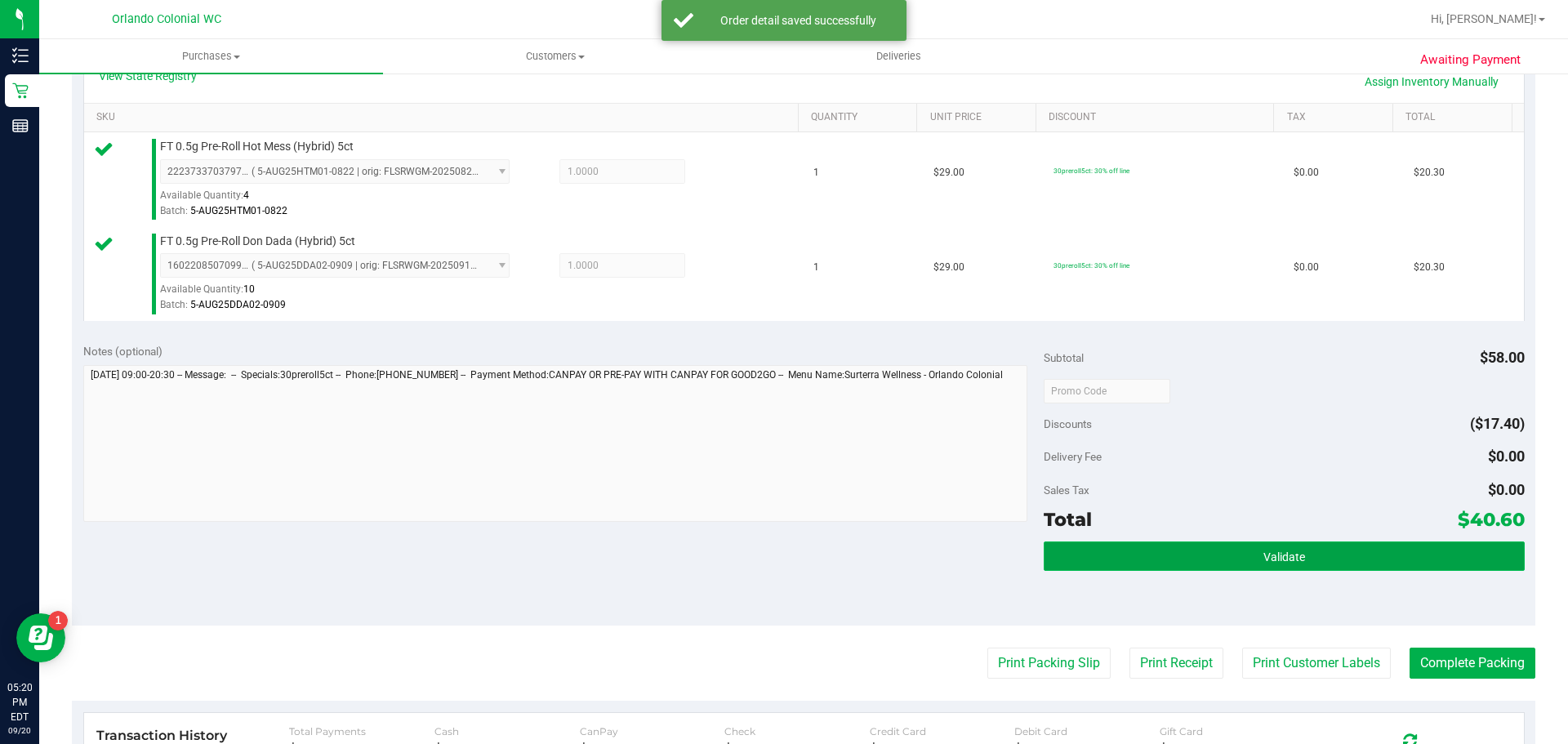
click at [1260, 543] on button "Validate" at bounding box center [1283, 556] width 480 height 30
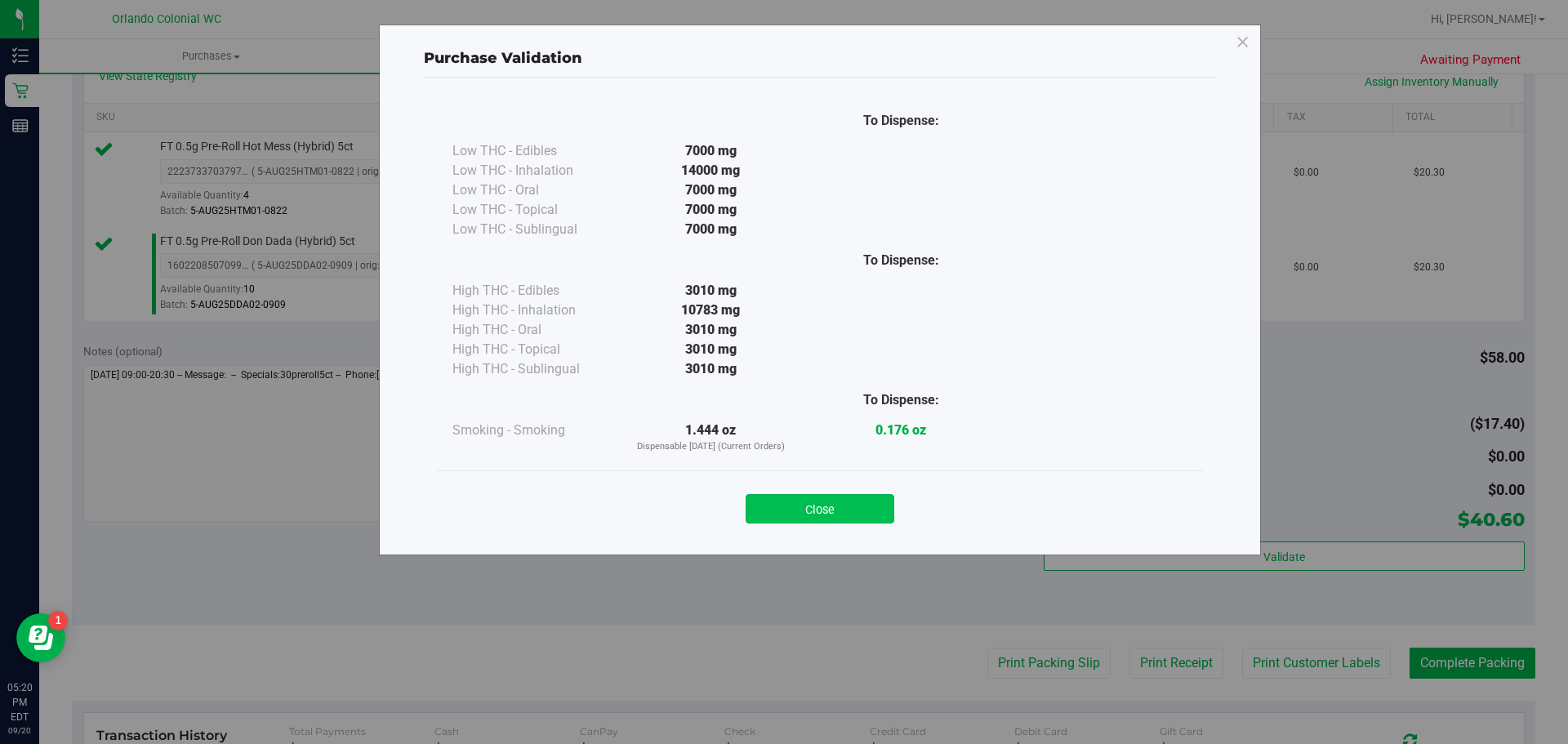
click at [834, 520] on button "Close" at bounding box center [820, 509] width 148 height 30
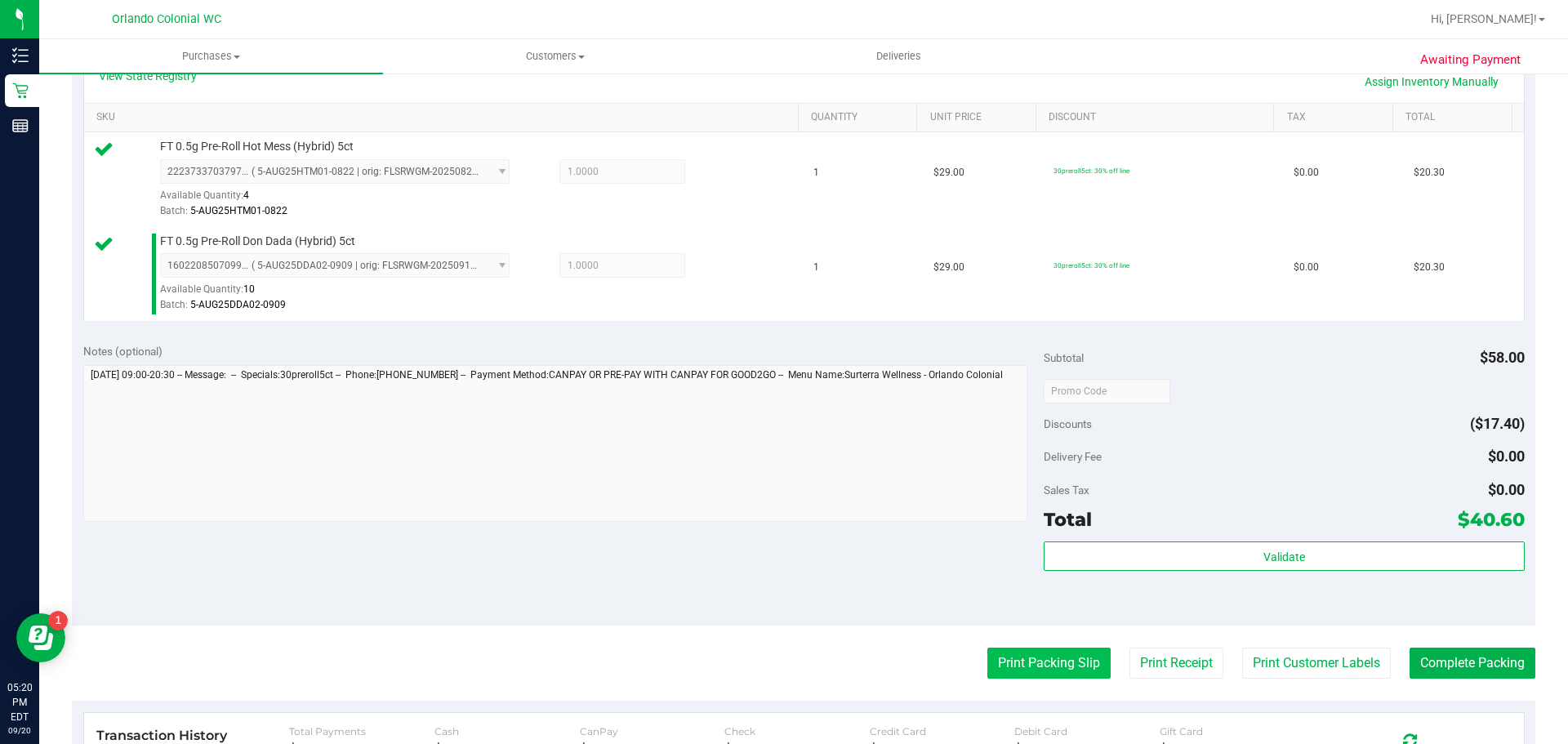
click at [1069, 656] on button "Print Packing Slip" at bounding box center [1049, 662] width 124 height 31
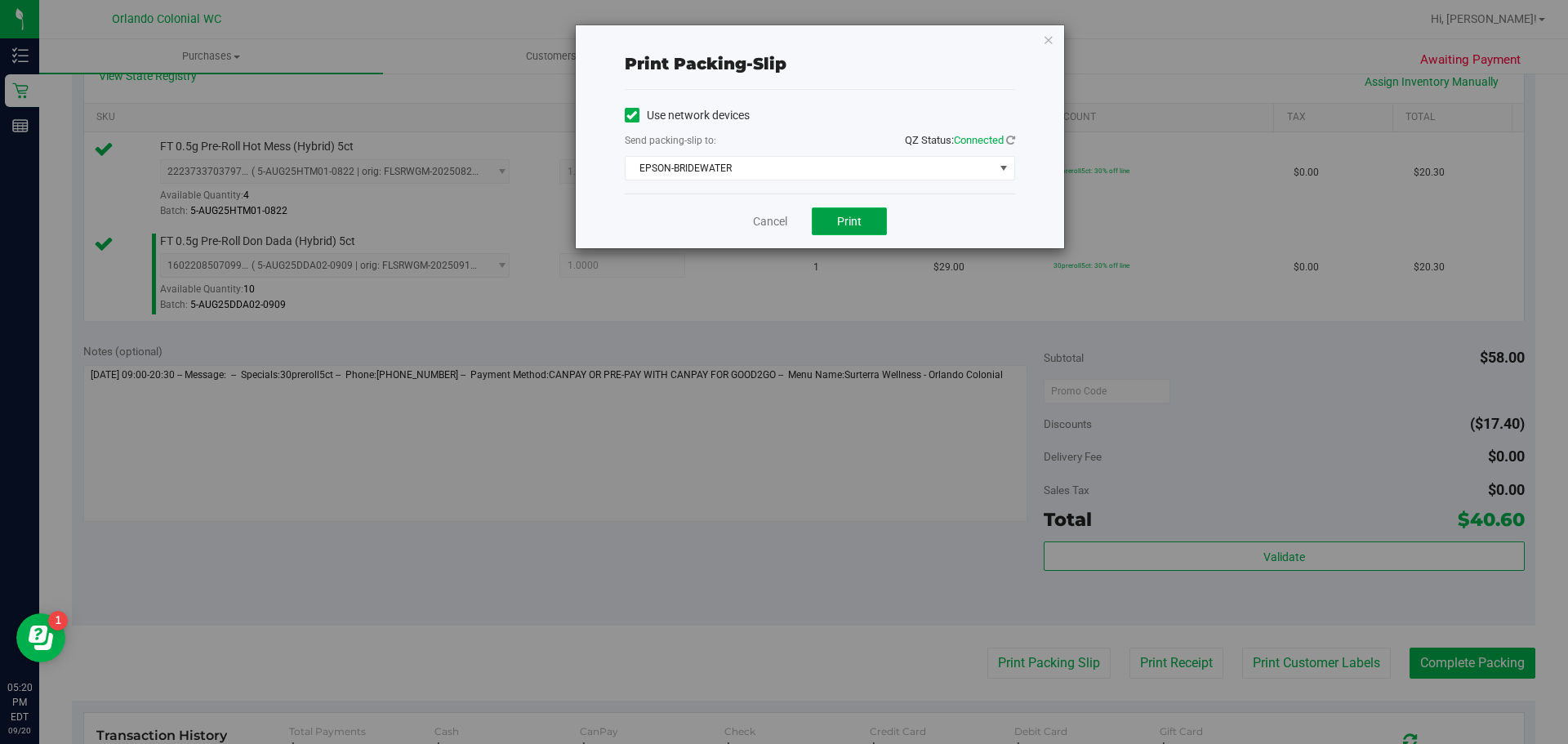
click at [857, 230] on button "Print" at bounding box center [849, 222] width 75 height 28
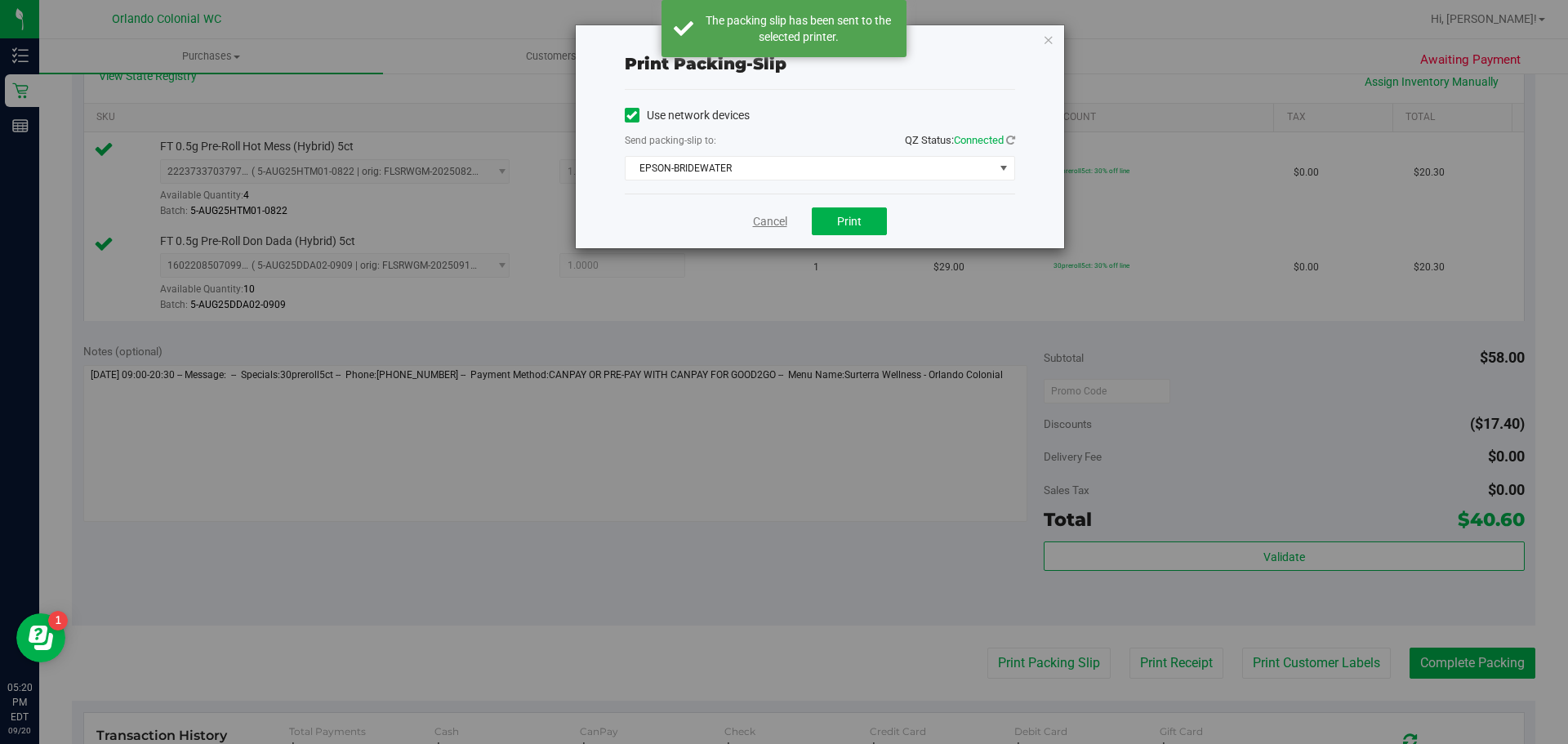
click at [767, 225] on link "Cancel" at bounding box center [770, 221] width 35 height 17
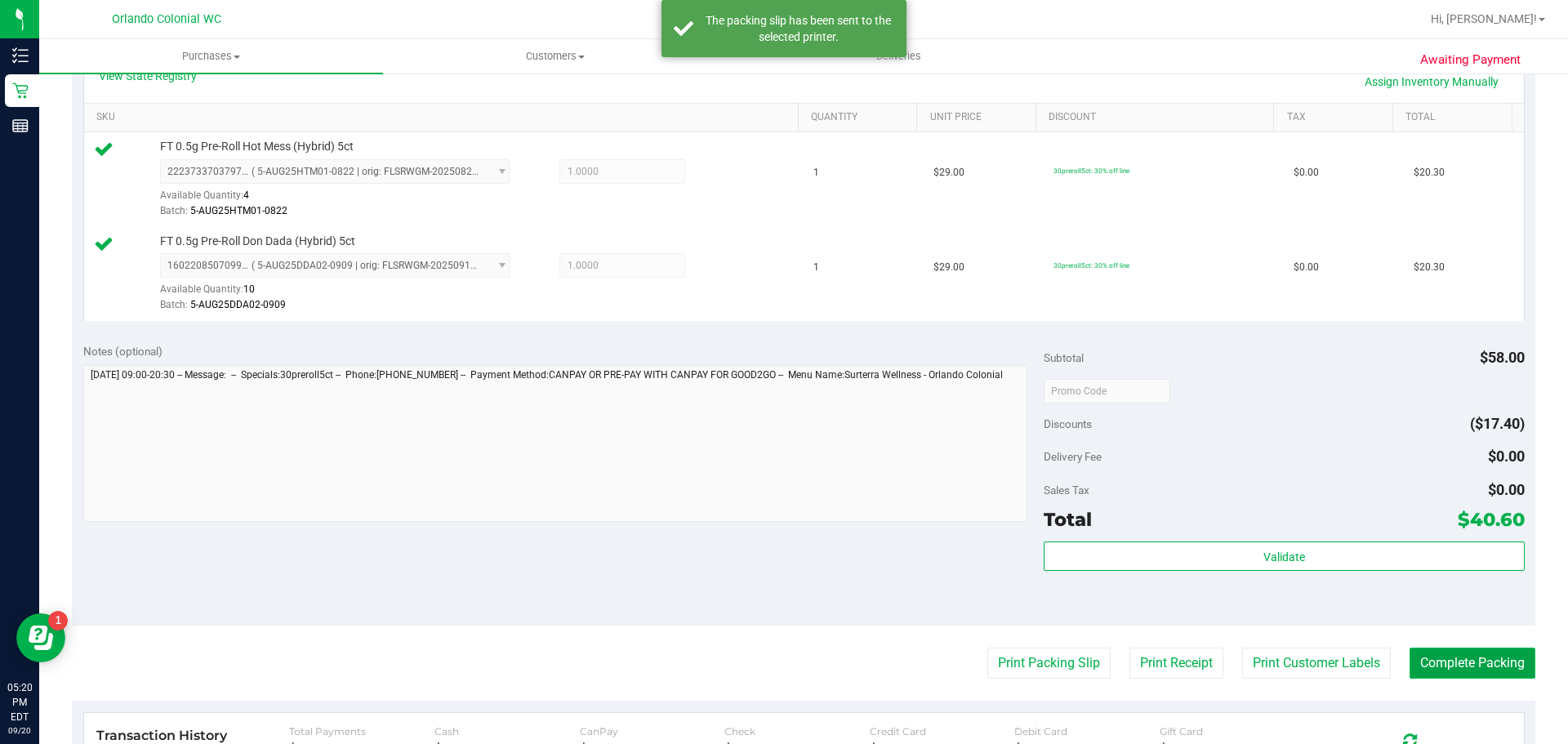
click at [1483, 669] on button "Complete Packing" at bounding box center [1472, 662] width 126 height 31
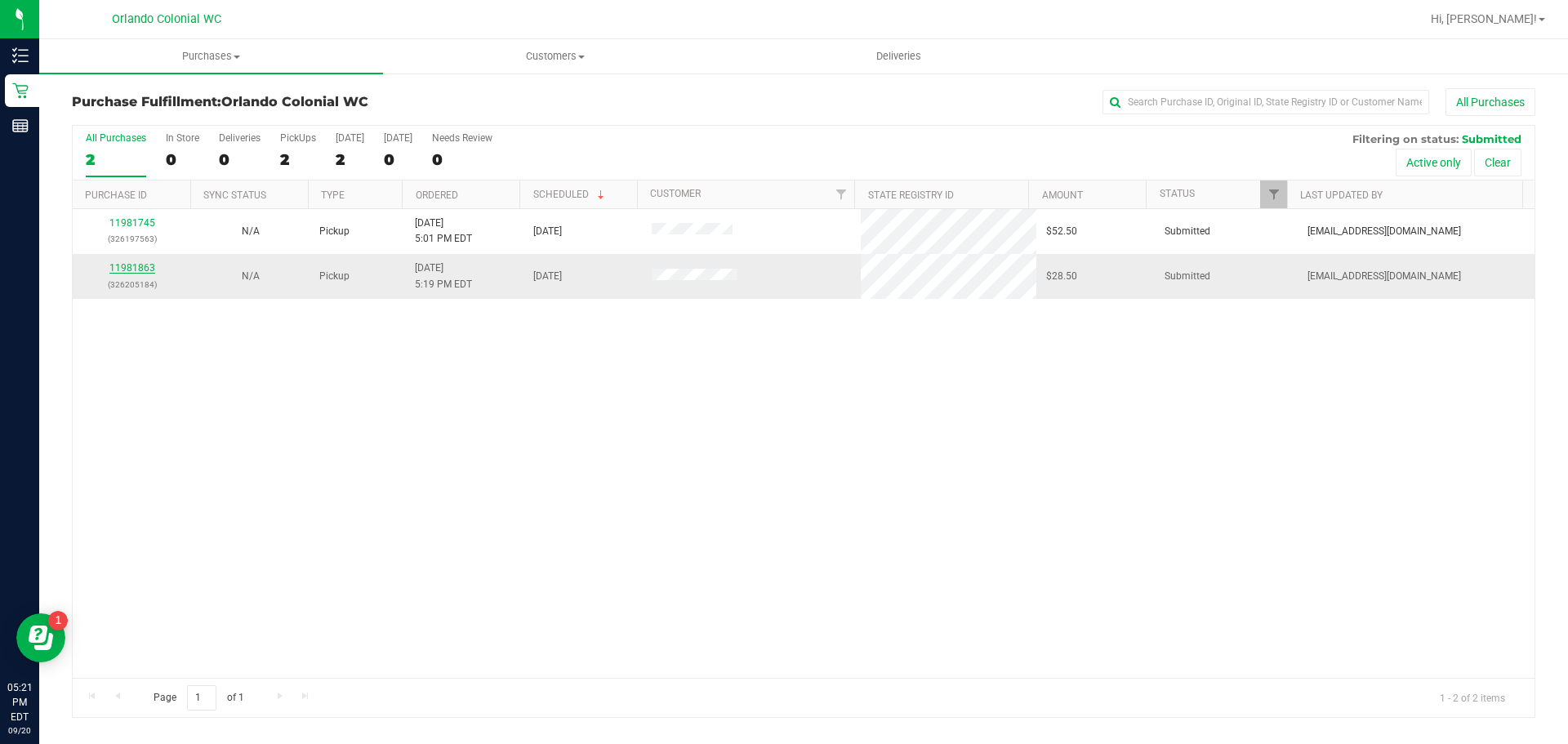
click at [135, 268] on link "11981863" at bounding box center [133, 268] width 46 height 12
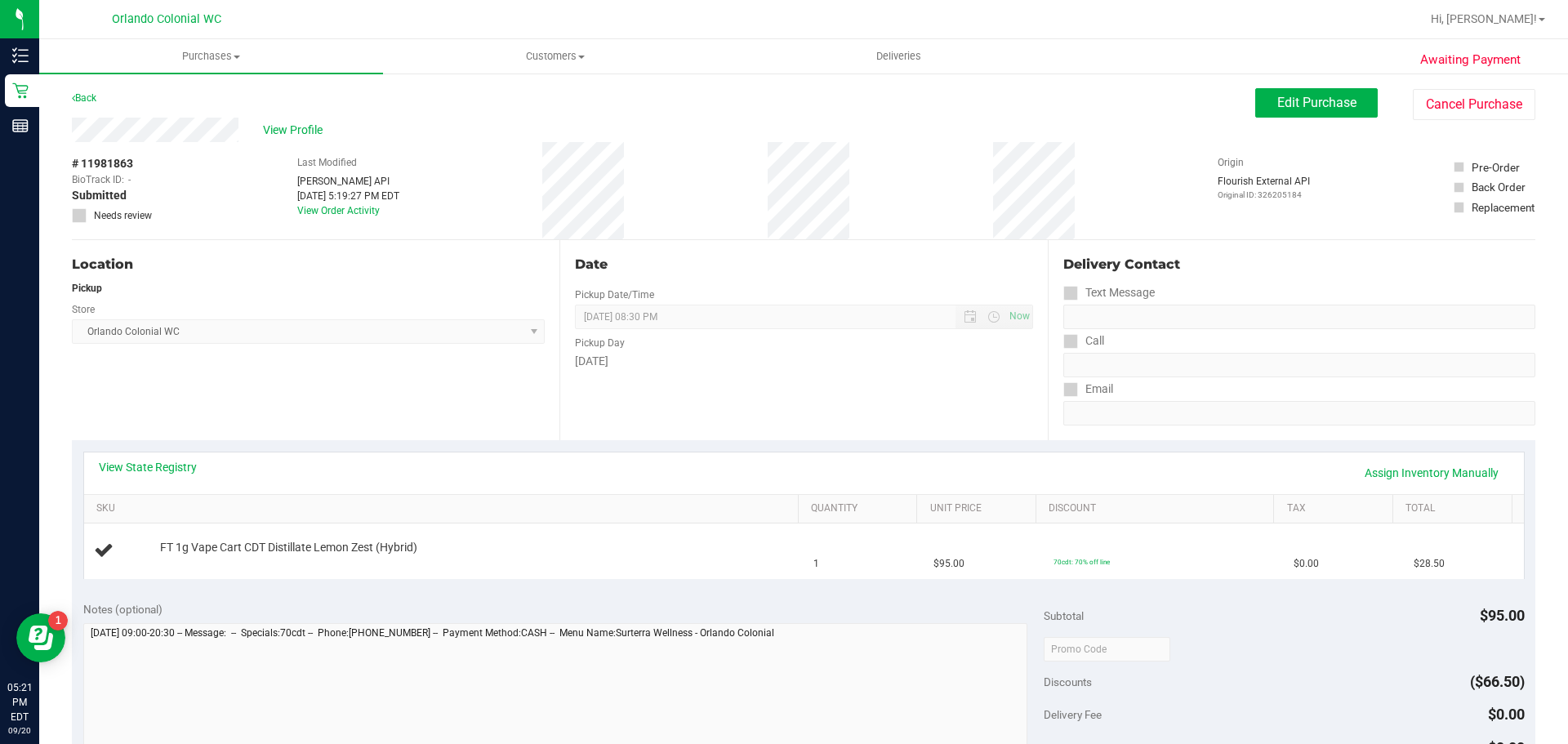
drag, startPoint x: 397, startPoint y: 358, endPoint x: 452, endPoint y: 378, distance: 58.5
click at [397, 358] on div "Location Pickup Store Orlando Colonial WC Select Store Bonita Springs WC Boynto…" at bounding box center [316, 340] width 488 height 200
drag, startPoint x: 820, startPoint y: 402, endPoint x: 174, endPoint y: 91, distance: 717.0
click at [174, 91] on purchase-details "Back Edit Purchase Cancel Purchase View Profile # 11981863 BioTrack ID: - Submi…" at bounding box center [804, 676] width 1464 height 1175
click at [174, 91] on div "Back Edit Purchase Cancel Purchase" at bounding box center [804, 103] width 1464 height 30
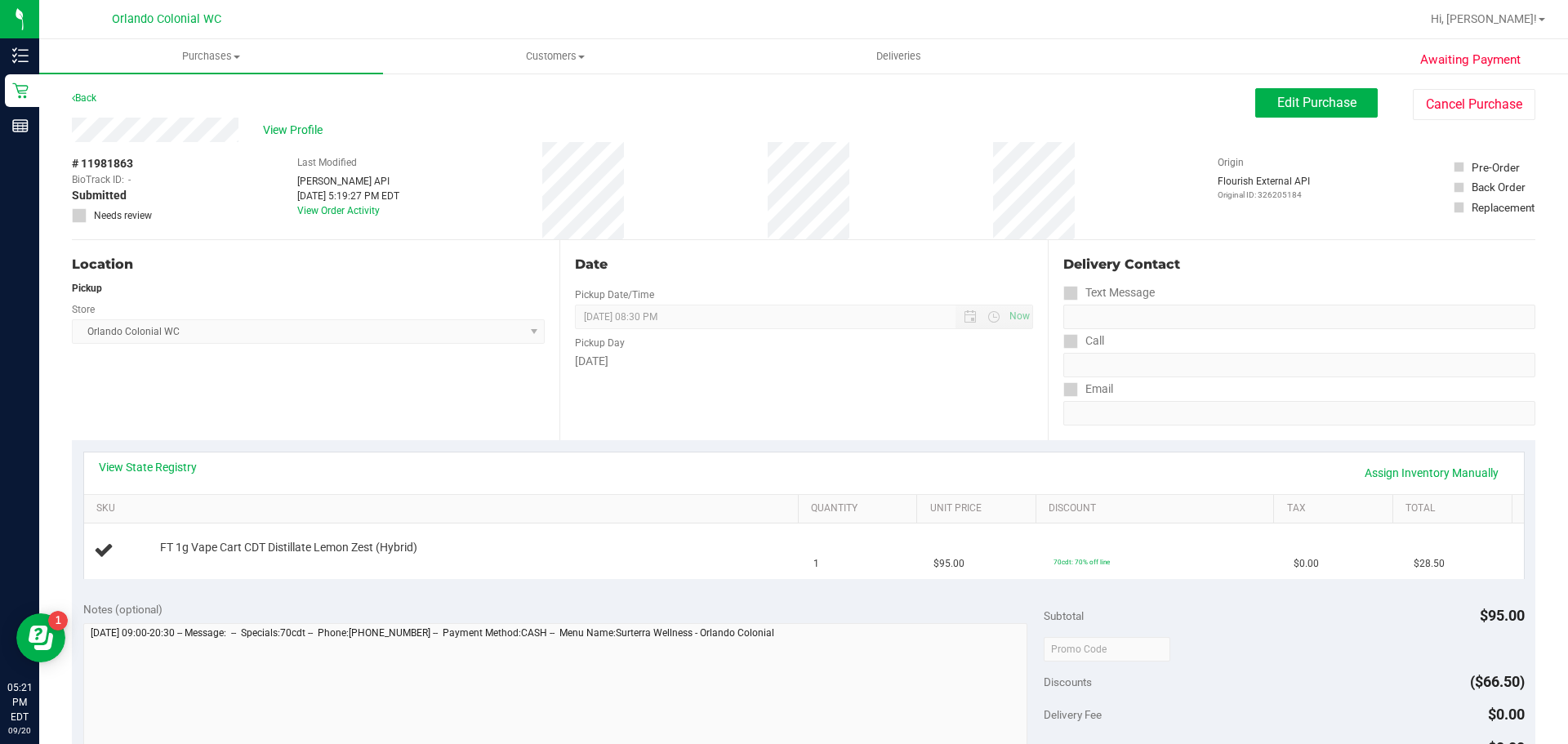
click at [424, 382] on div "Location Pickup Store Orlando Colonial WC Select Store Bonita Springs WC Boynto…" at bounding box center [316, 340] width 488 height 200
click at [885, 595] on div "Notes (optional) Subtotal $95.00 Discounts ($66.50) Delivery Fee $0.00 Sales Ta…" at bounding box center [804, 736] width 1464 height 294
drag, startPoint x: 1440, startPoint y: 557, endPoint x: 70, endPoint y: 404, distance: 1378.5
click at [67, 415] on div "Awaiting Payment Back Edit Purchase Cancel Purchase View Profile # 11981863 Bio…" at bounding box center [804, 685] width 1529 height 1225
click at [70, 404] on div "Awaiting Payment Back Edit Purchase Cancel Purchase View Profile # 11981863 Bio…" at bounding box center [804, 685] width 1529 height 1225
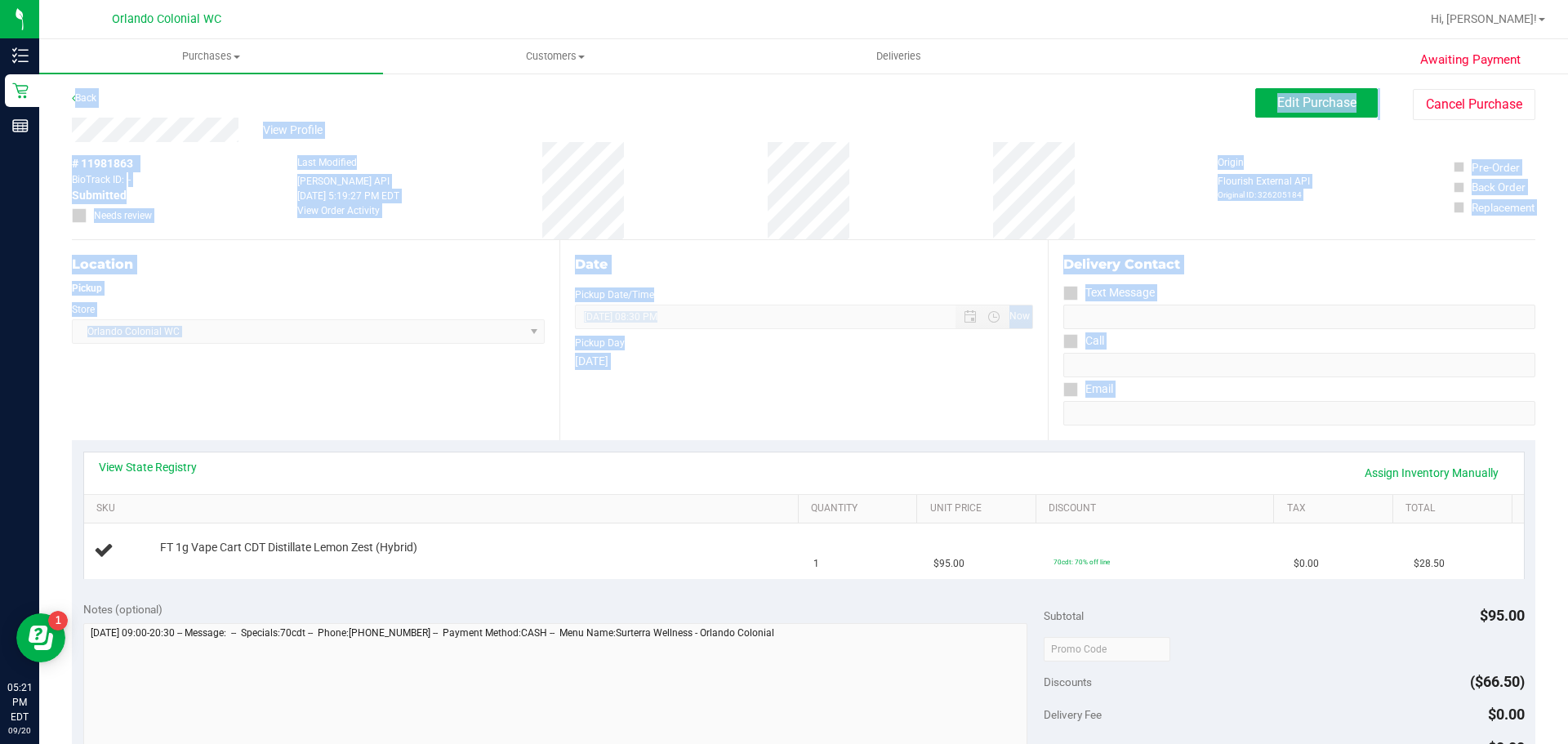
drag, startPoint x: 64, startPoint y: 94, endPoint x: 330, endPoint y: 458, distance: 450.8
click at [330, 458] on div "Awaiting Payment Back Edit Purchase Cancel Purchase View Profile # 11981863 Bio…" at bounding box center [804, 685] width 1529 height 1225
click at [355, 369] on div "Location Pickup Store Orlando Colonial WC Select Store Bonita Springs WC Boynto…" at bounding box center [316, 340] width 488 height 200
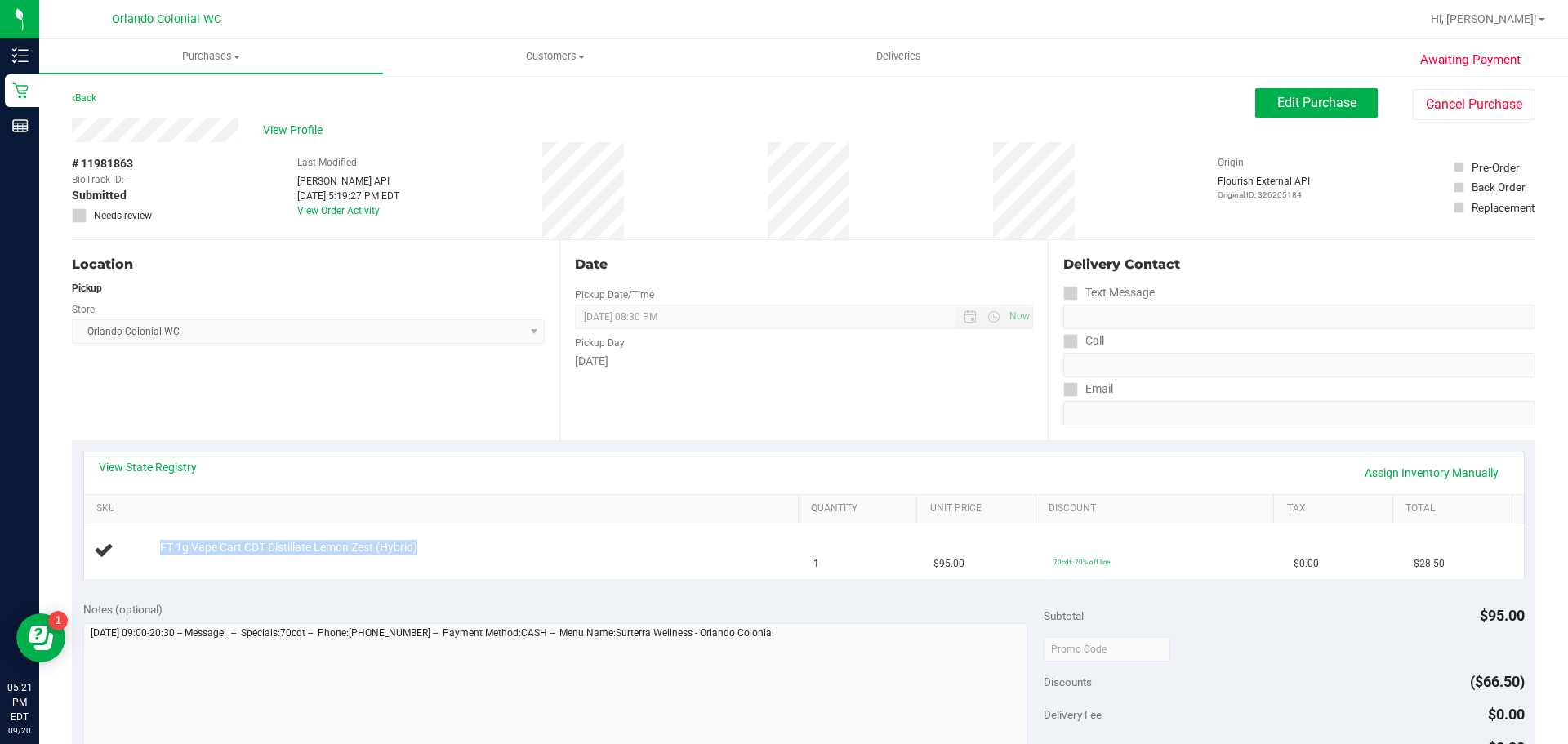
drag, startPoint x: 459, startPoint y: 555, endPoint x: 62, endPoint y: 538, distance: 397.4
click at [63, 541] on div "Awaiting Payment Back Edit Purchase Cancel Purchase View Profile # 11981863 Bio…" at bounding box center [804, 685] width 1529 height 1225
click at [62, 533] on div "Awaiting Payment Back Edit Purchase Cancel Purchase View Profile # 11981863 Bio…" at bounding box center [804, 685] width 1529 height 1225
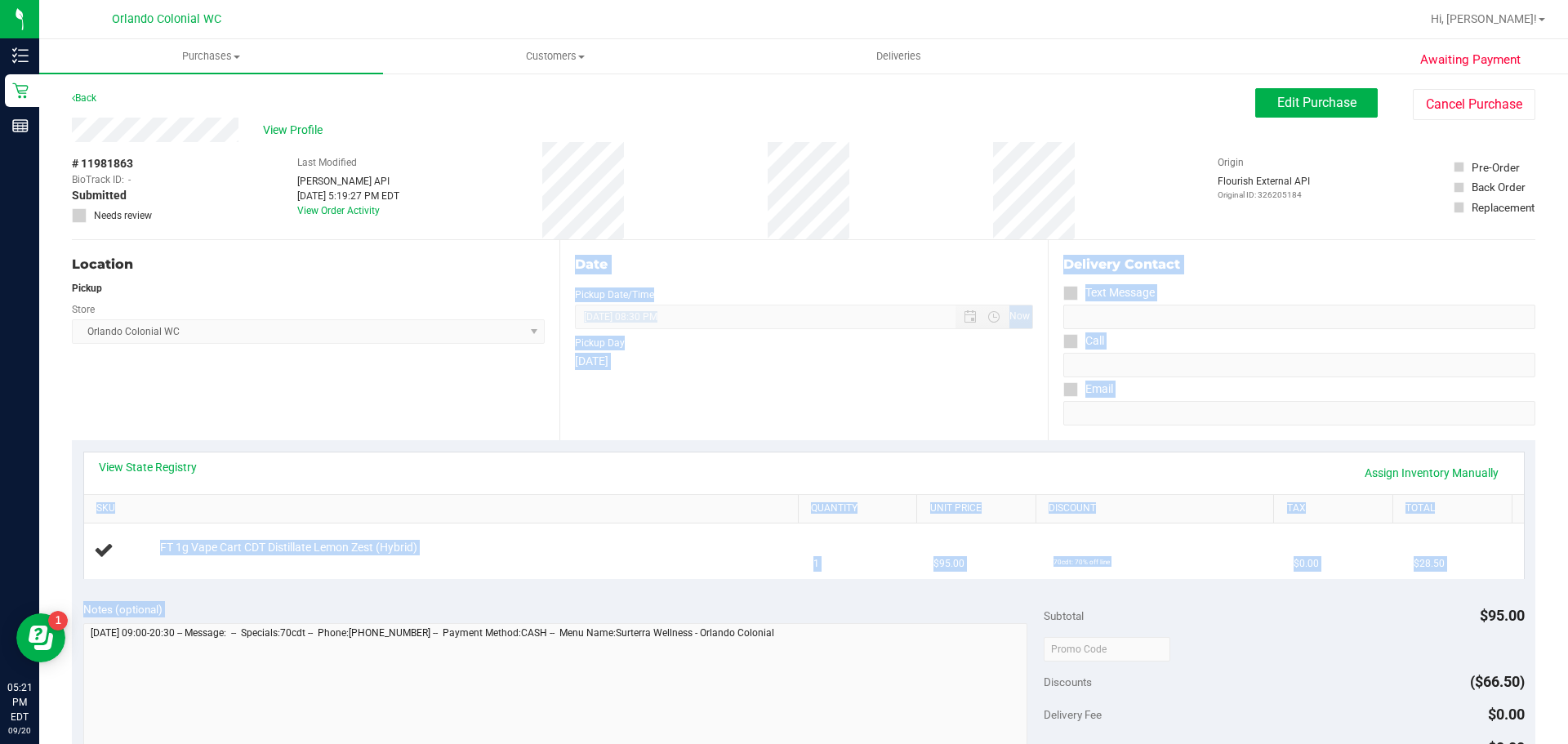
drag, startPoint x: 143, startPoint y: 382, endPoint x: 330, endPoint y: 619, distance: 301.9
click at [330, 619] on purchase-details "Back Edit Purchase Cancel Purchase View Profile # 11981863 BioTrack ID: - Submi…" at bounding box center [804, 676] width 1464 height 1175
click at [349, 595] on div "Notes (optional) Subtotal $95.00 Discounts ($66.50) Delivery Fee $0.00 Sales Ta…" at bounding box center [804, 736] width 1464 height 294
drag, startPoint x: 403, startPoint y: 381, endPoint x: 492, endPoint y: 598, distance: 234.5
click at [492, 598] on purchase-details "Back Edit Purchase Cancel Purchase View Profile # 11981863 BioTrack ID: - Submi…" at bounding box center [804, 676] width 1464 height 1175
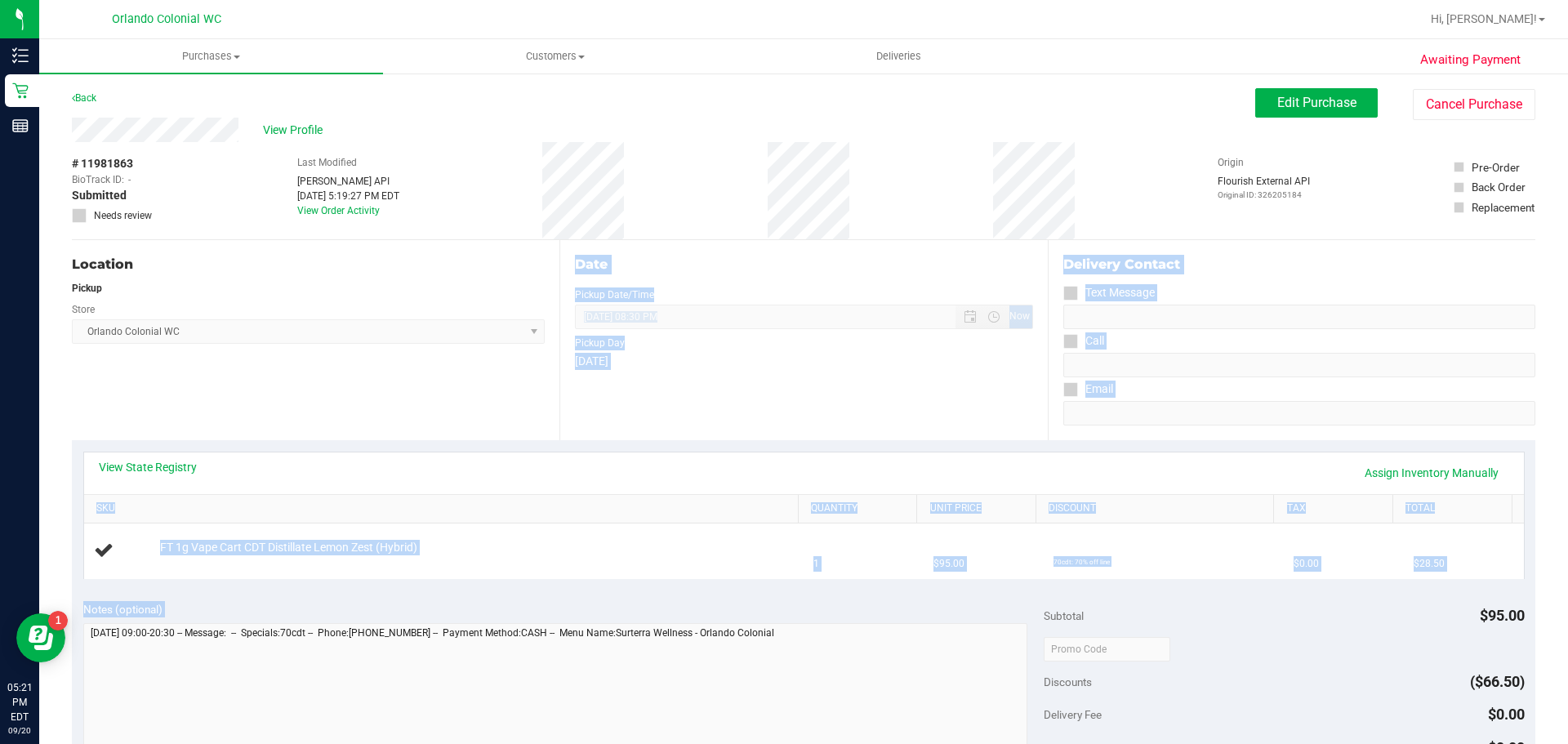
click at [492, 598] on div "Notes (optional) Subtotal $95.00 Discounts ($66.50) Delivery Fee $0.00 Sales Ta…" at bounding box center [804, 736] width 1464 height 294
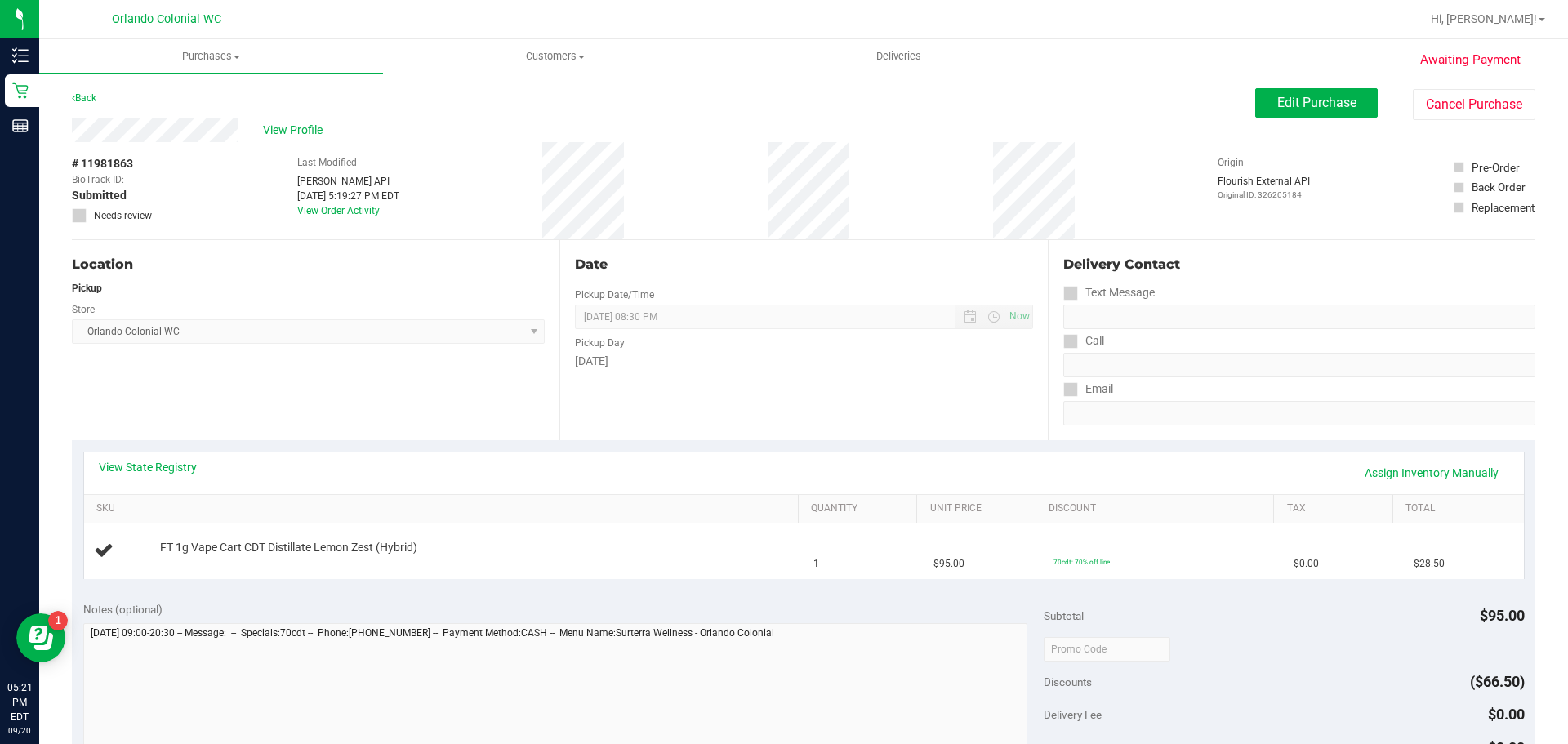
click at [498, 586] on div "View State Registry Assign Inventory Manually SKU Quantity Unit Price Discount …" at bounding box center [804, 514] width 1464 height 149
click at [443, 376] on div "Location Pickup Store Orlando Colonial WC Select Store Bonita Springs WC Boynto…" at bounding box center [316, 340] width 488 height 200
drag, startPoint x: 62, startPoint y: 535, endPoint x: 651, endPoint y: 604, distance: 593.0
click at [651, 604] on div "Awaiting Payment Back Edit Purchase Cancel Purchase View Profile # 11981863 Bio…" at bounding box center [804, 685] width 1529 height 1225
click at [637, 604] on div "Notes (optional)" at bounding box center [563, 608] width 961 height 17
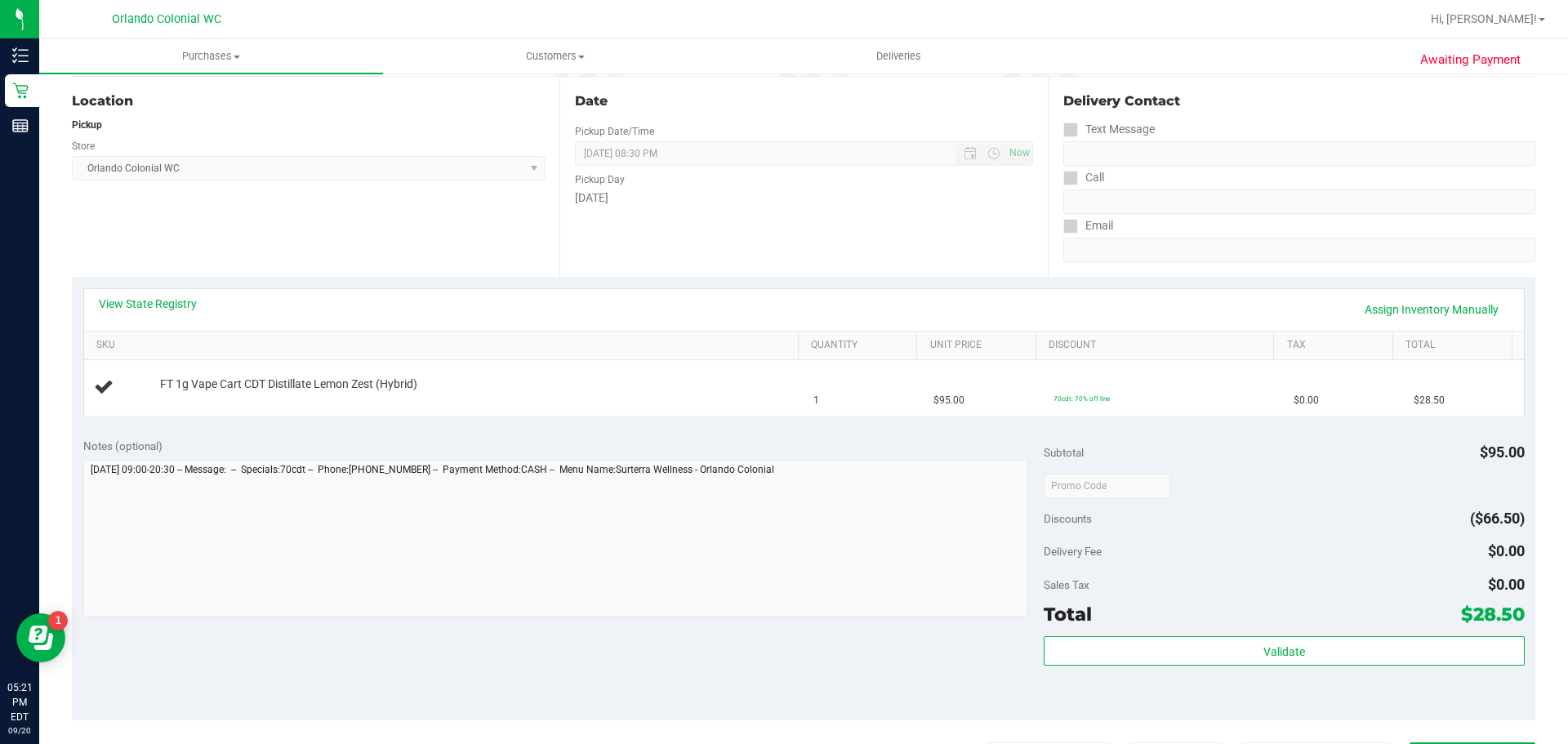
scroll to position [82, 0]
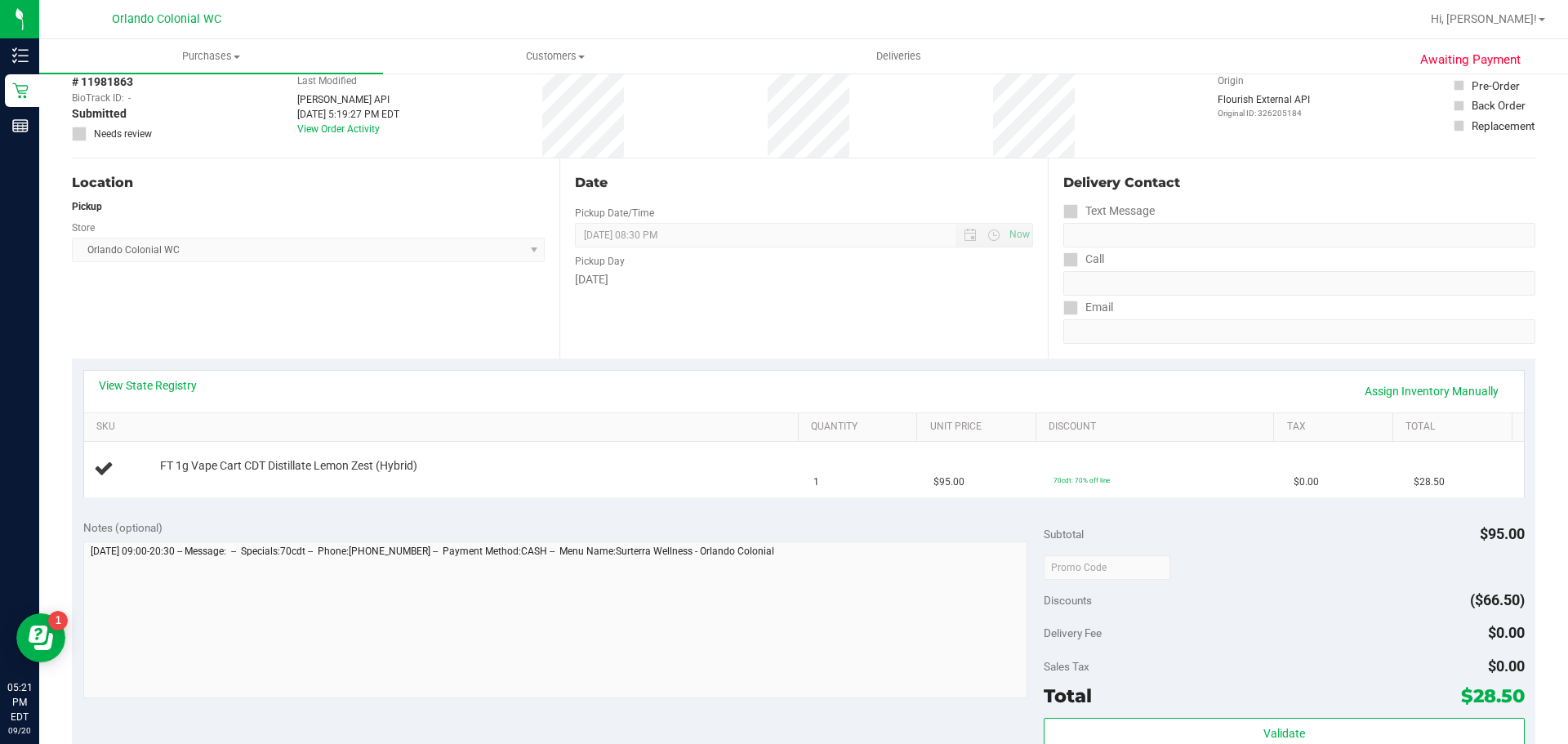
click at [920, 525] on div "Notes (optional)" at bounding box center [563, 527] width 961 height 17
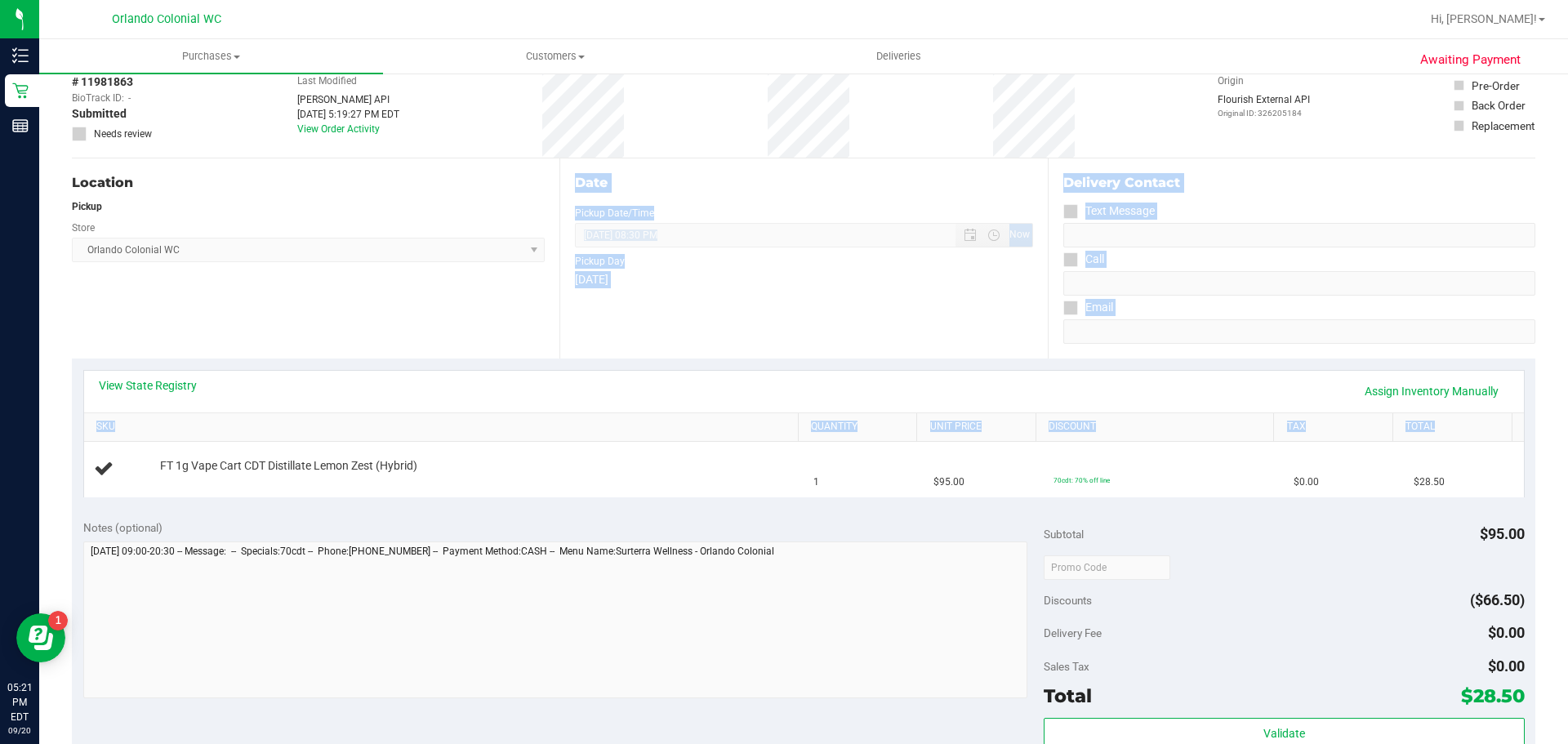
drag, startPoint x: 806, startPoint y: 499, endPoint x: 96, endPoint y: 329, distance: 730.1
click at [93, 330] on purchase-details "Back Edit Purchase Cancel Purchase View Profile # 11981863 BioTrack ID: - Submi…" at bounding box center [804, 595] width 1464 height 1175
click at [98, 329] on div "Location Pickup Store Orlando Colonial WC Select Store Bonita Springs WC Boynto…" at bounding box center [316, 258] width 488 height 200
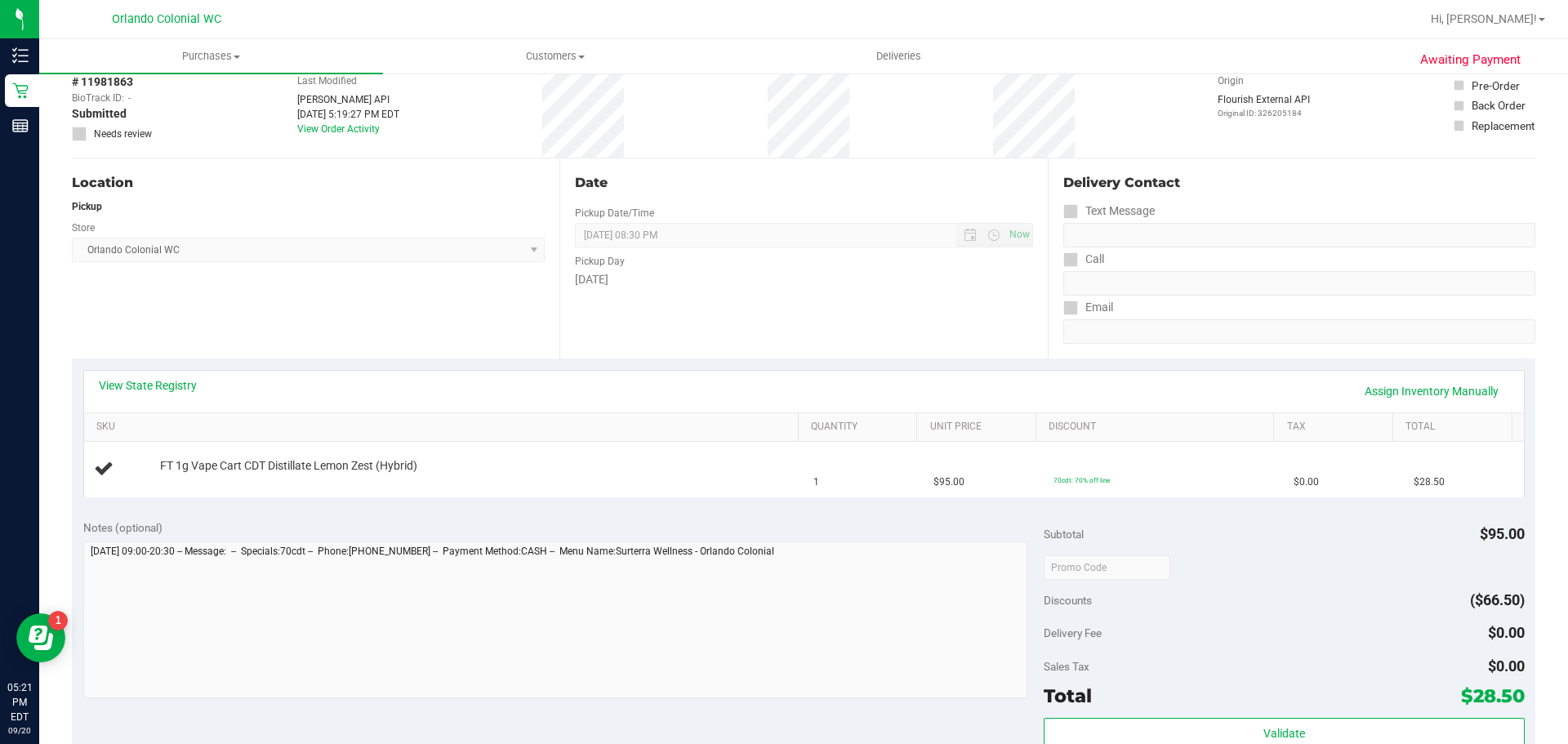
click at [295, 512] on div "Notes (optional) Subtotal $95.00 Discounts ($66.50) Delivery Fee $0.00 Sales Ta…" at bounding box center [804, 654] width 1464 height 294
click at [337, 509] on div "Notes (optional) Subtotal $95.00 Discounts ($66.50) Delivery Fee $0.00 Sales Ta…" at bounding box center [804, 654] width 1464 height 294
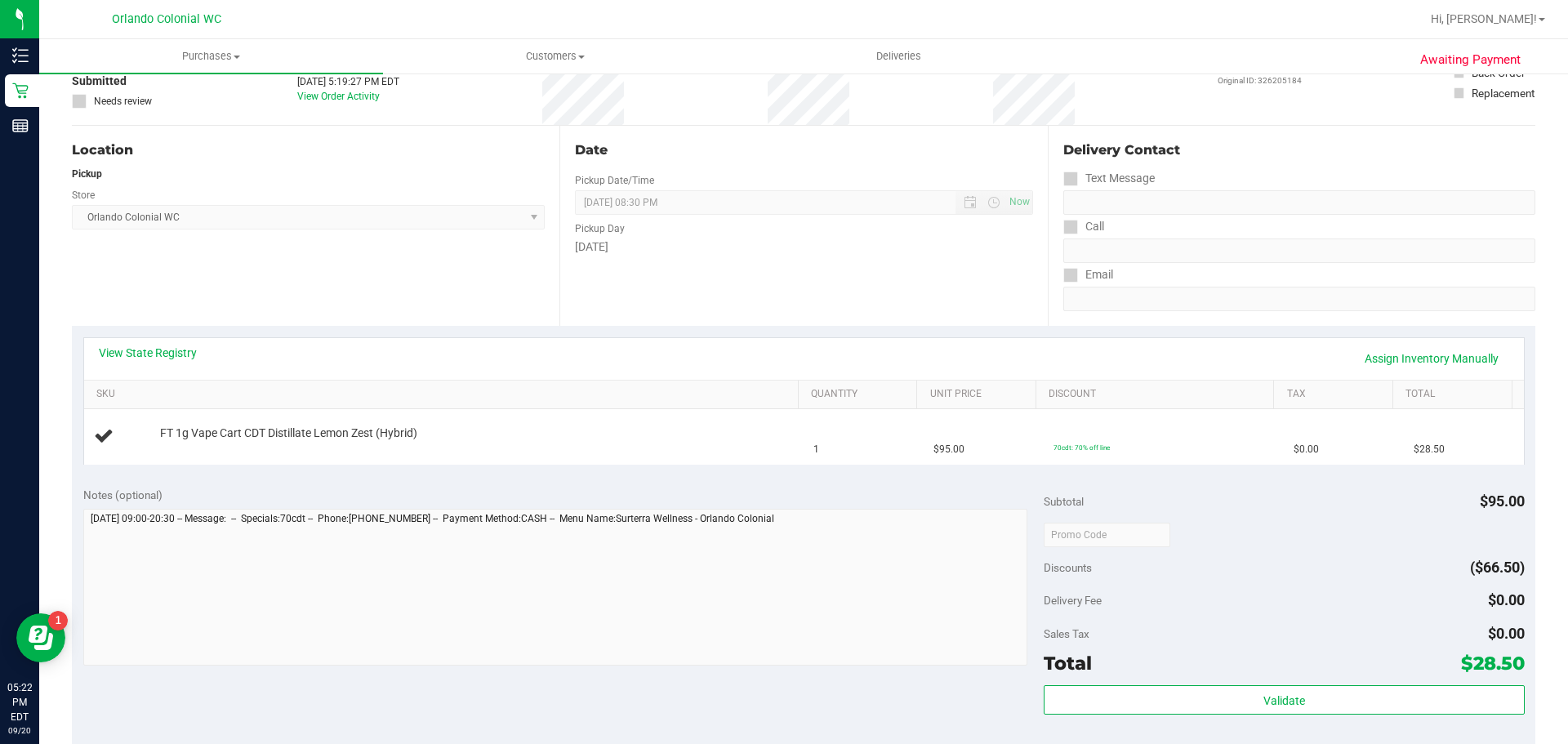
scroll to position [0, 0]
